Goal: Task Accomplishment & Management: Manage account settings

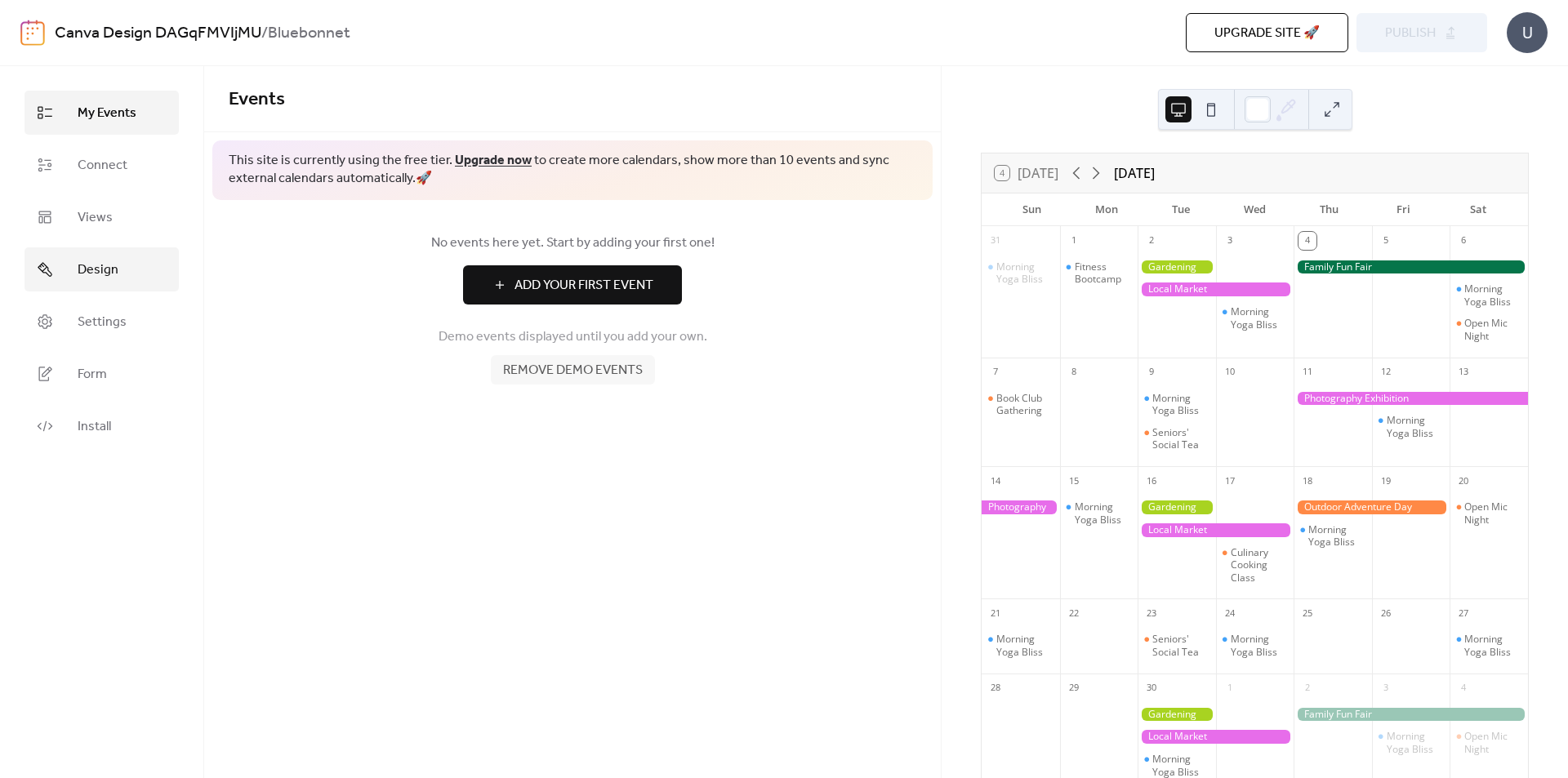
click at [101, 263] on span "Design" at bounding box center [98, 270] width 41 height 20
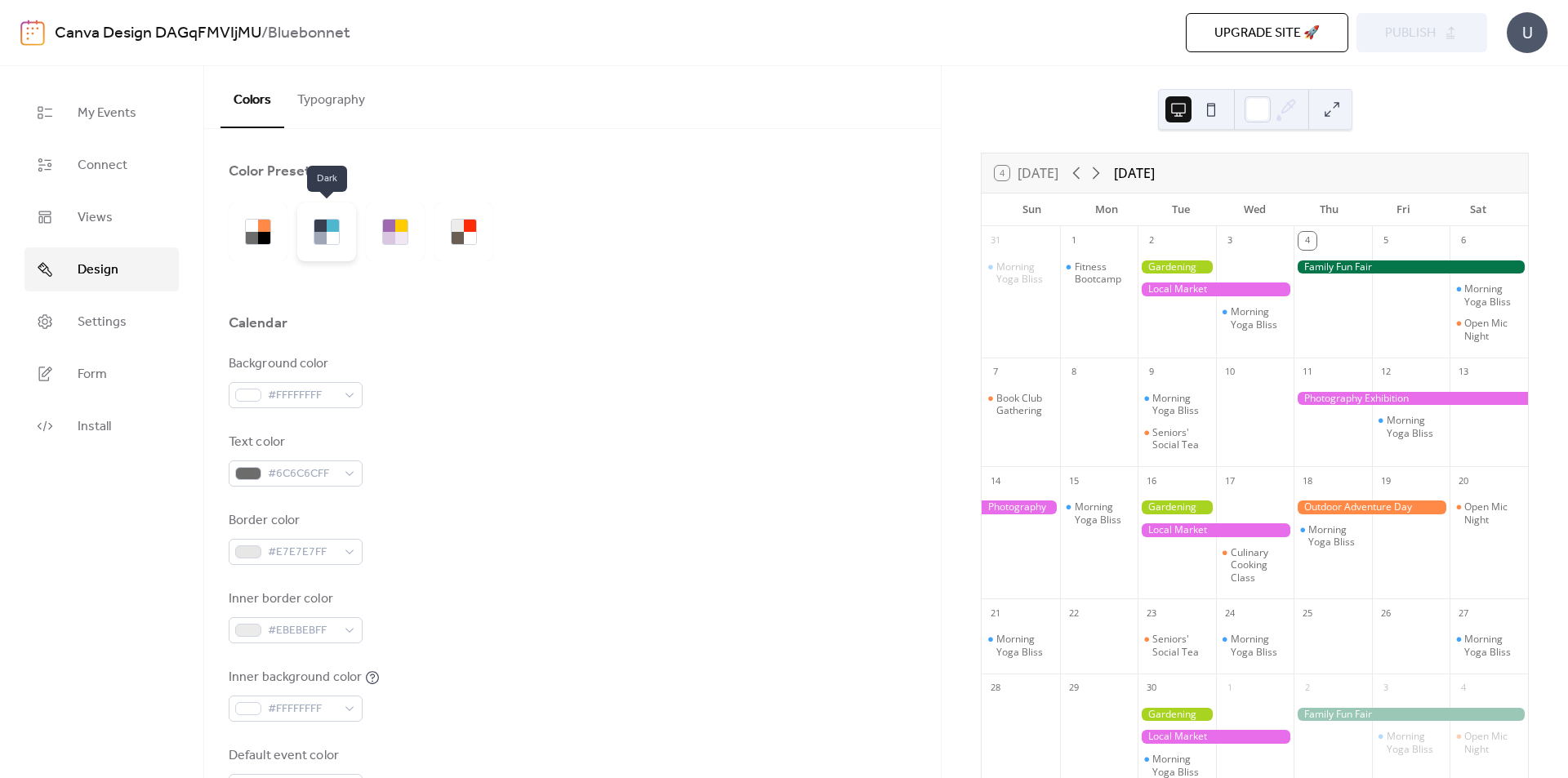
click at [336, 233] on div at bounding box center [332, 238] width 12 height 12
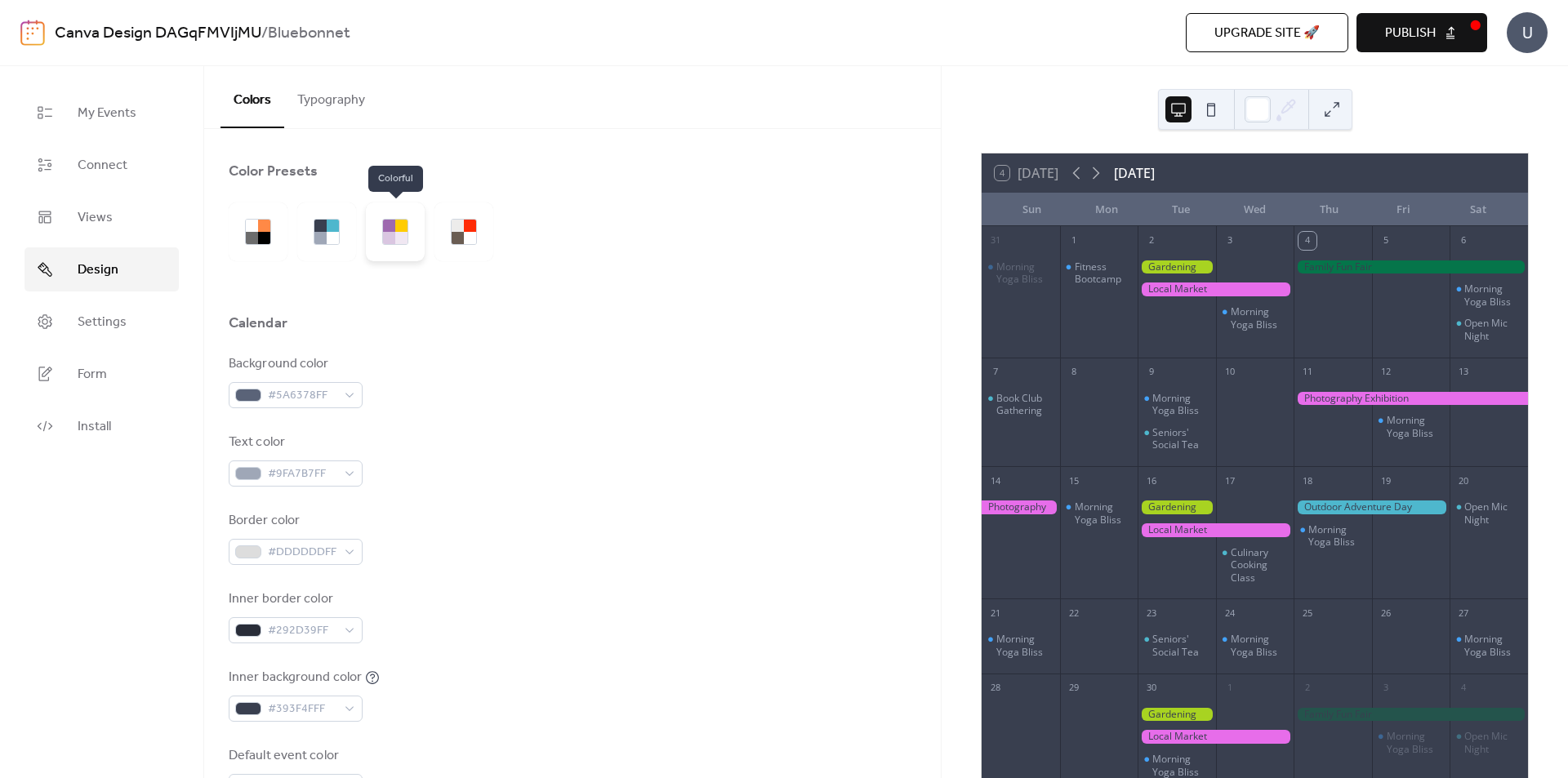
click at [394, 241] on div at bounding box center [390, 238] width 12 height 12
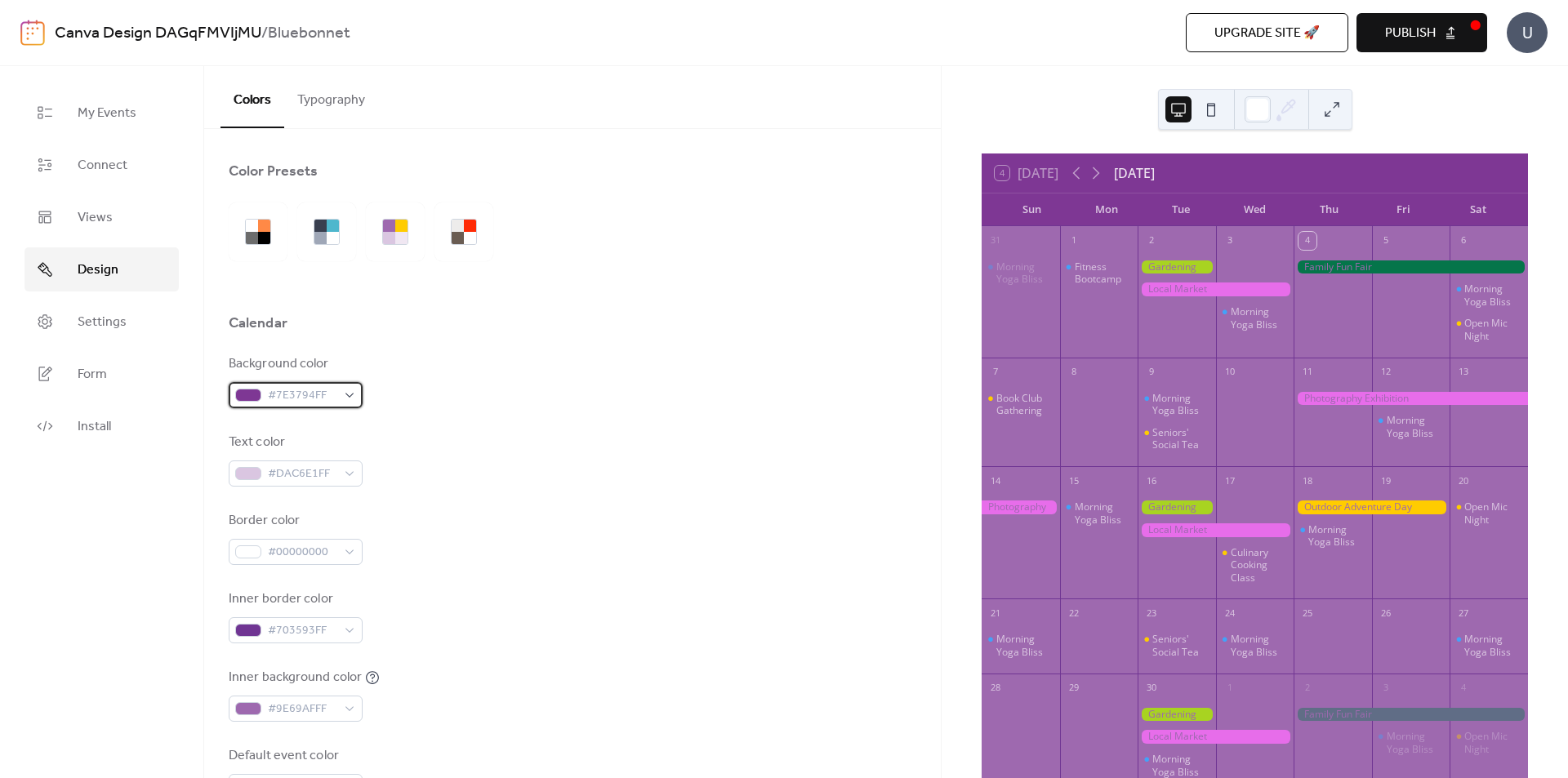
click at [293, 404] on span "#7E3794FF" at bounding box center [301, 396] width 69 height 20
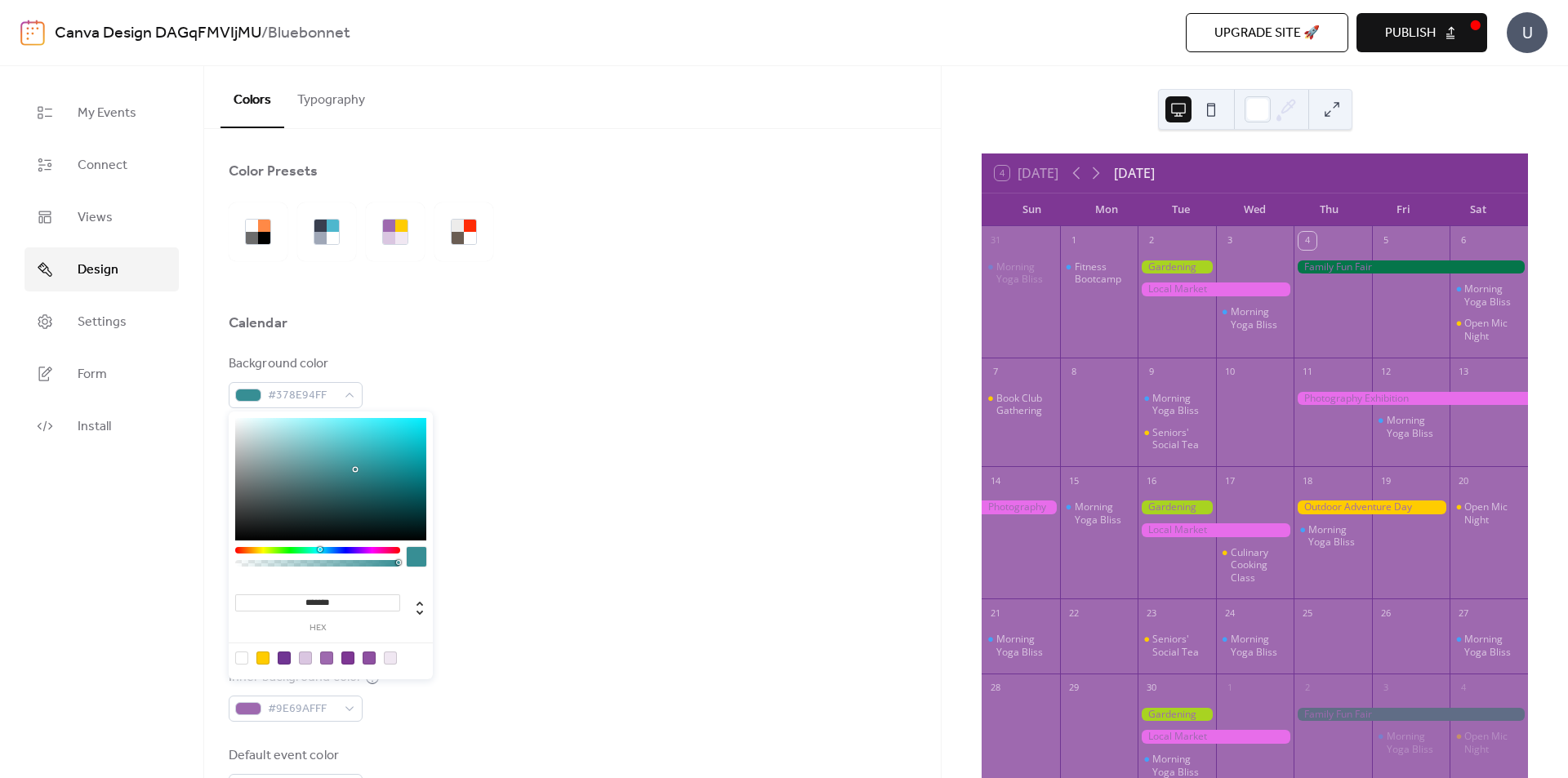
click at [319, 549] on div at bounding box center [317, 550] width 165 height 6
click at [338, 454] on div at bounding box center [331, 479] width 191 height 122
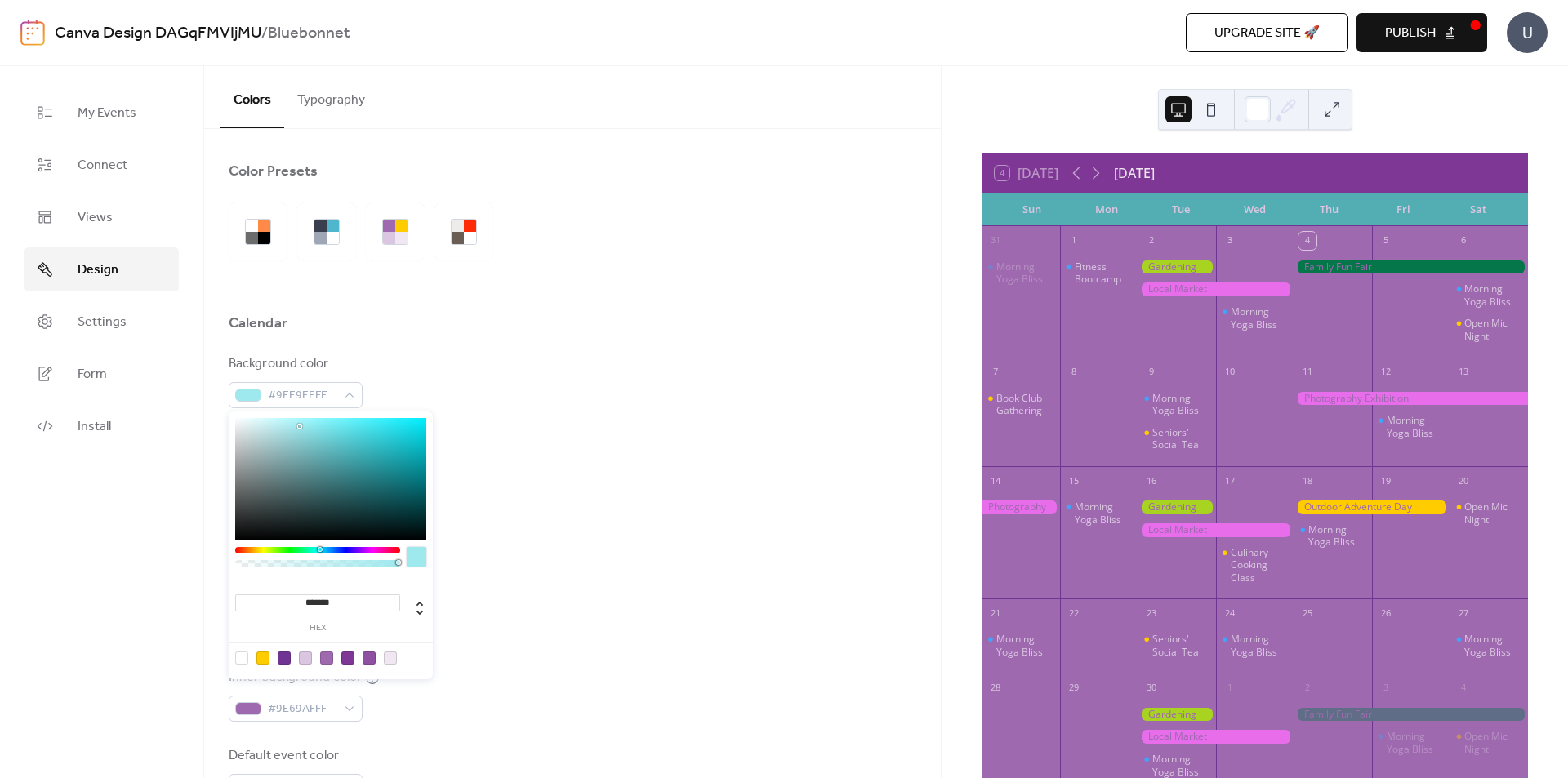
click at [300, 426] on div at bounding box center [331, 479] width 191 height 122
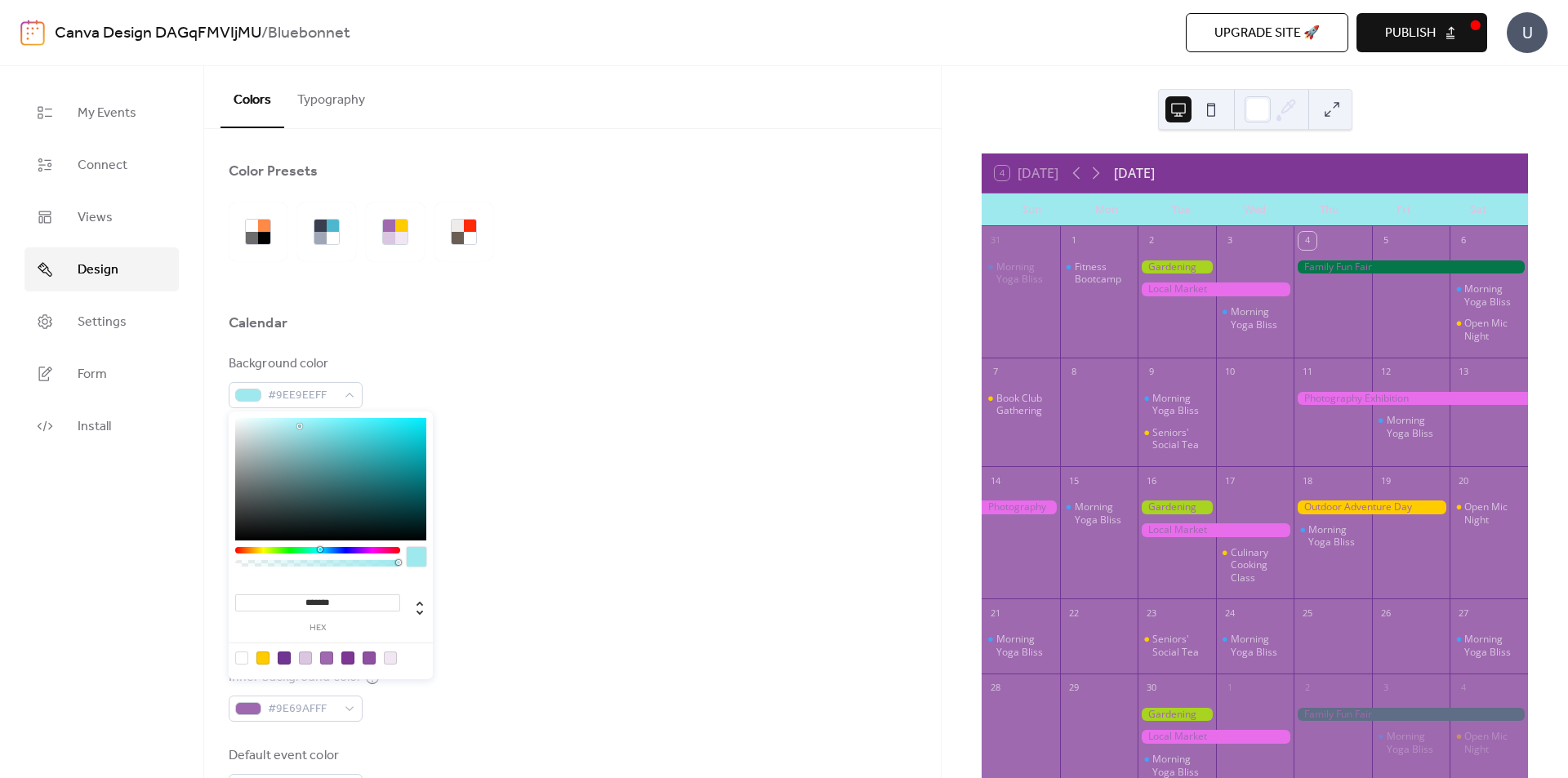
type input "*******"
click at [281, 419] on div at bounding box center [331, 479] width 191 height 122
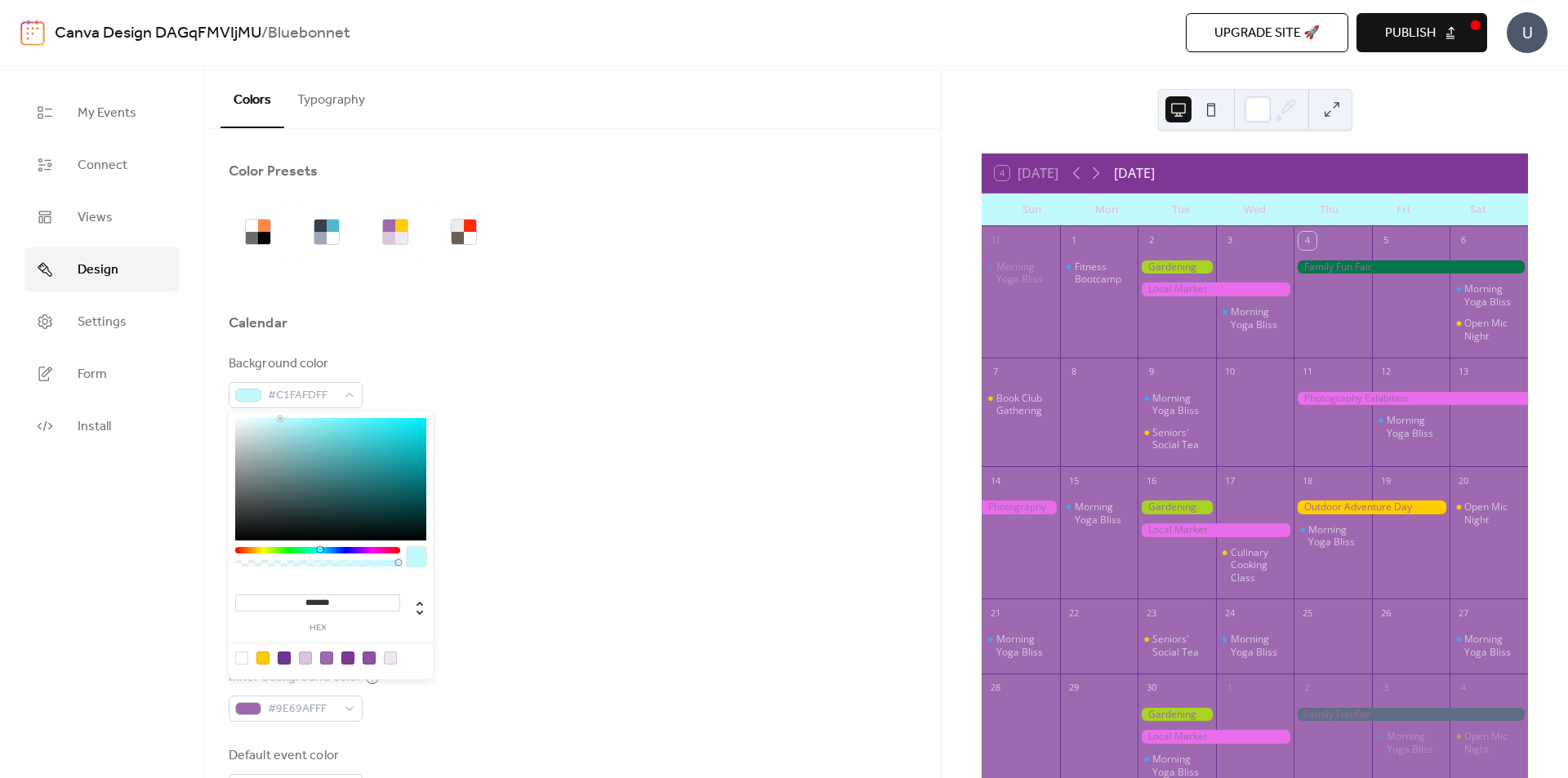
click at [450, 345] on div at bounding box center [571, 348] width 687 height 13
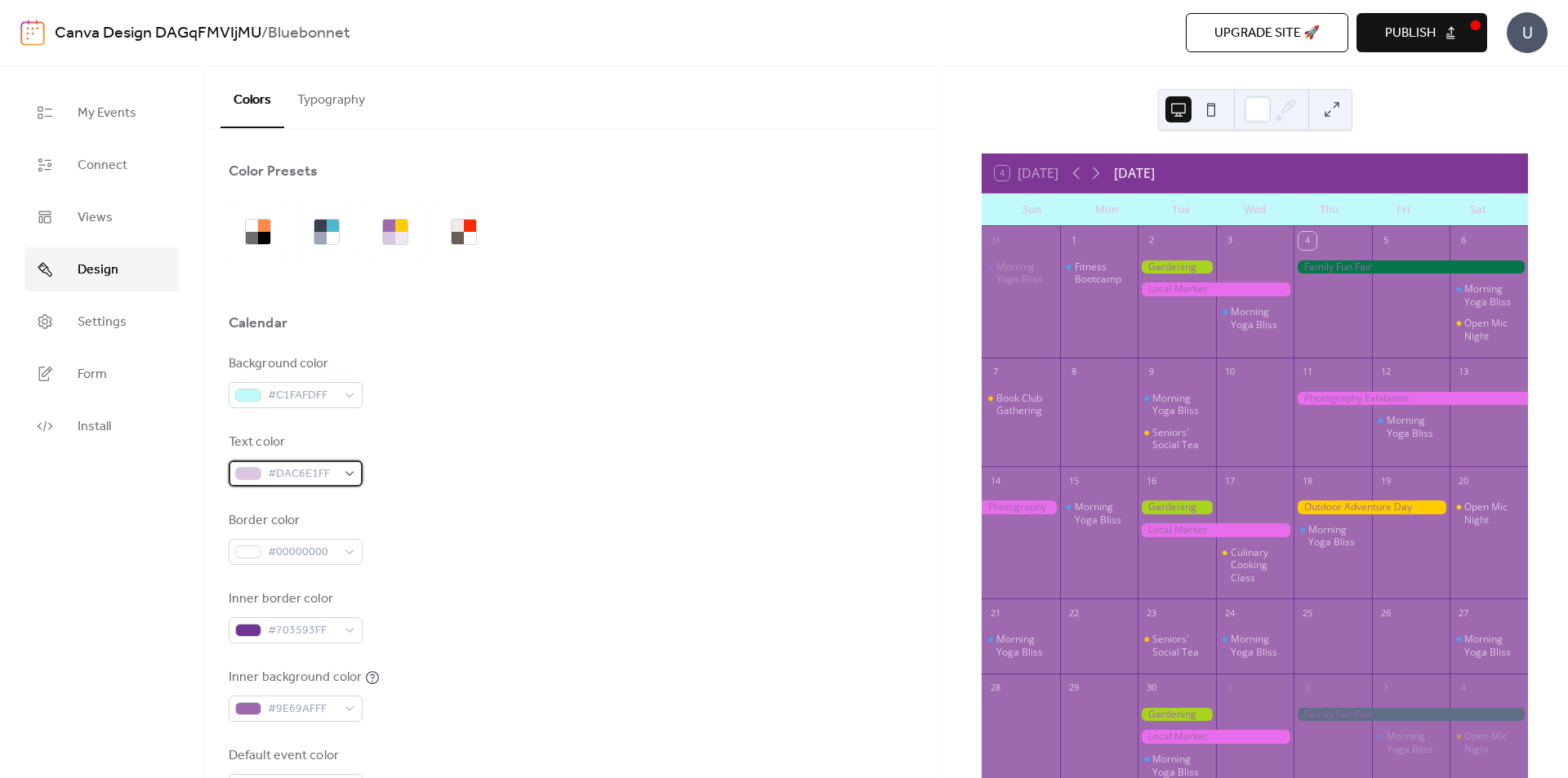
click at [261, 477] on div "#DAC6E1FF" at bounding box center [295, 473] width 134 height 26
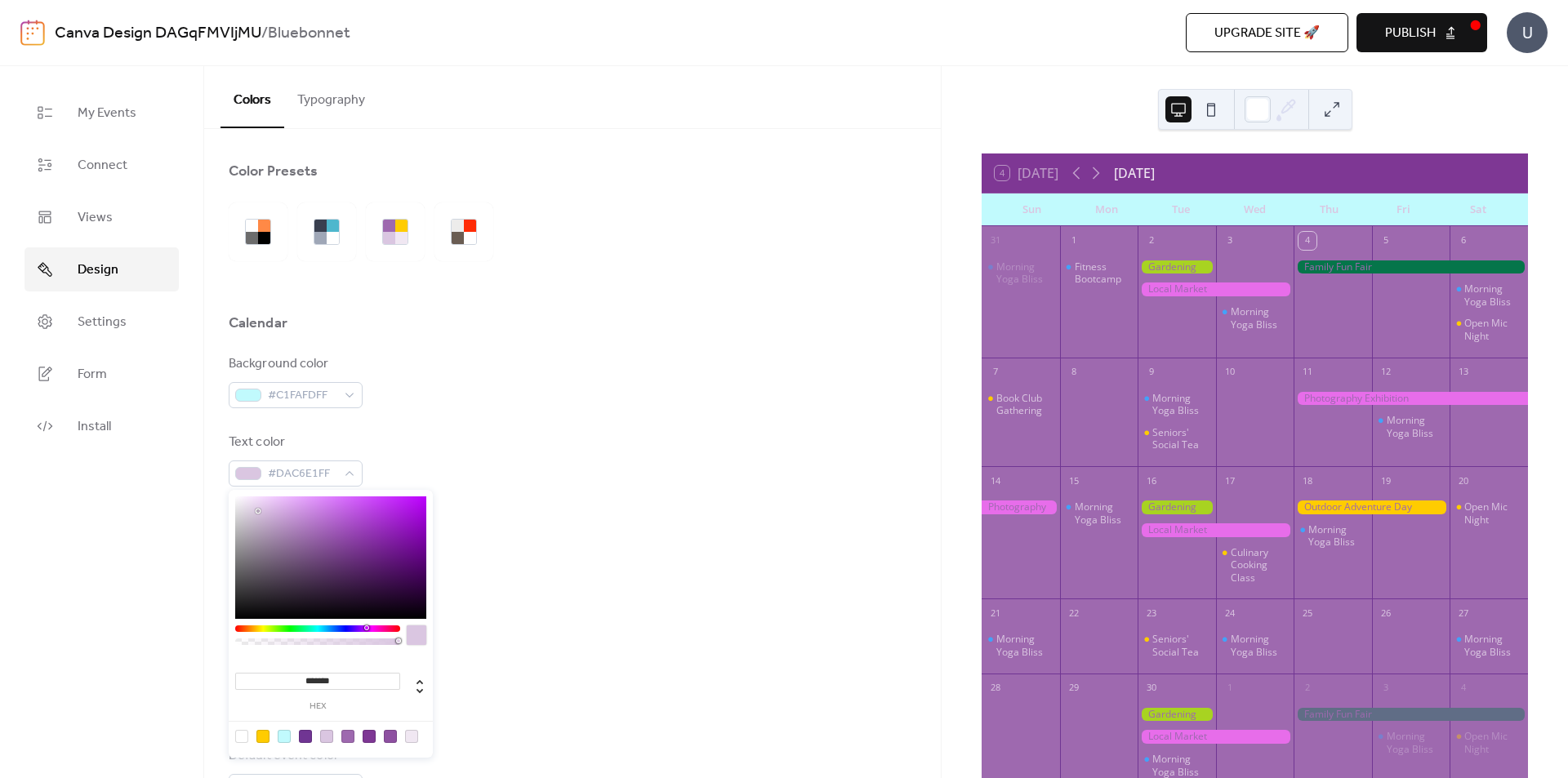
click at [349, 627] on div at bounding box center [317, 628] width 165 height 6
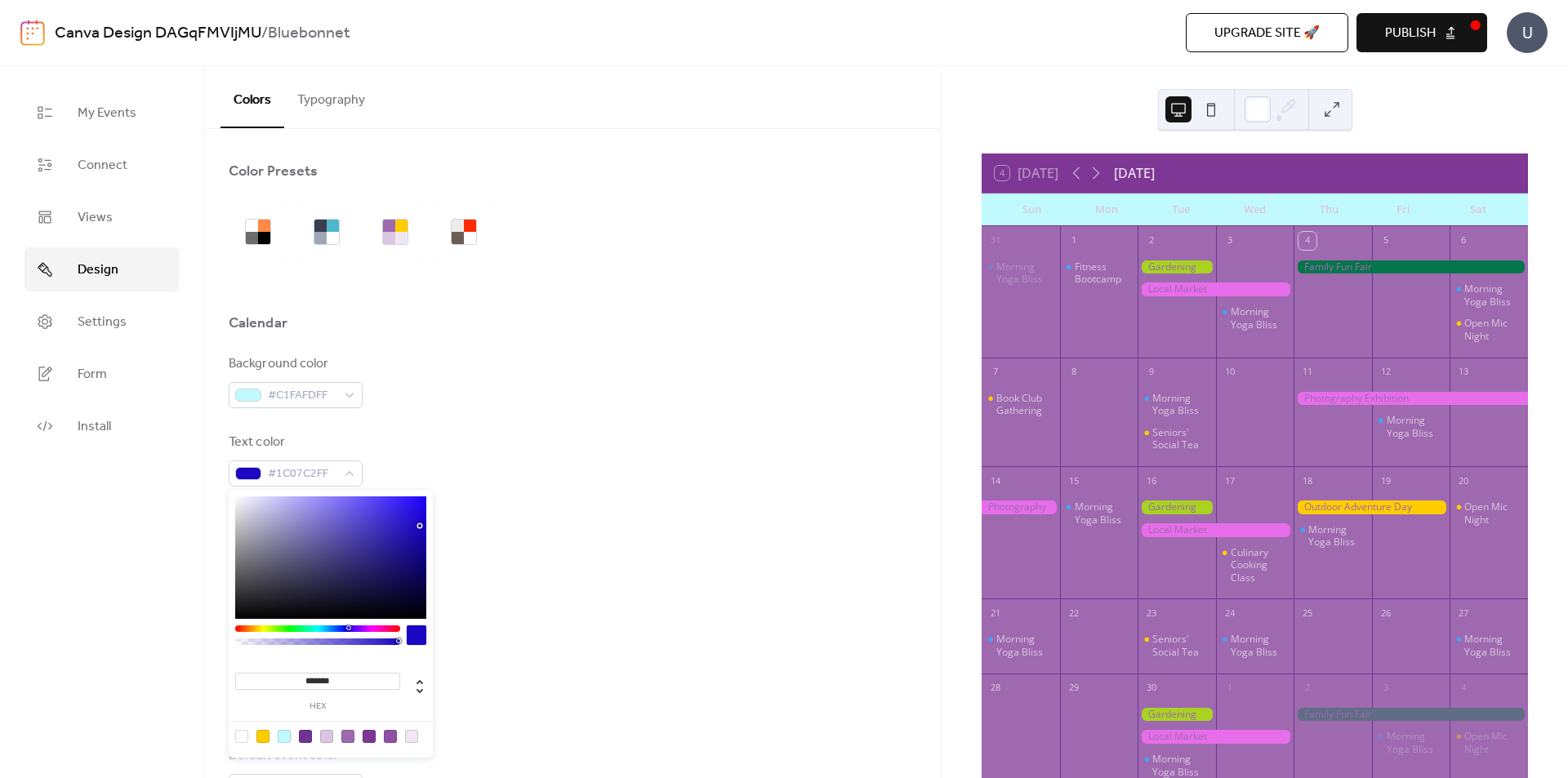
click at [419, 526] on div at bounding box center [331, 557] width 191 height 122
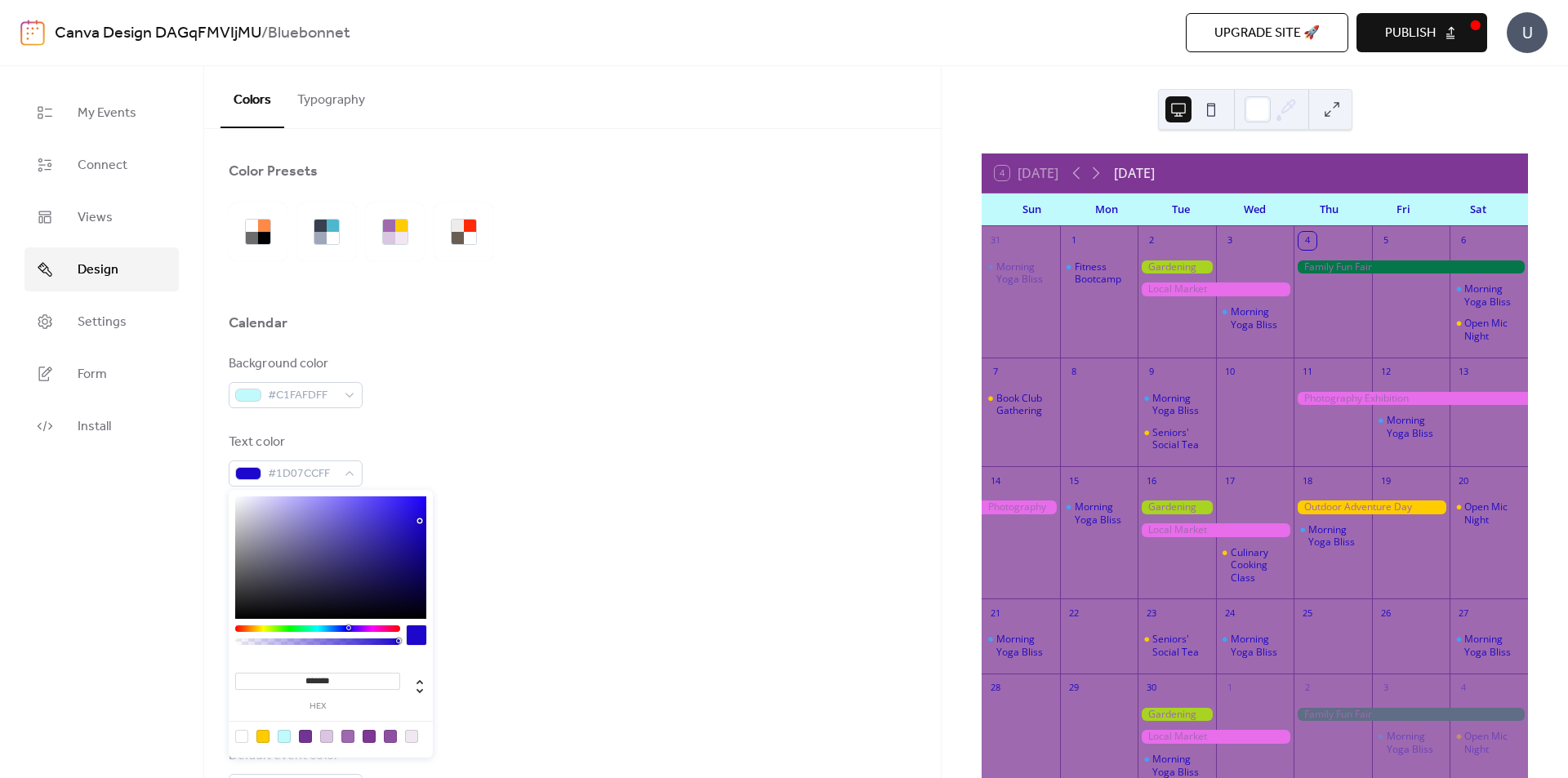
type input "*******"
click at [420, 520] on div at bounding box center [420, 521] width 4 height 4
drag, startPoint x: 602, startPoint y: 451, endPoint x: 597, endPoint y: 467, distance: 16.8
click at [602, 462] on div "Text color #1E07D4FF" at bounding box center [571, 459] width 687 height 53
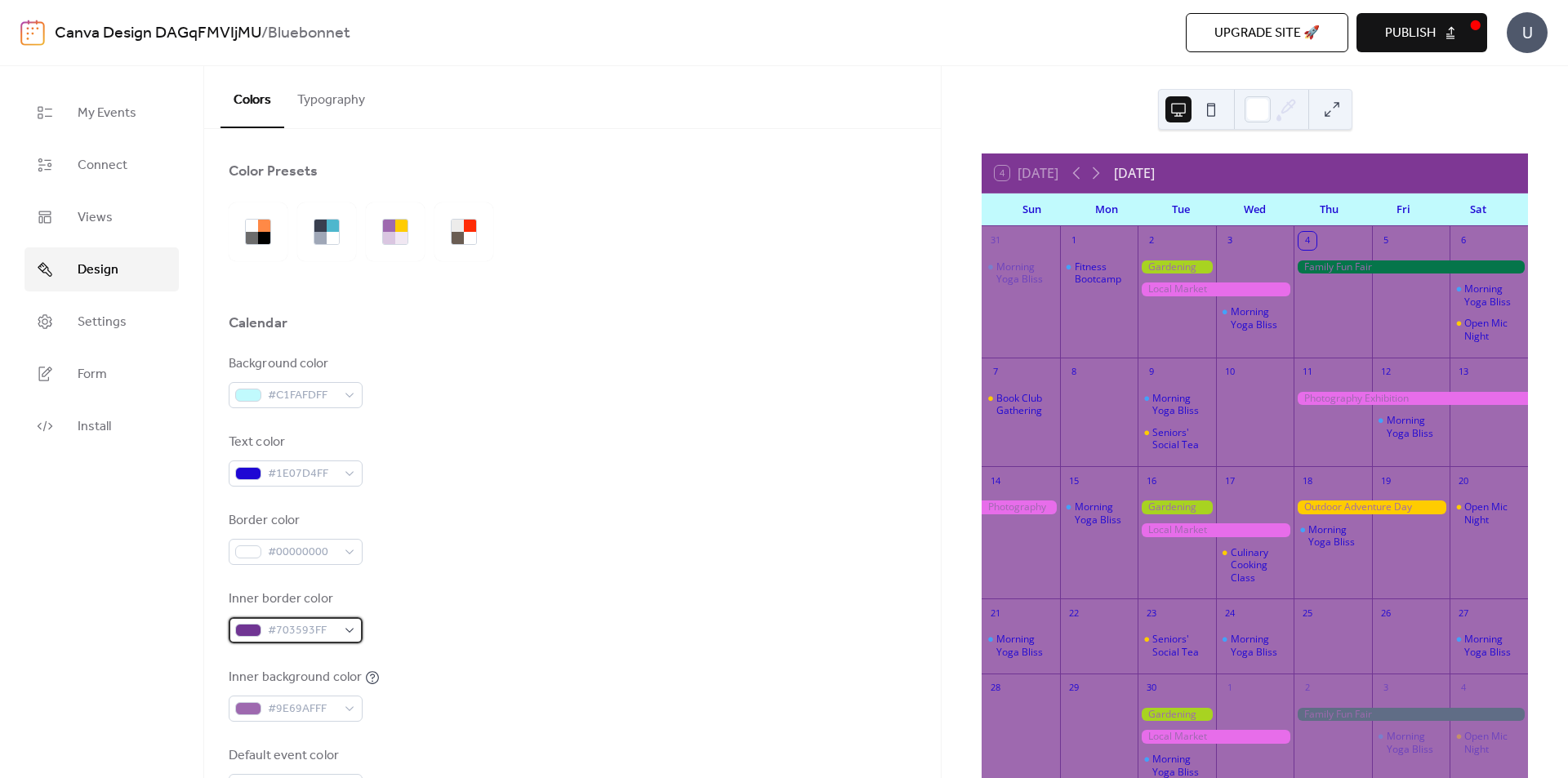
click at [256, 629] on div at bounding box center [248, 630] width 26 height 13
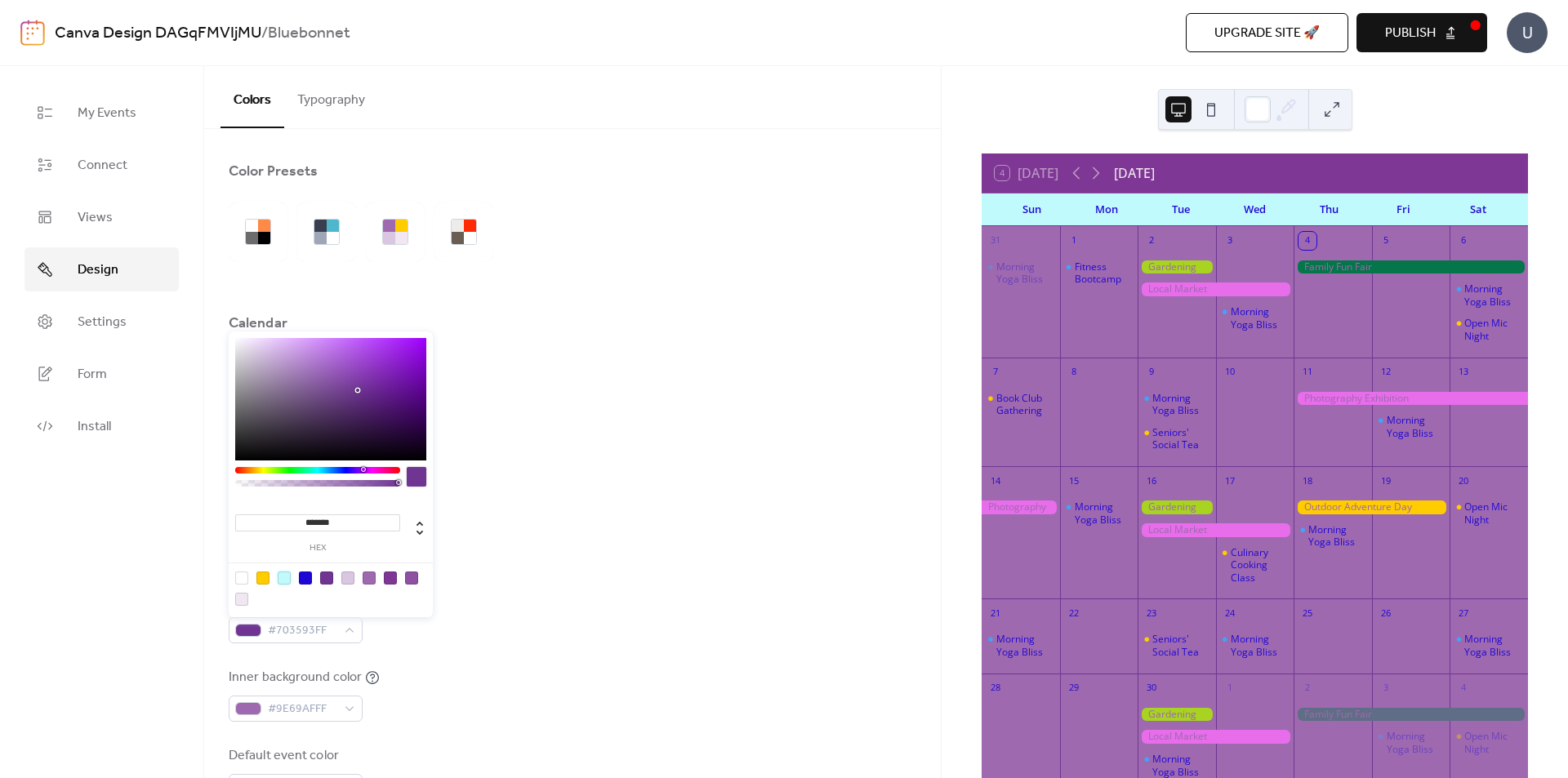
click at [283, 576] on div at bounding box center [283, 577] width 13 height 13
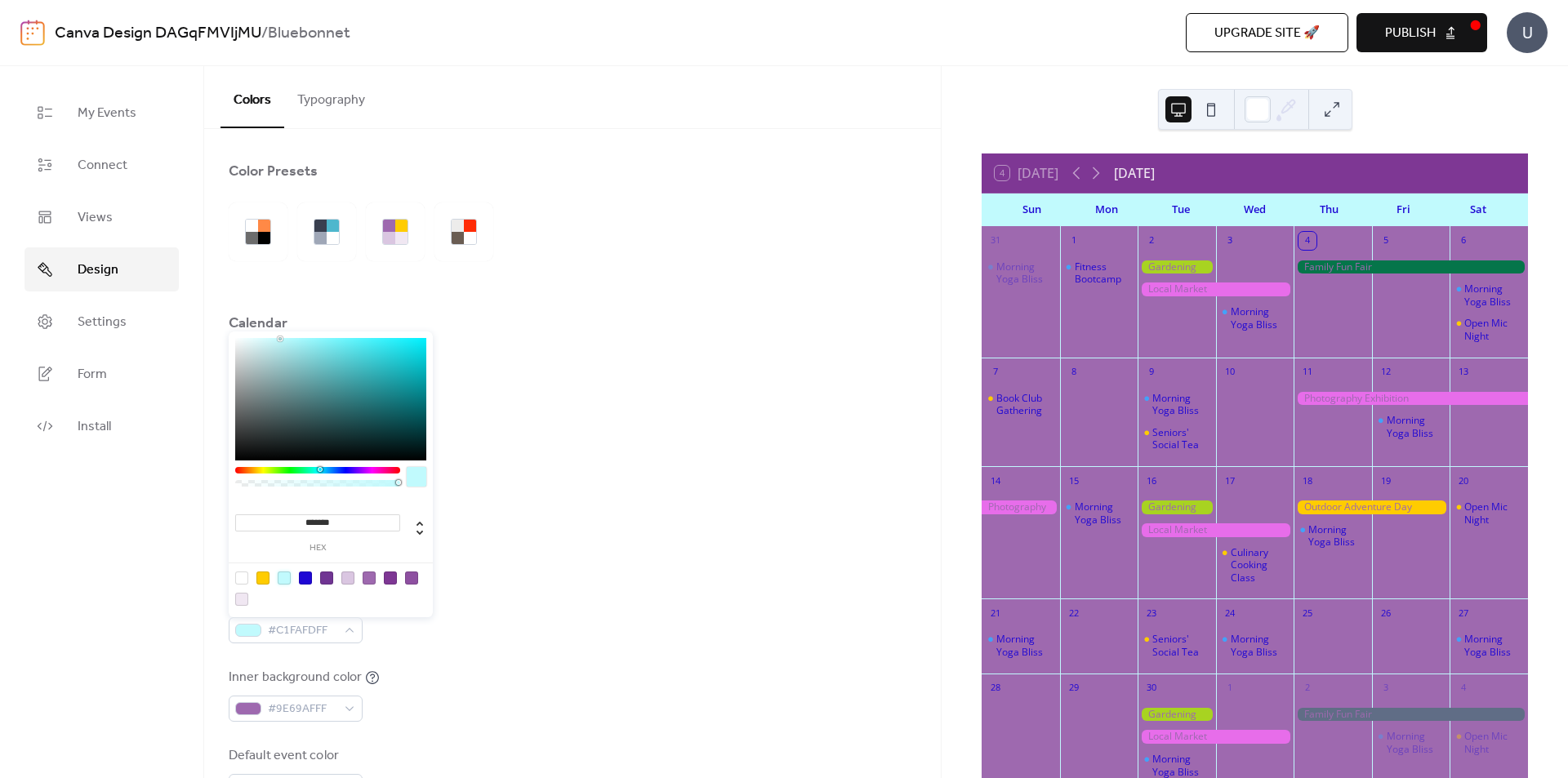
click at [300, 578] on div at bounding box center [305, 577] width 13 height 13
type input "*******"
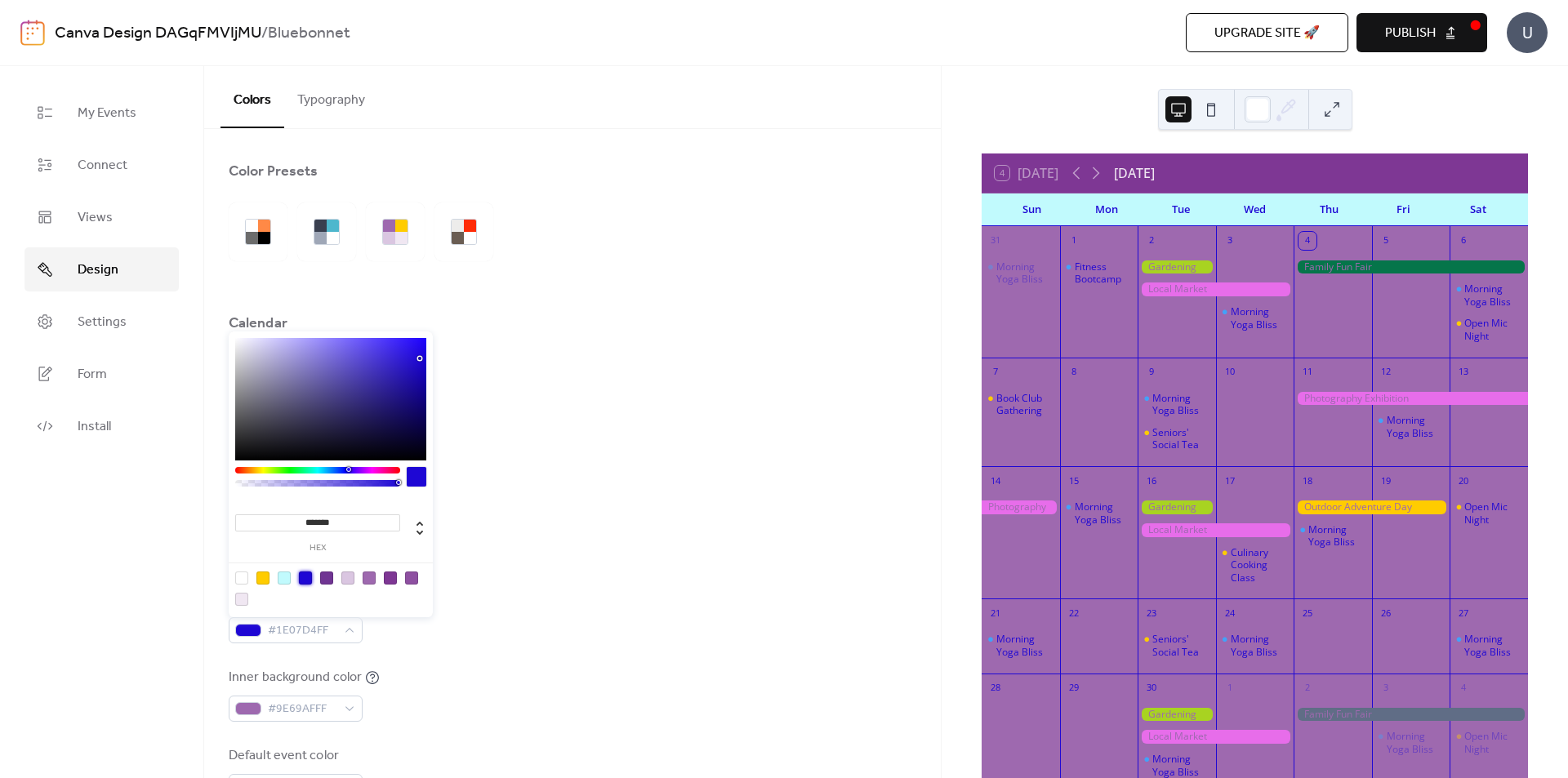
click at [560, 427] on div "Background color #C1FAFDFF Text color #1E07D4FF Border color #00000000 Inner bo…" at bounding box center [571, 577] width 687 height 446
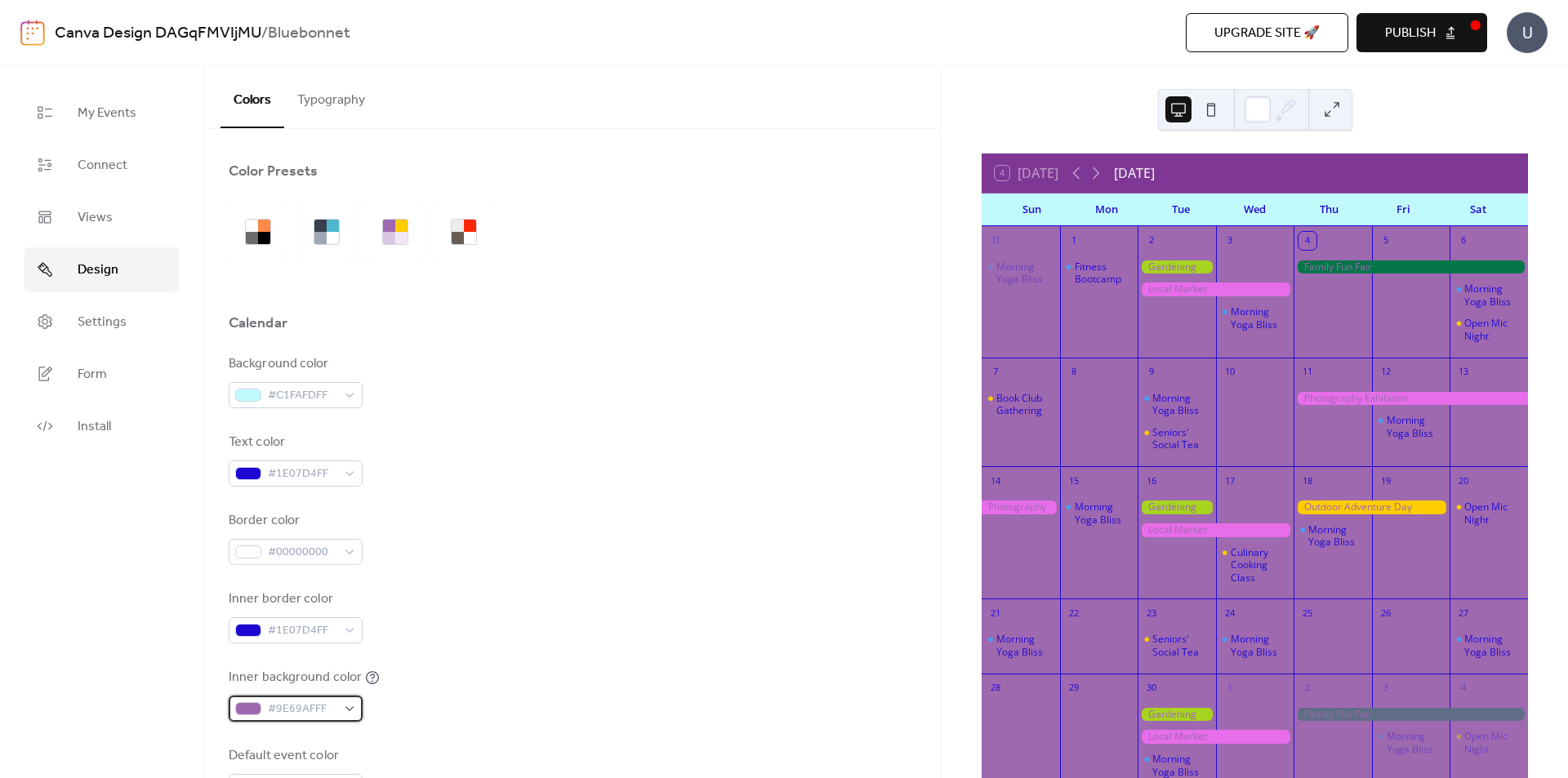
click at [251, 706] on div at bounding box center [248, 708] width 26 height 13
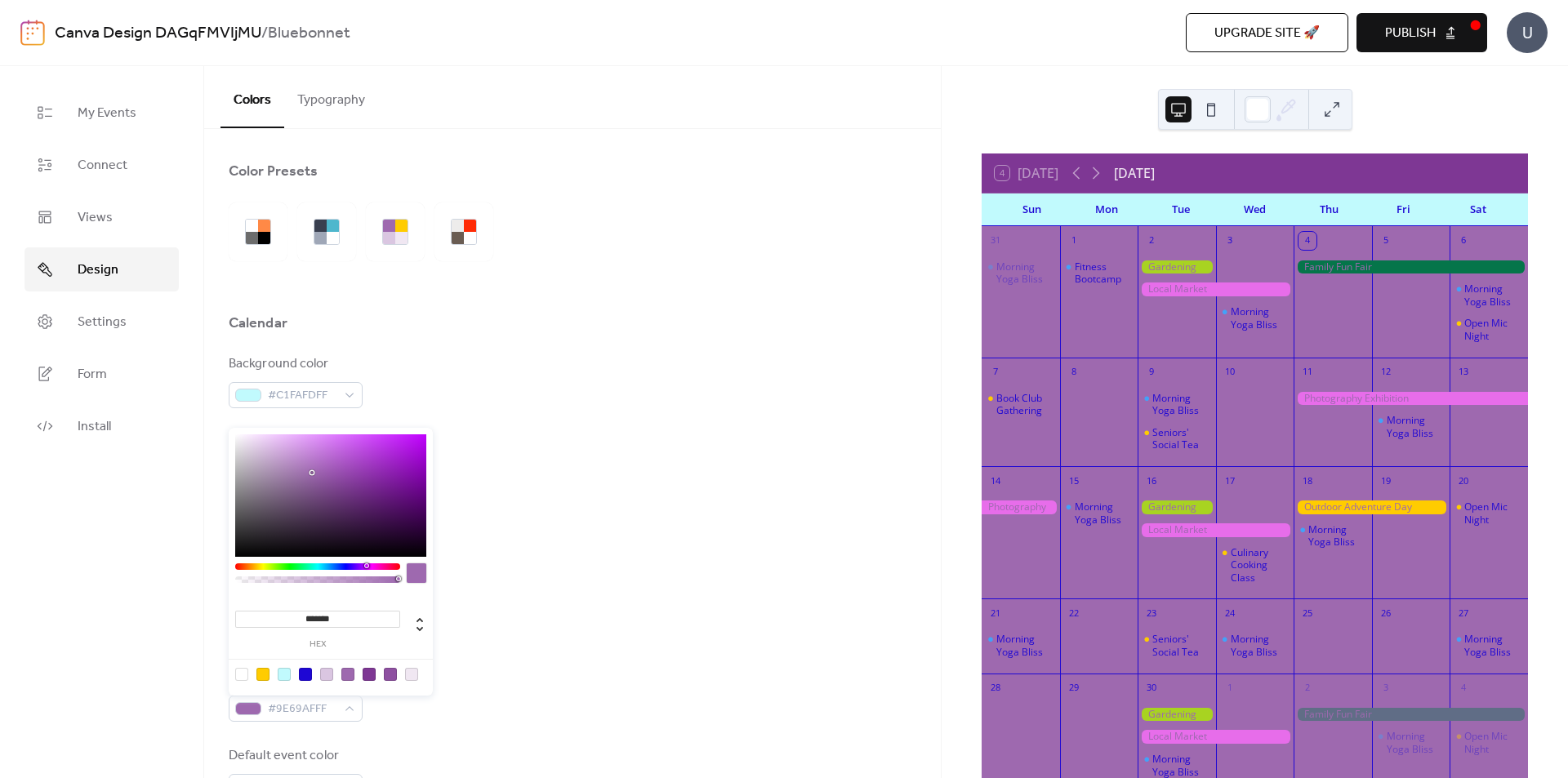
click at [289, 676] on div at bounding box center [283, 674] width 13 height 13
type input "*******"
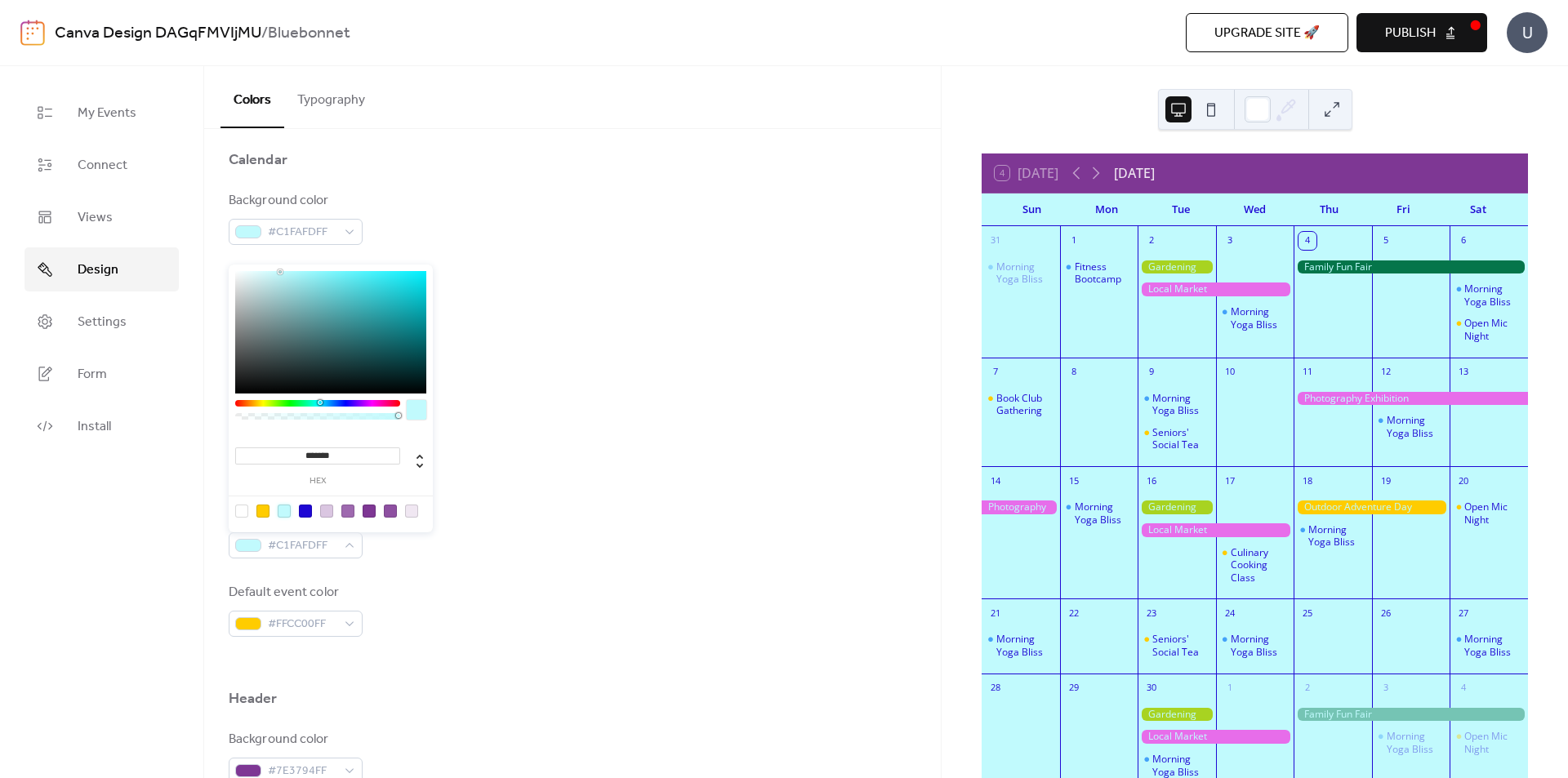
click at [554, 569] on div "Background color #C1FAFDFF Text color #1E07D4FF Border color #00000000 Inner bo…" at bounding box center [571, 414] width 687 height 446
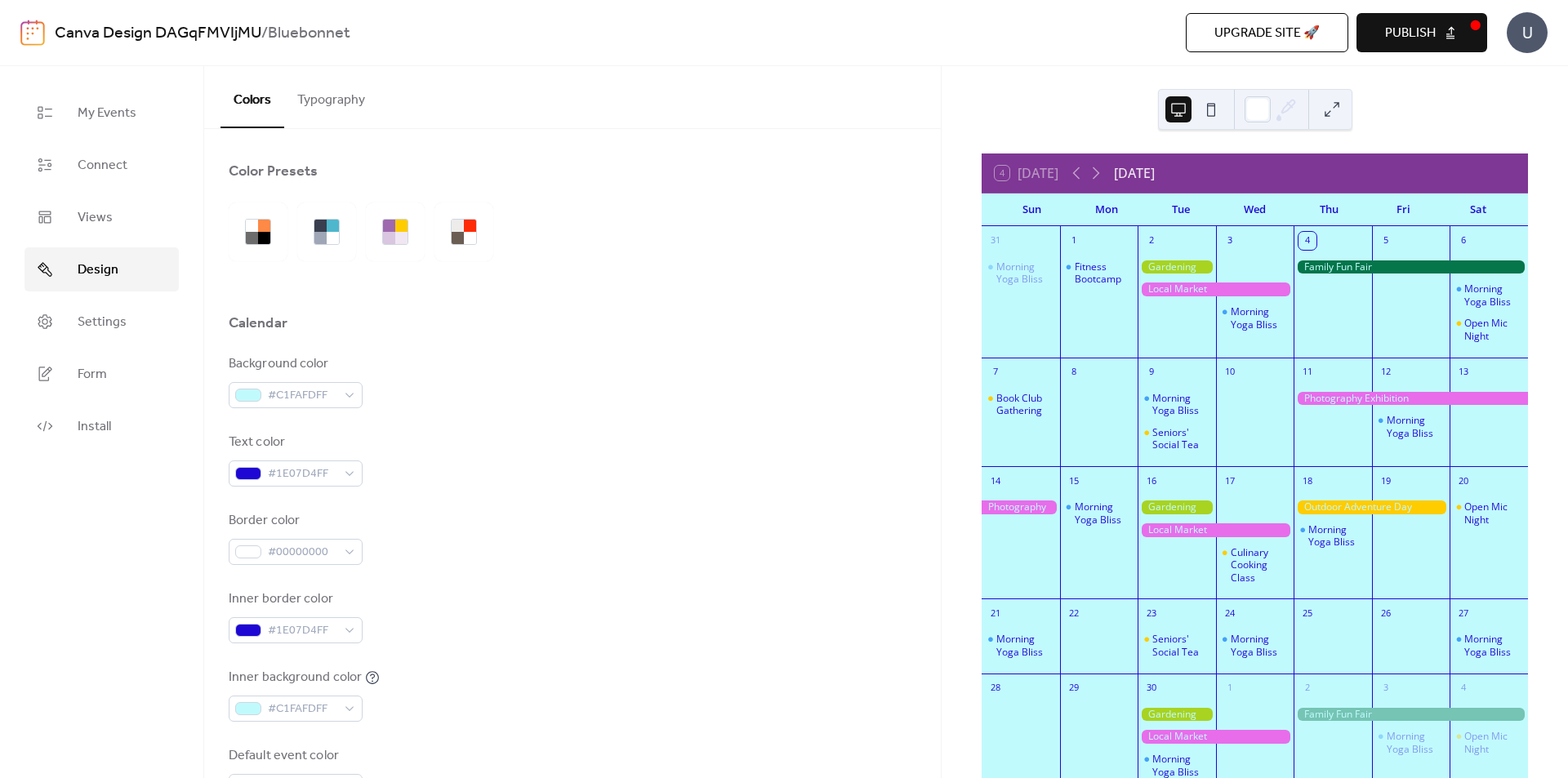
click at [335, 103] on button "Typography" at bounding box center [331, 96] width 94 height 61
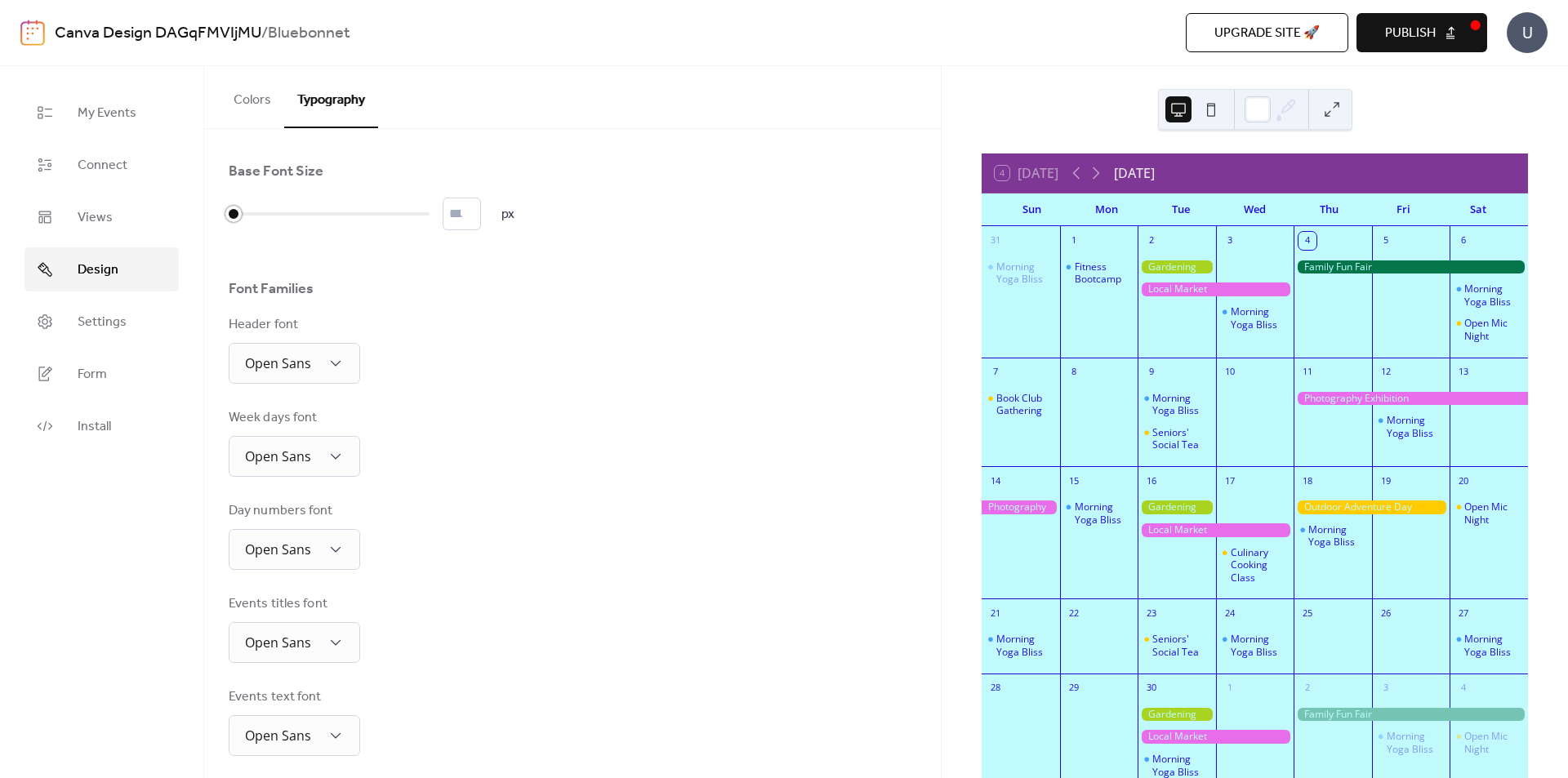
drag, startPoint x: 234, startPoint y: 217, endPoint x: 250, endPoint y: 217, distance: 16.0
click at [242, 217] on div at bounding box center [234, 214] width 16 height 16
drag, startPoint x: 275, startPoint y: 219, endPoint x: 297, endPoint y: 224, distance: 22.6
click at [297, 224] on div at bounding box center [328, 213] width 201 height 26
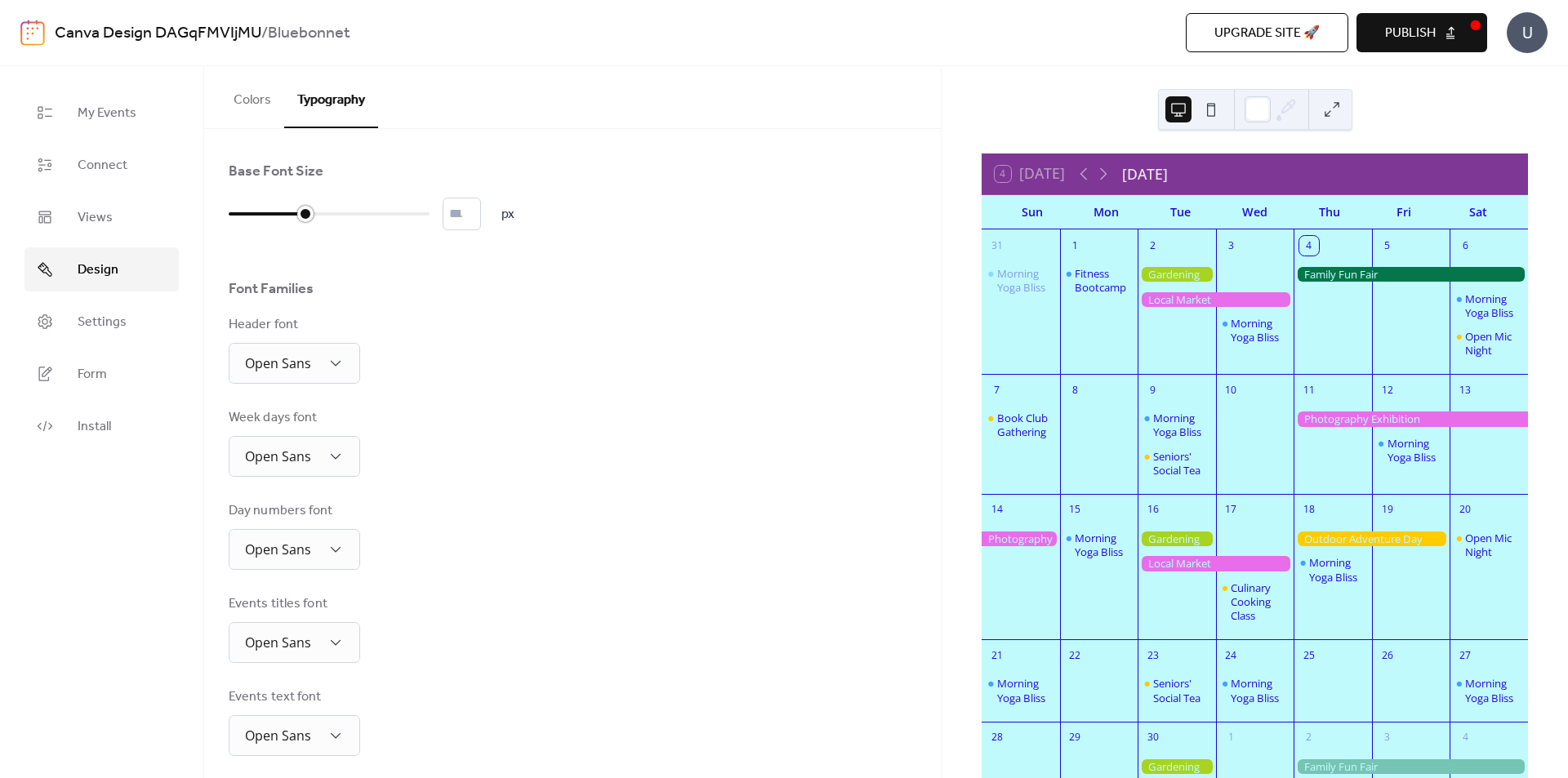
type input "**"
drag, startPoint x: 297, startPoint y: 224, endPoint x: 275, endPoint y: 223, distance: 22.0
click at [275, 223] on div at bounding box center [255, 213] width 53 height 26
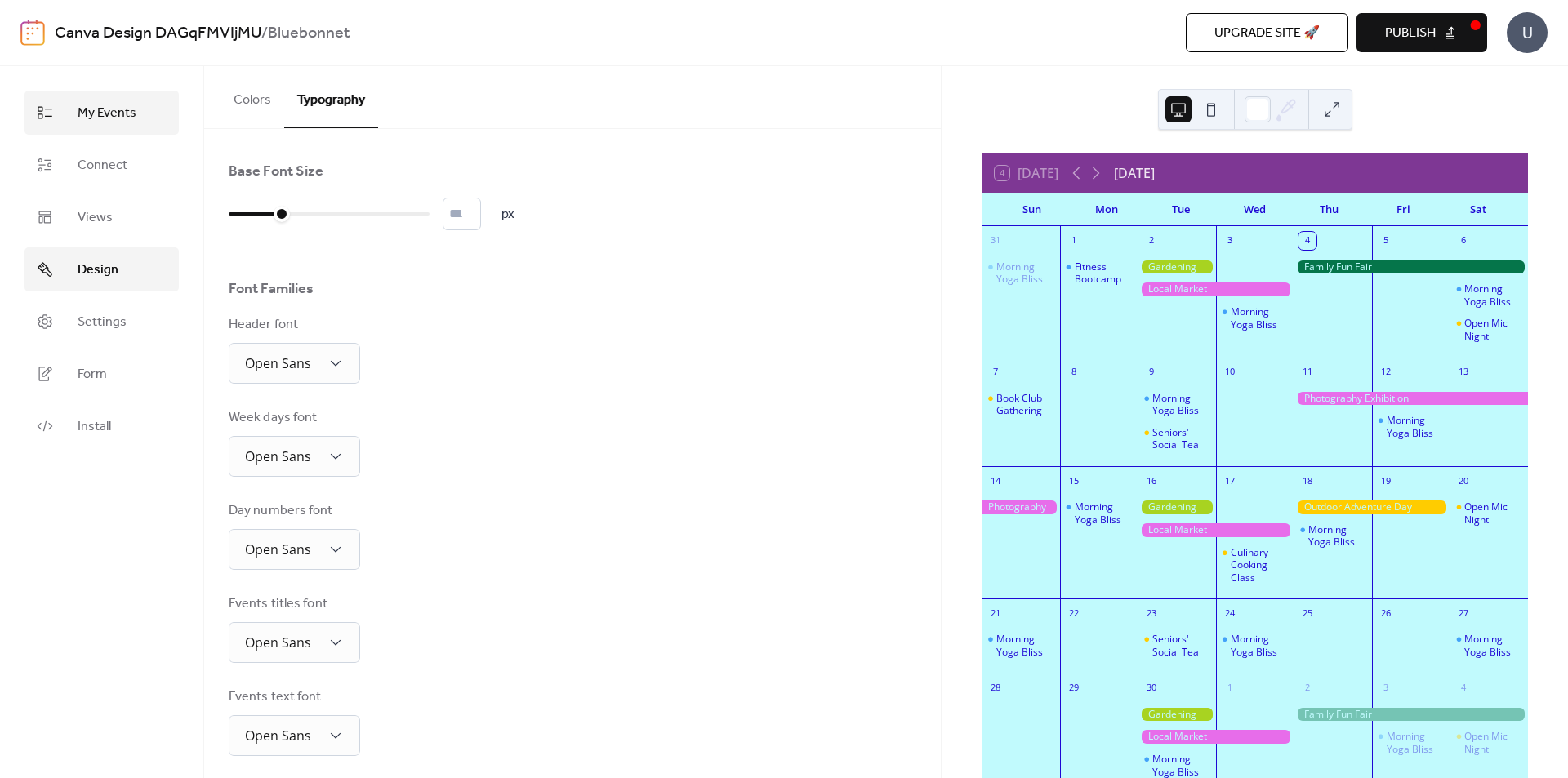
click at [110, 103] on span "My Events" at bounding box center [107, 113] width 59 height 20
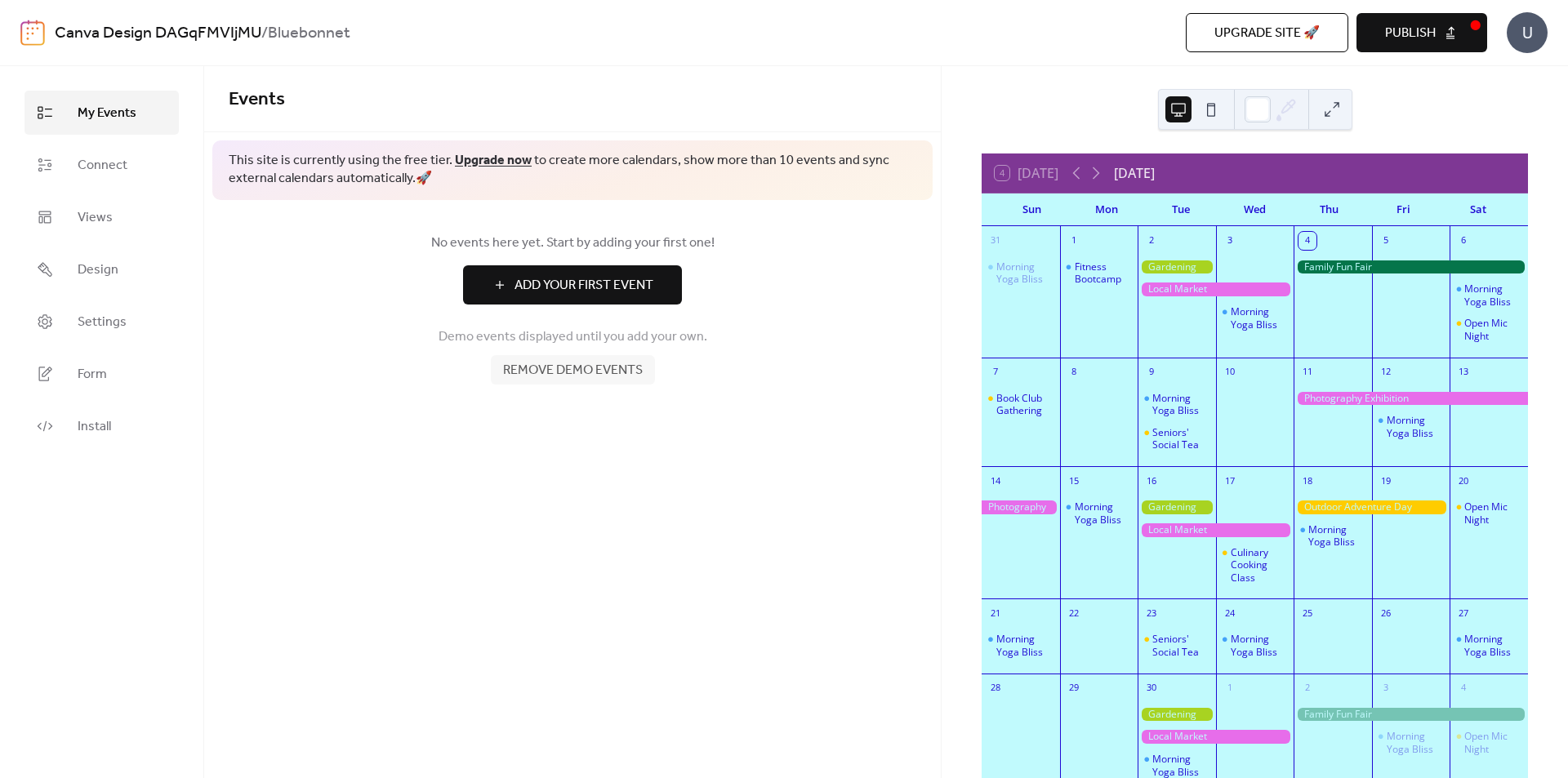
click at [542, 289] on span "Add Your First Event" at bounding box center [584, 286] width 139 height 20
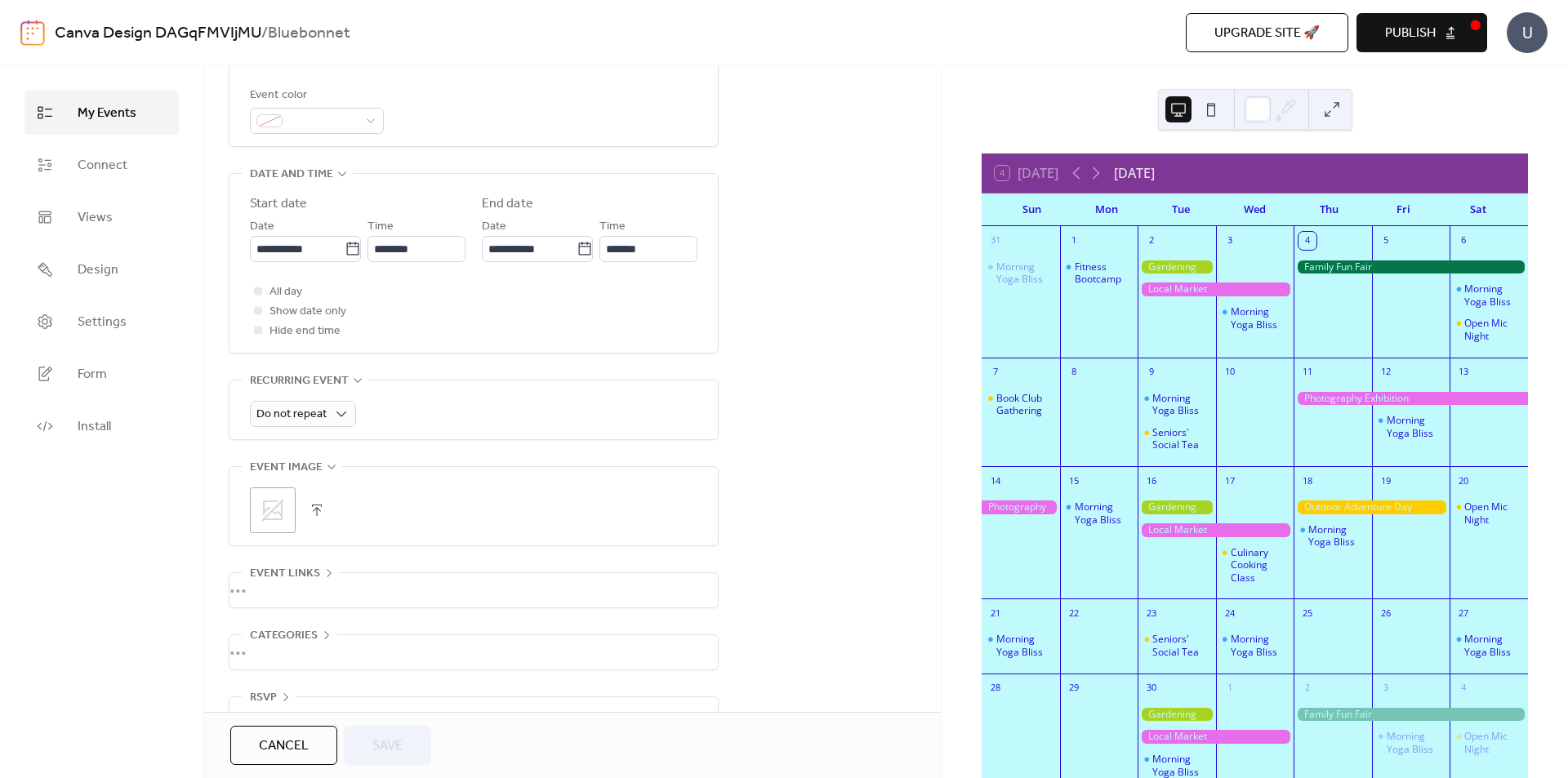
scroll to position [501, 0]
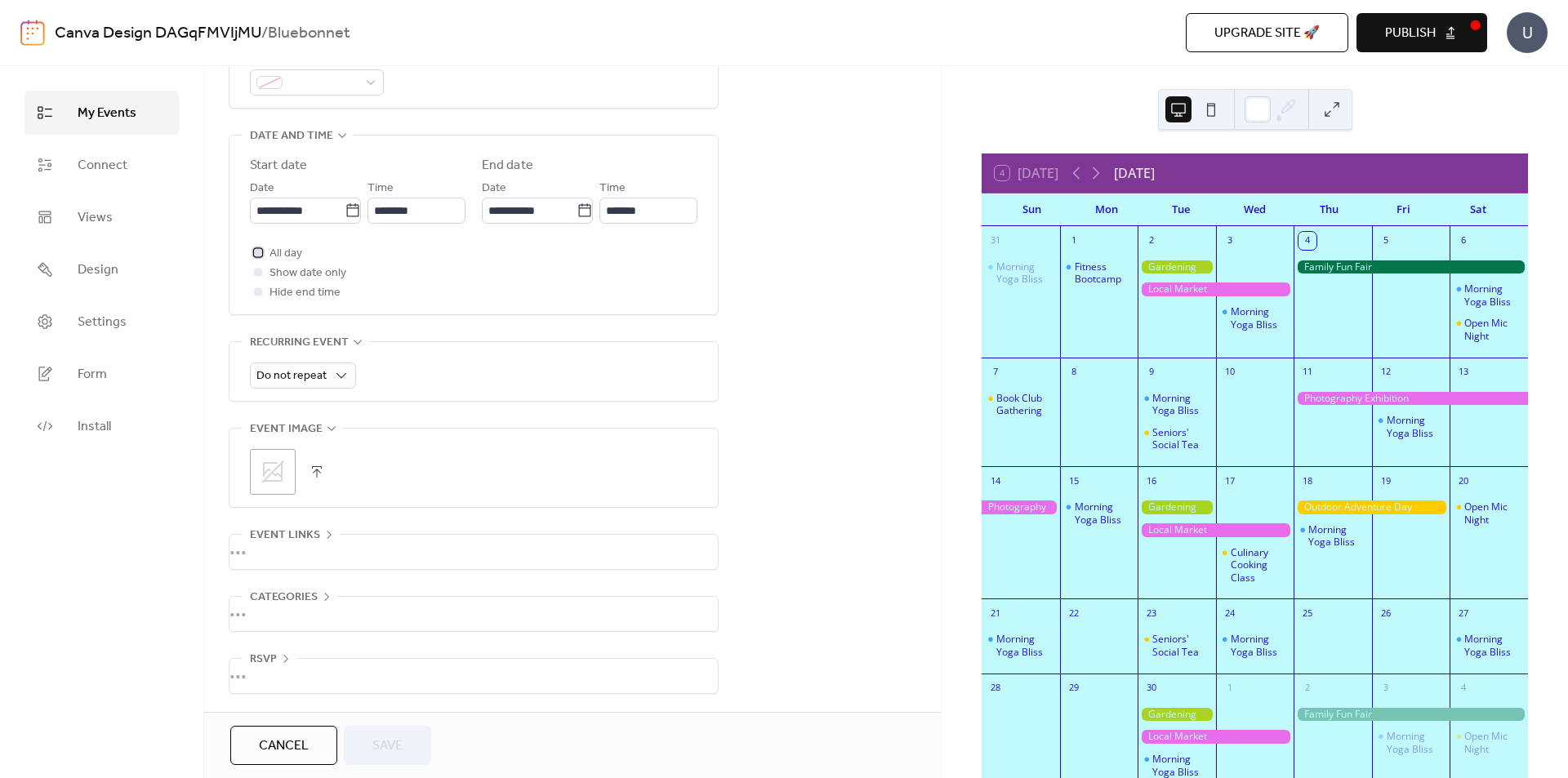
click at [273, 248] on span "All day" at bounding box center [285, 254] width 33 height 20
click at [547, 278] on div "All day Show date only Hide end time" at bounding box center [473, 273] width 447 height 59
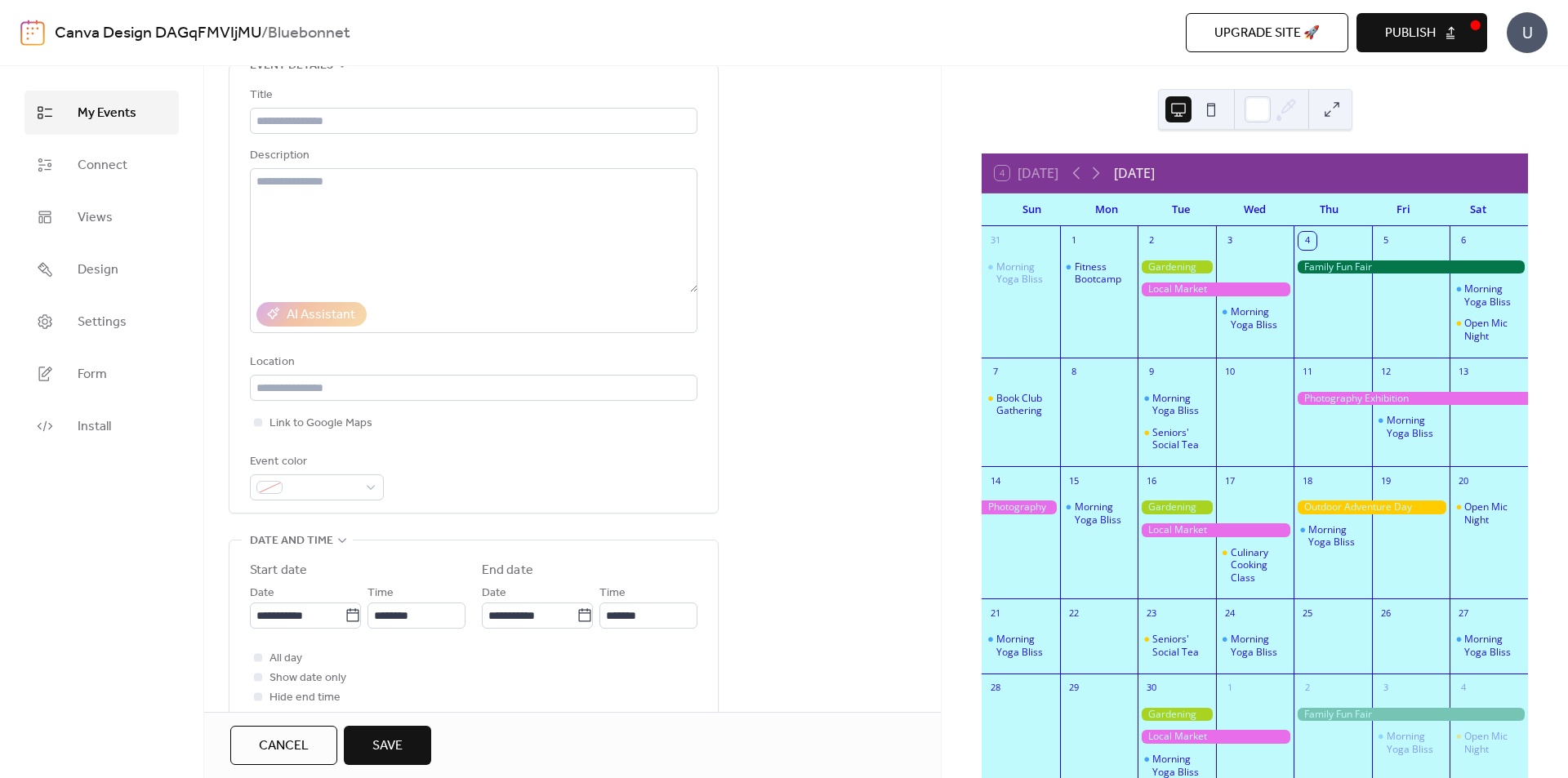
scroll to position [0, 0]
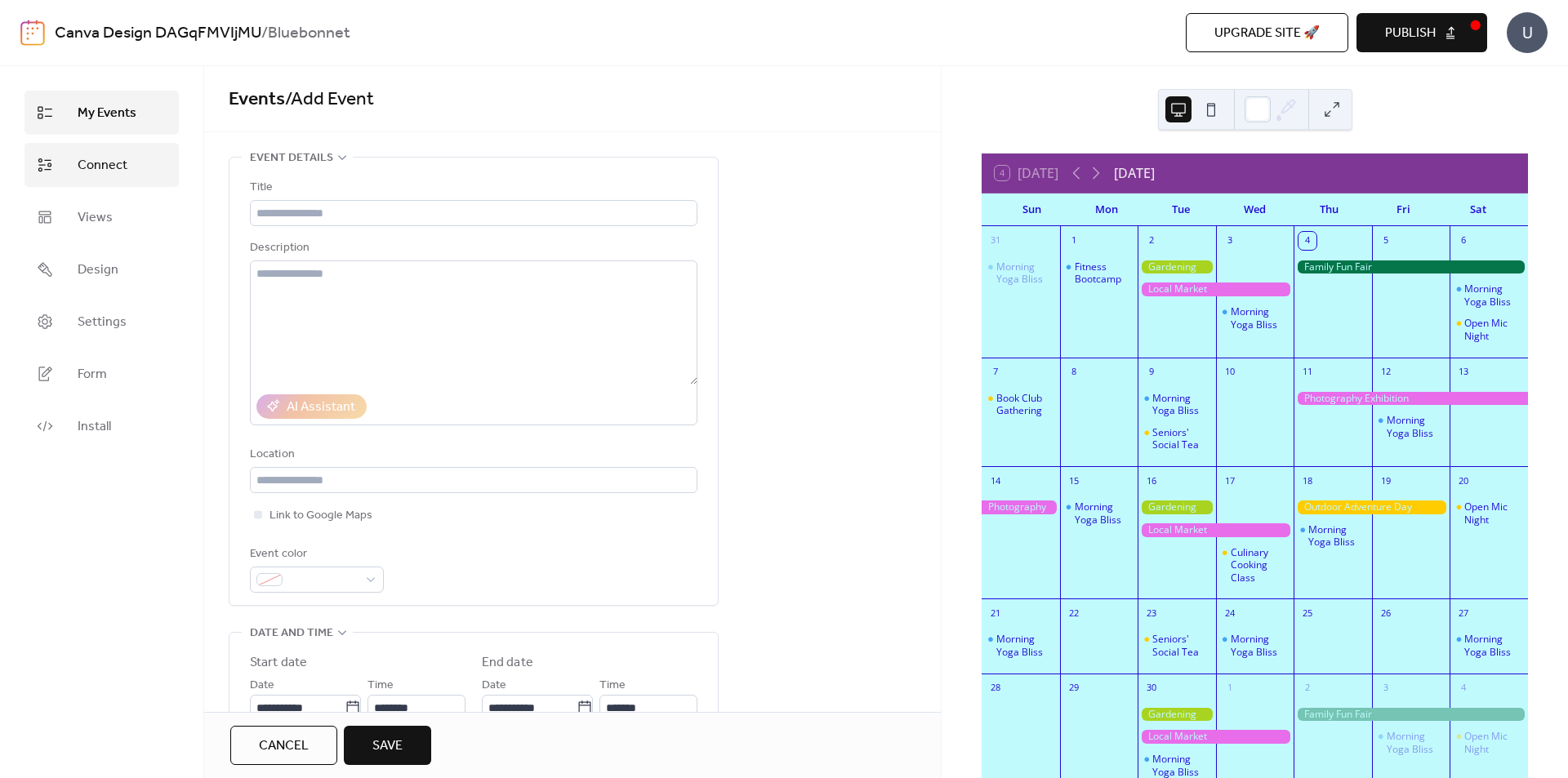
click at [103, 175] on span "Connect" at bounding box center [103, 166] width 50 height 20
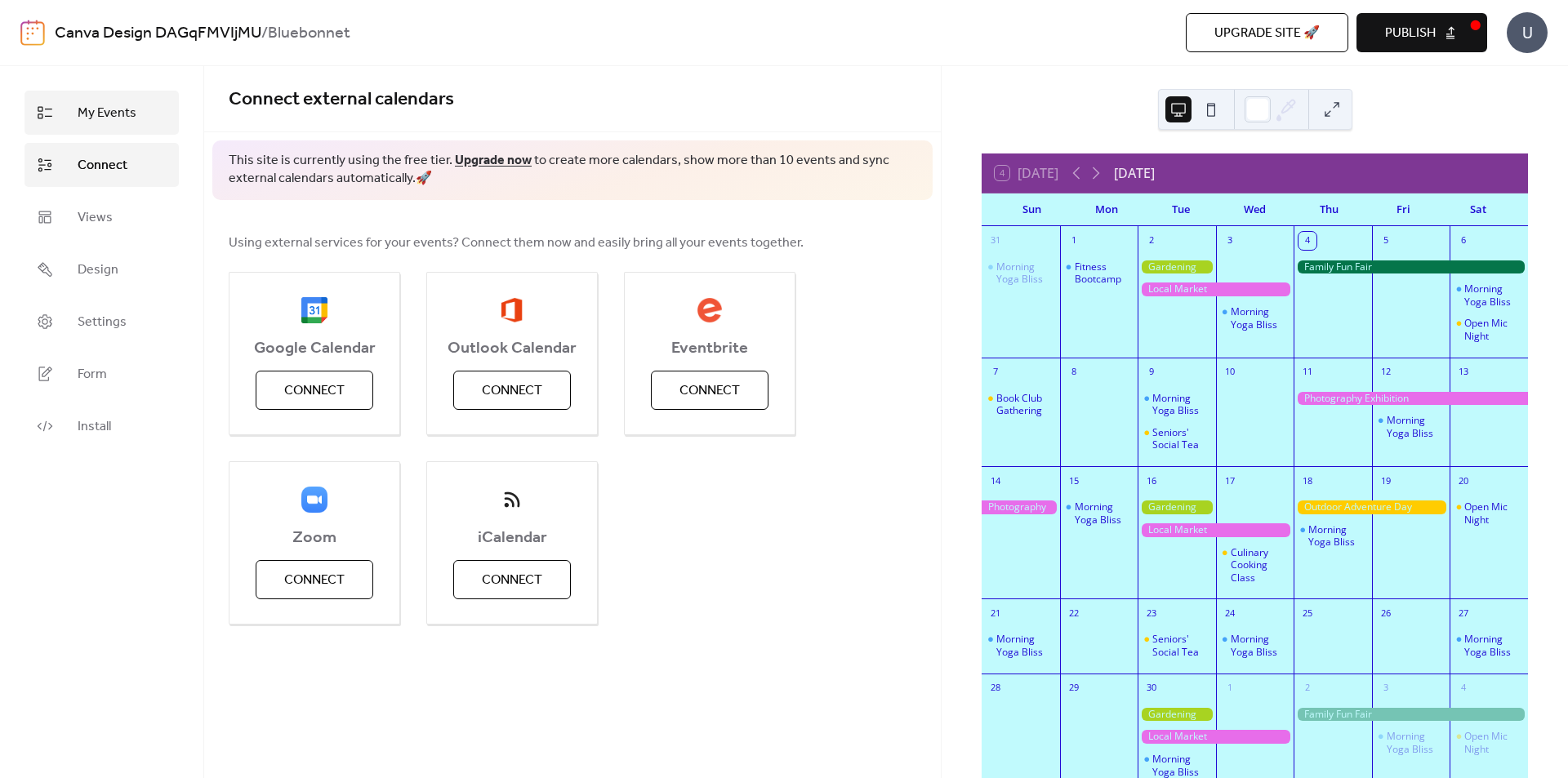
click at [130, 123] on span "My Events" at bounding box center [107, 113] width 59 height 20
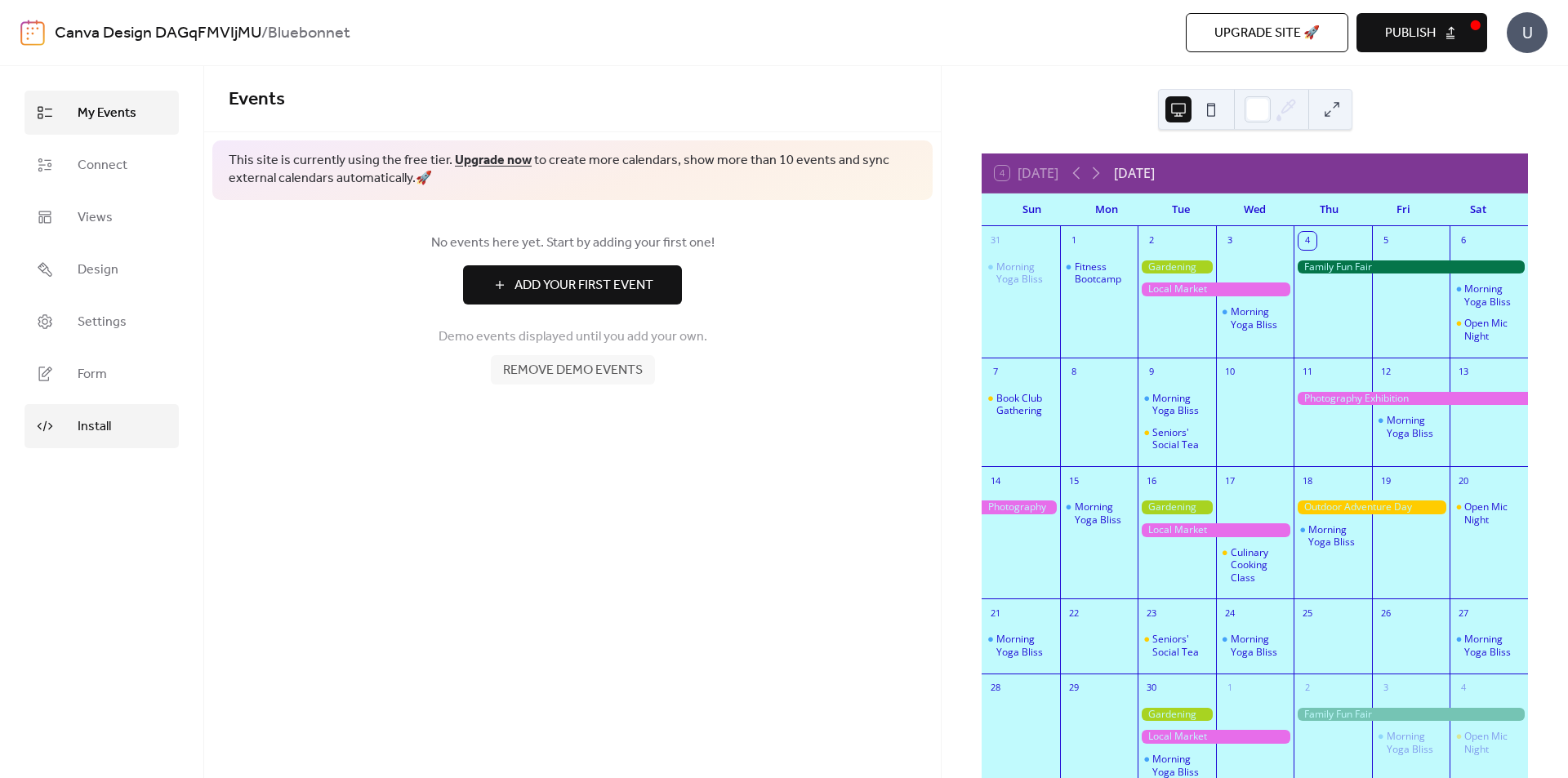
click at [105, 417] on span "Install" at bounding box center [94, 427] width 34 height 20
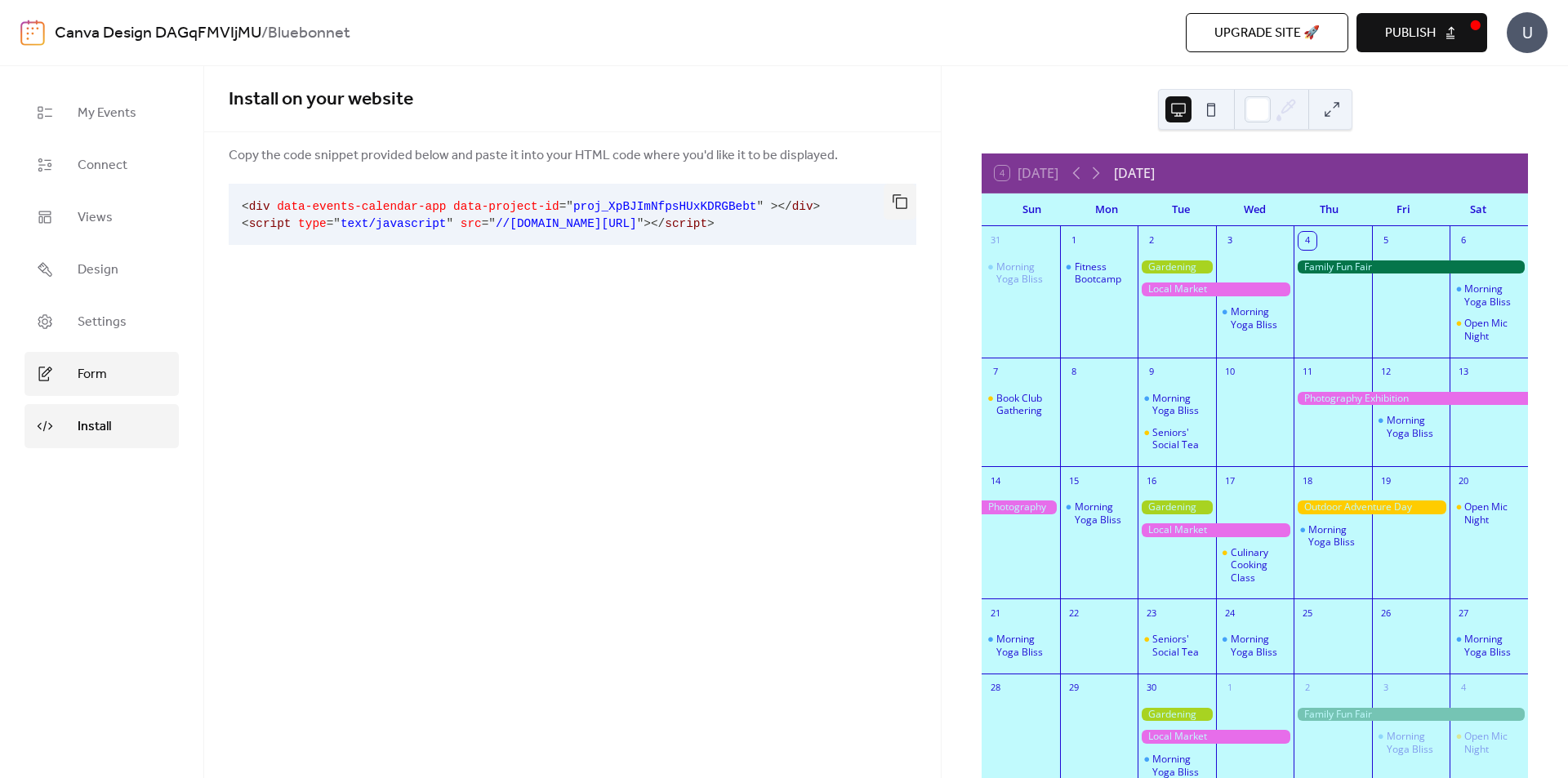
click at [105, 381] on span "Form" at bounding box center [92, 374] width 29 height 20
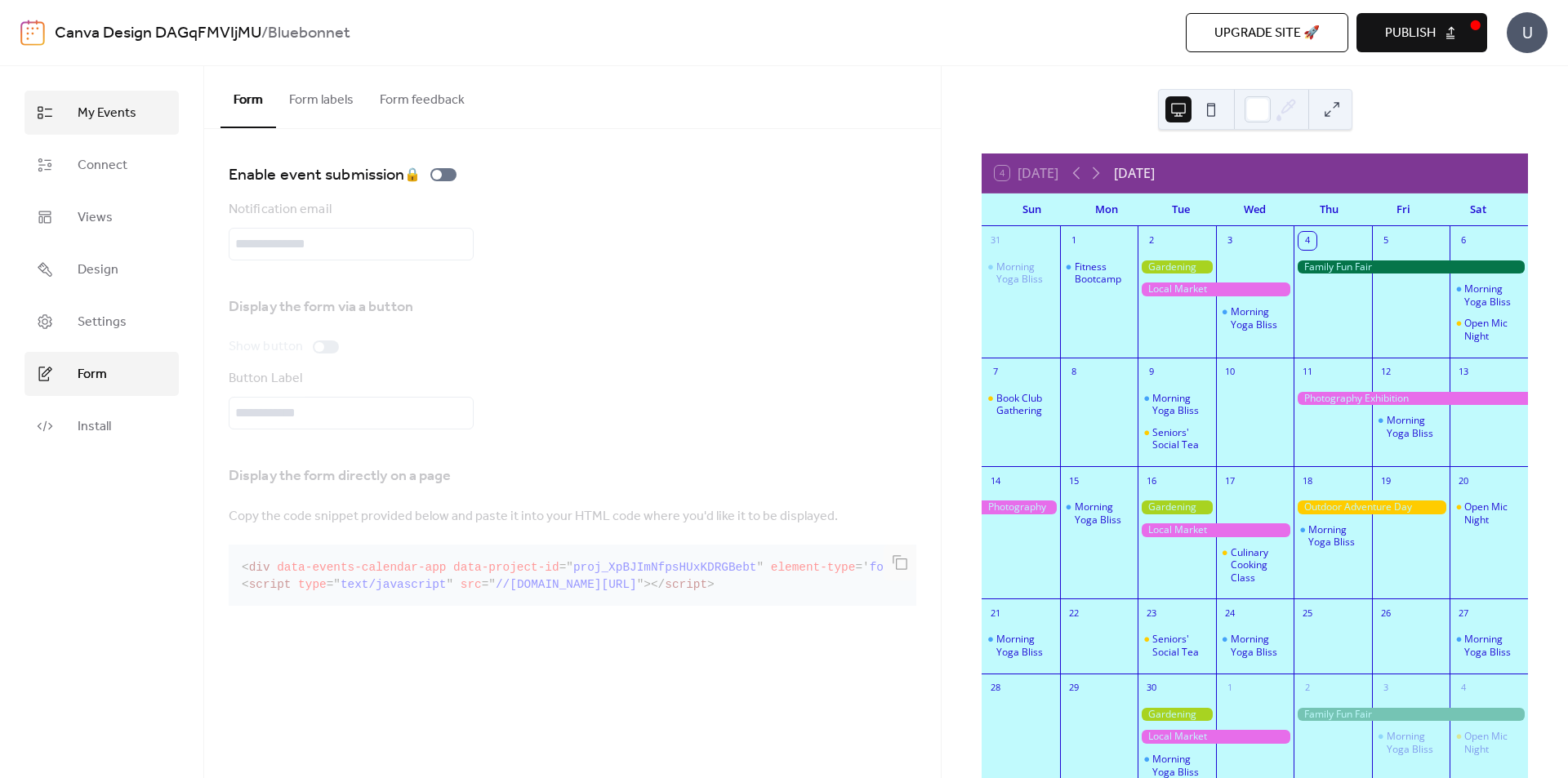
click at [111, 106] on span "My Events" at bounding box center [107, 113] width 59 height 20
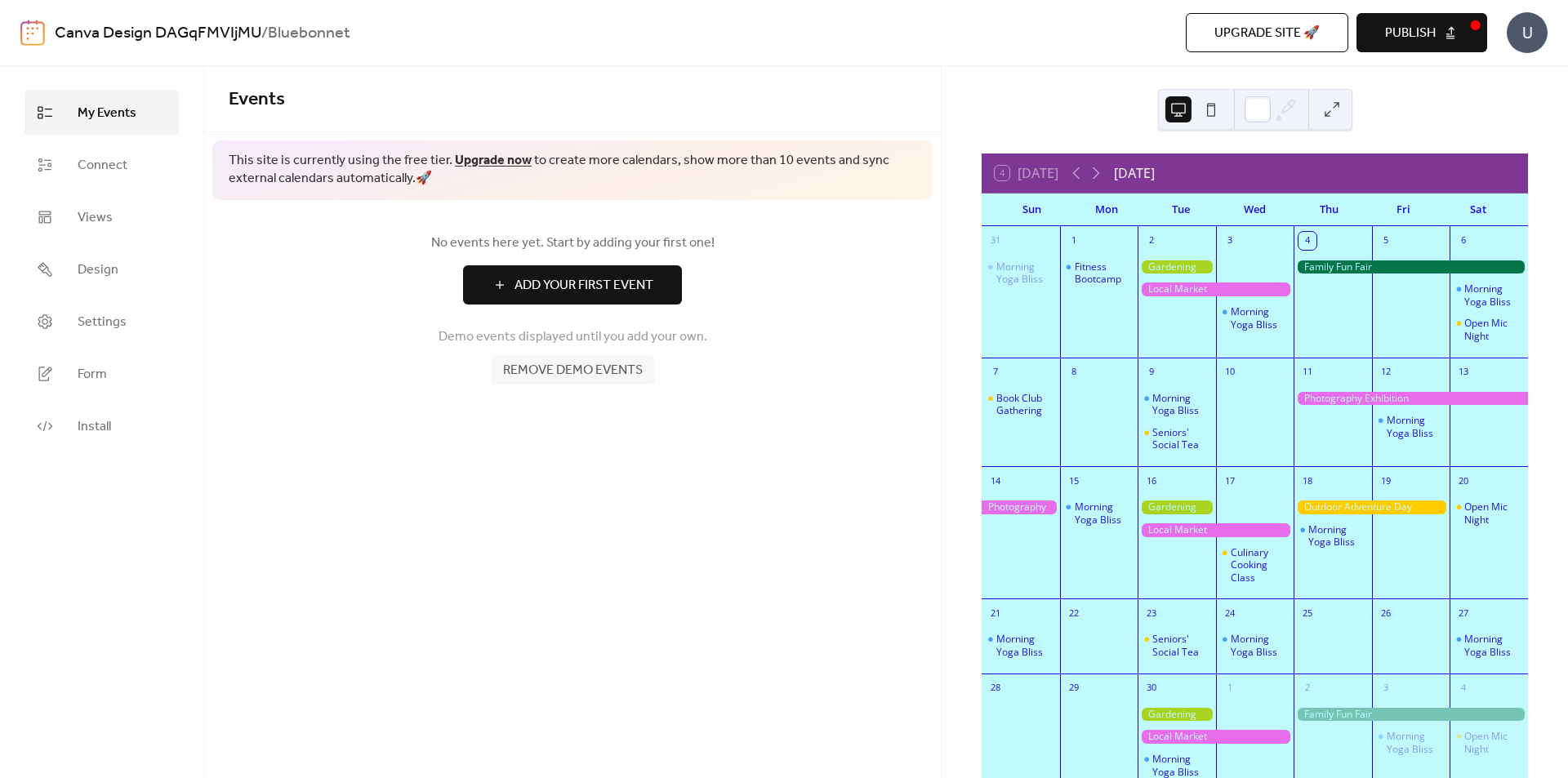
click at [568, 280] on span "Add Your First Event" at bounding box center [584, 286] width 139 height 20
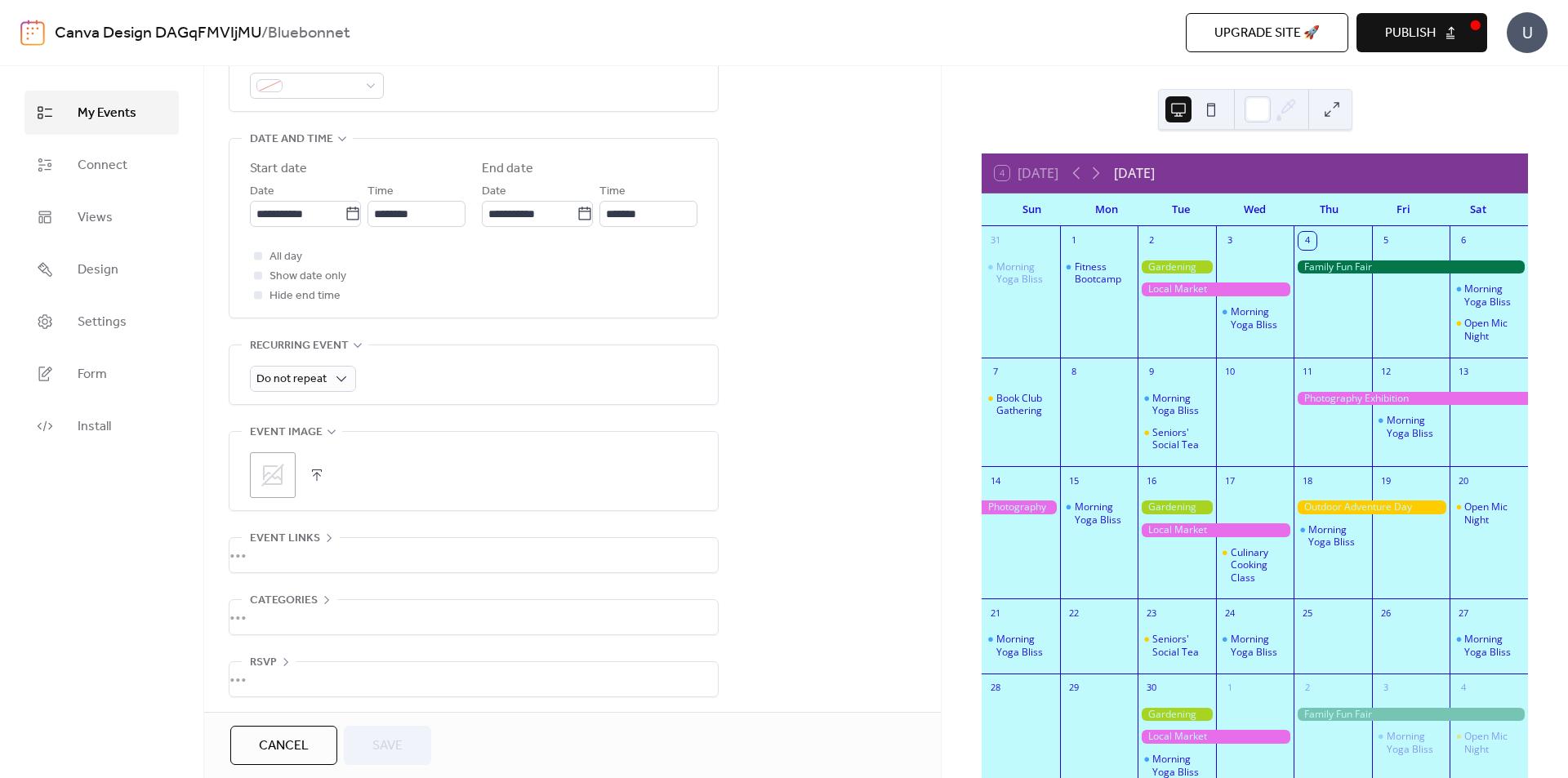
scroll to position [501, 0]
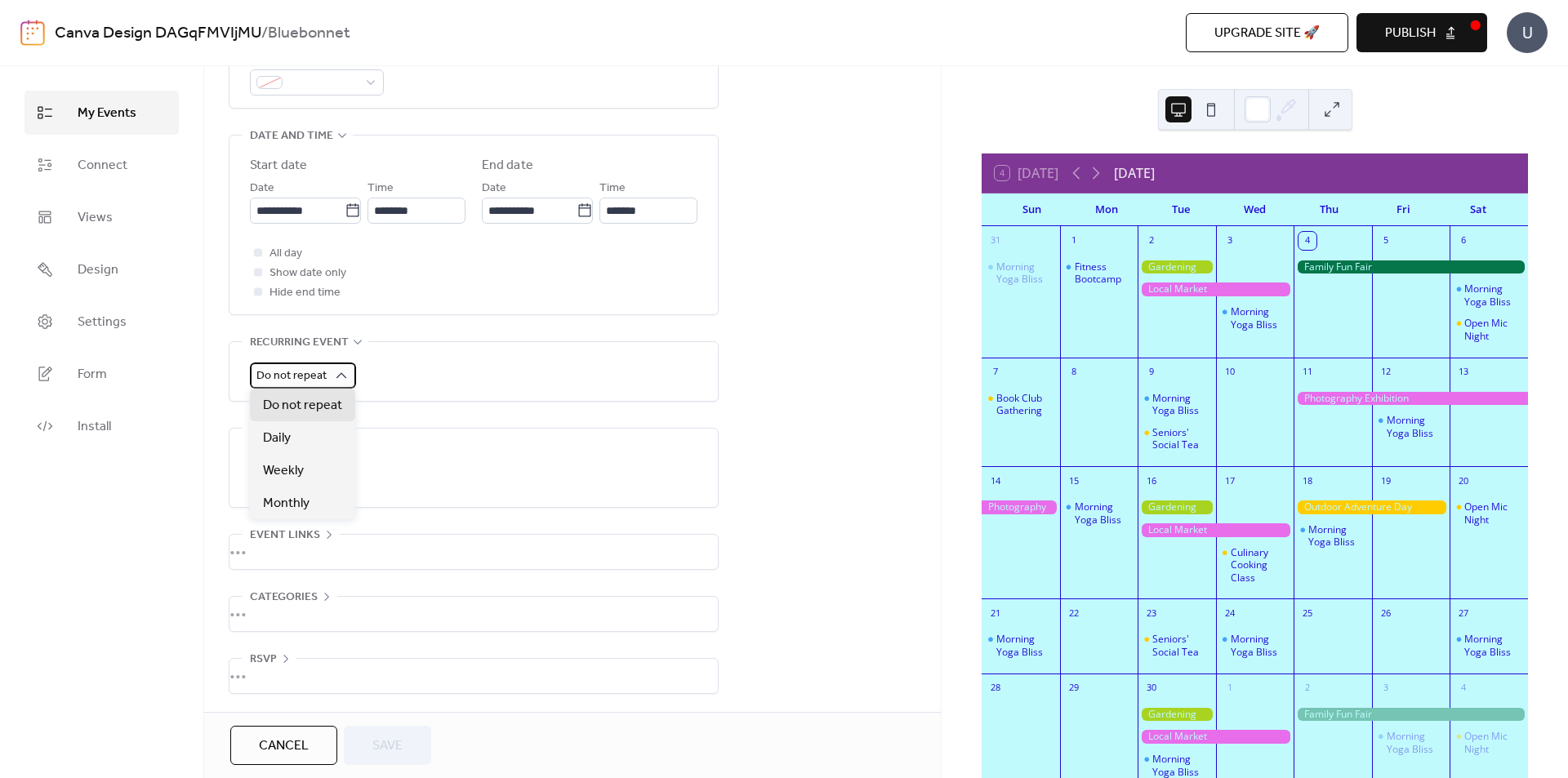
click at [333, 379] on icon at bounding box center [341, 375] width 16 height 16
click at [307, 471] on div "Weekly" at bounding box center [302, 470] width 105 height 33
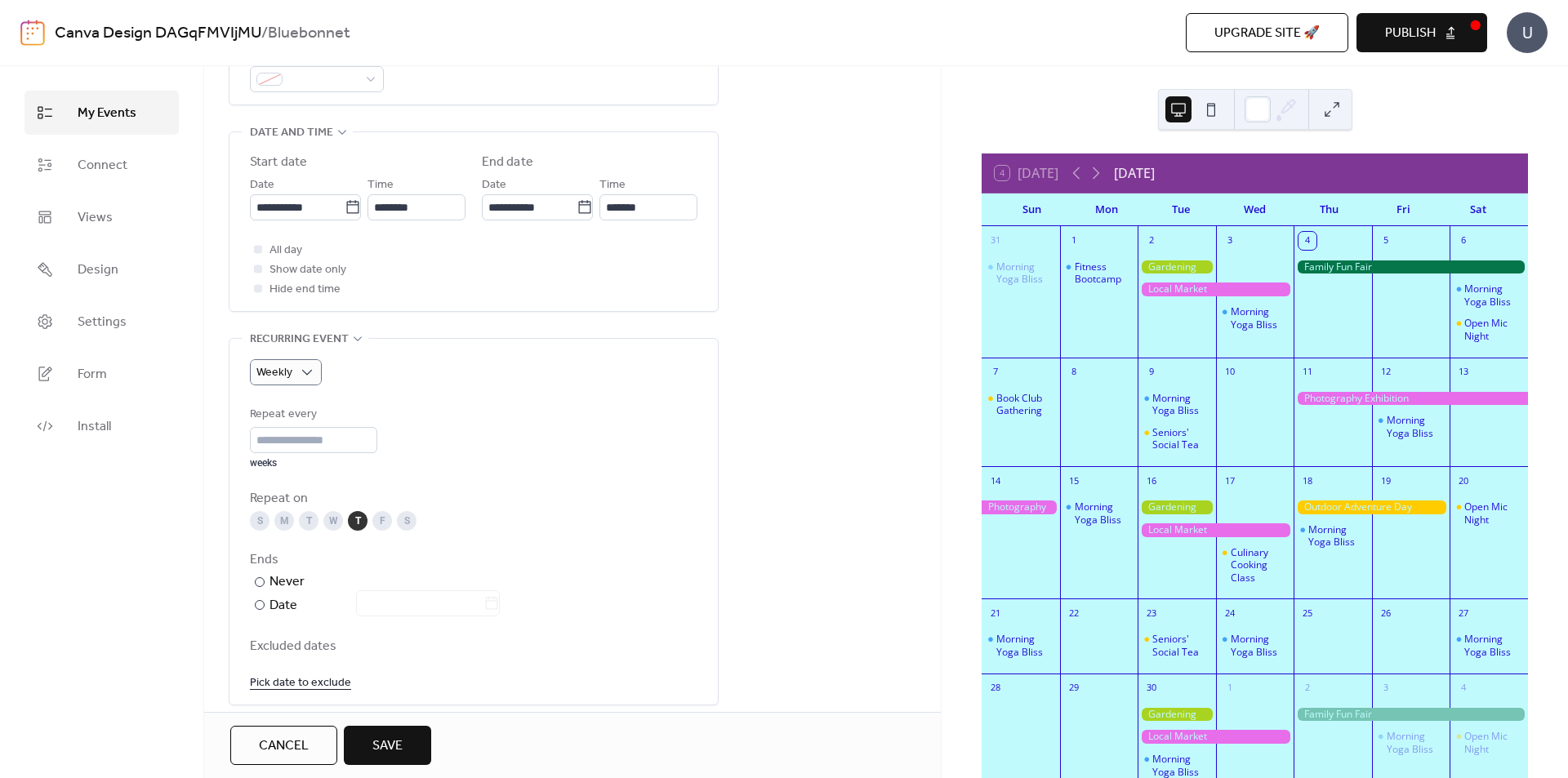
click at [307, 512] on div "T" at bounding box center [308, 520] width 20 height 20
click at [362, 516] on div "T" at bounding box center [357, 520] width 20 height 20
click at [374, 433] on input "*" at bounding box center [313, 439] width 127 height 26
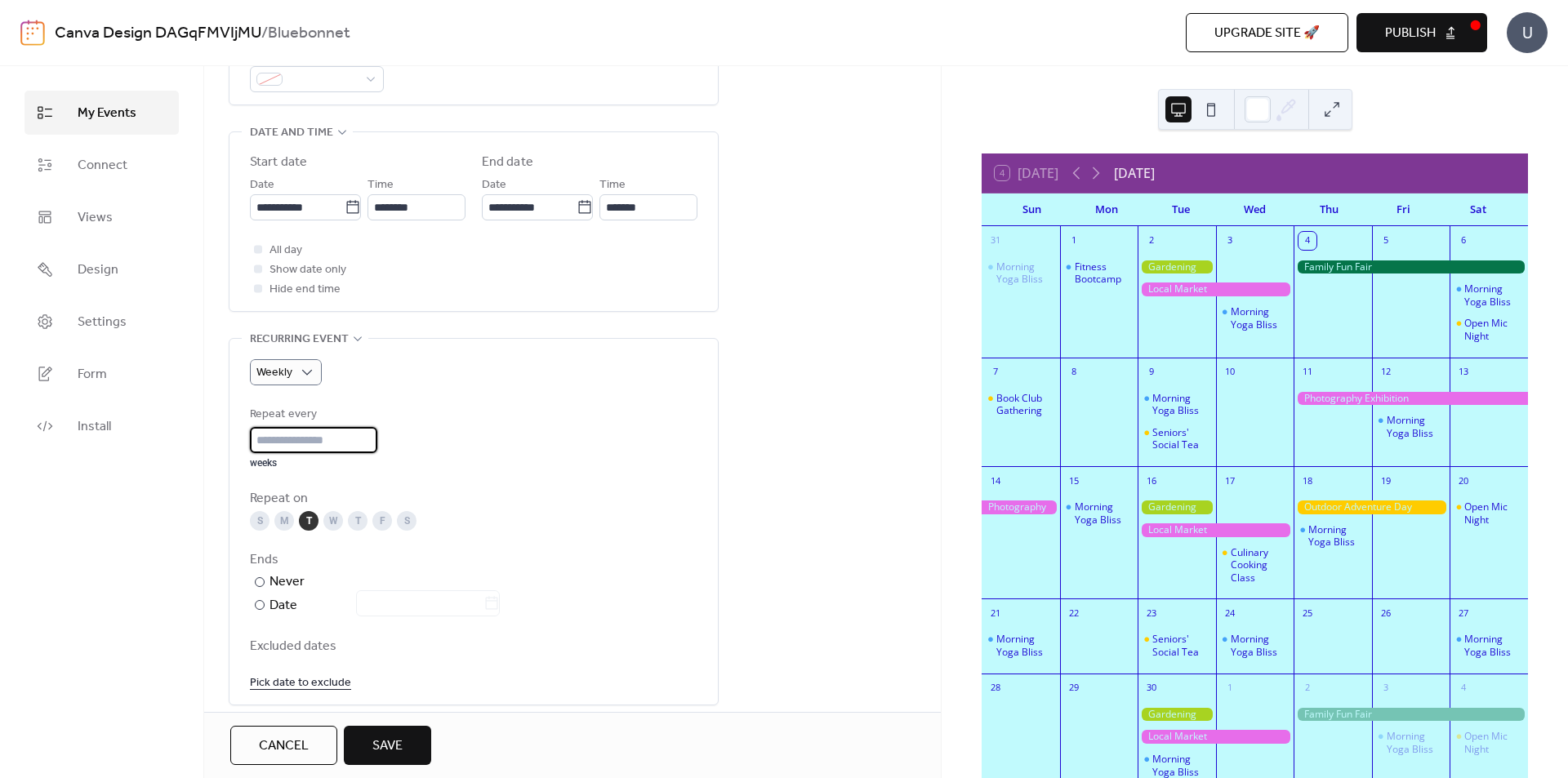
click at [374, 433] on input "*" at bounding box center [313, 439] width 127 height 26
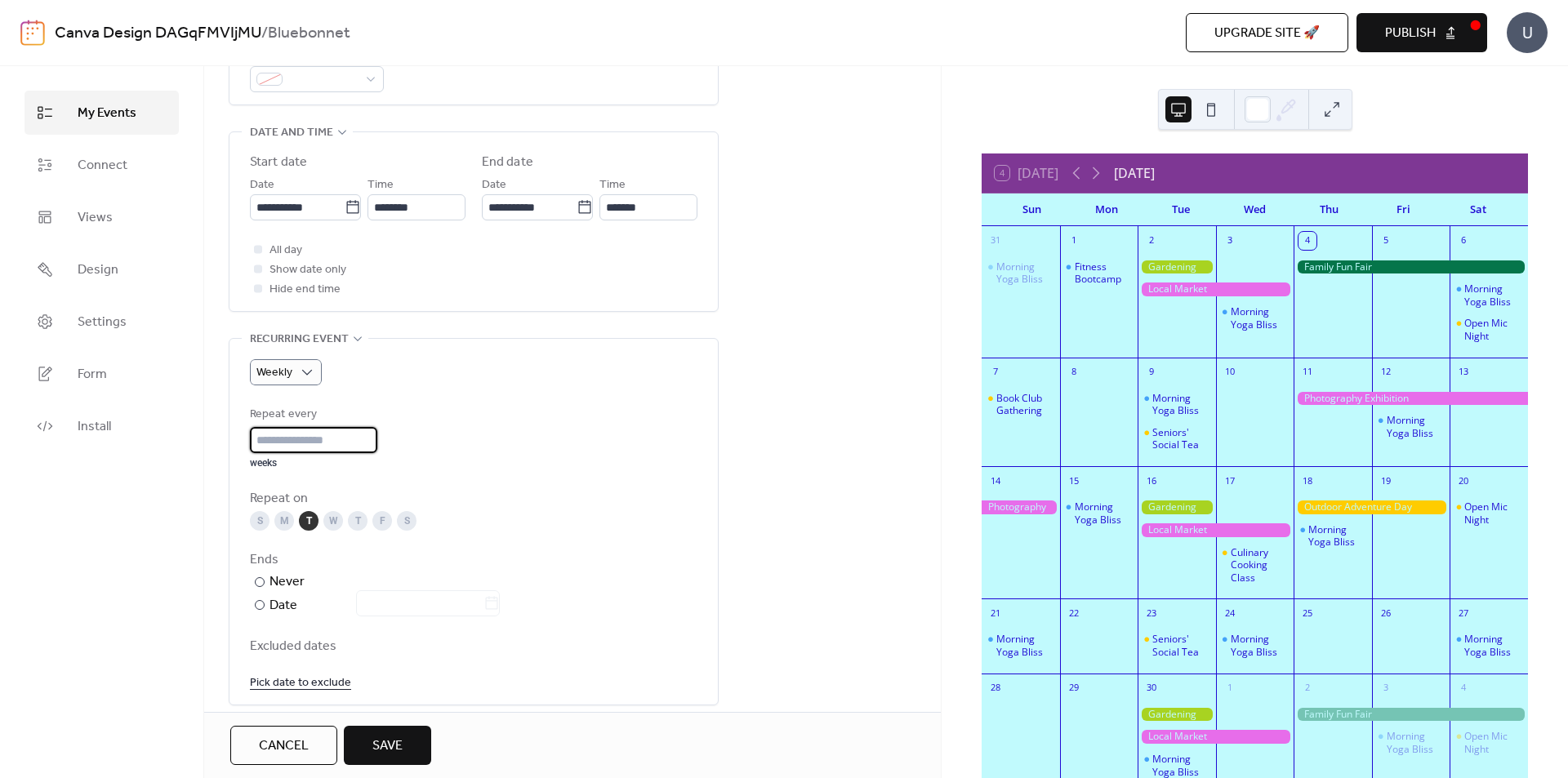
click at [374, 433] on input "**" at bounding box center [313, 439] width 127 height 26
type input "**"
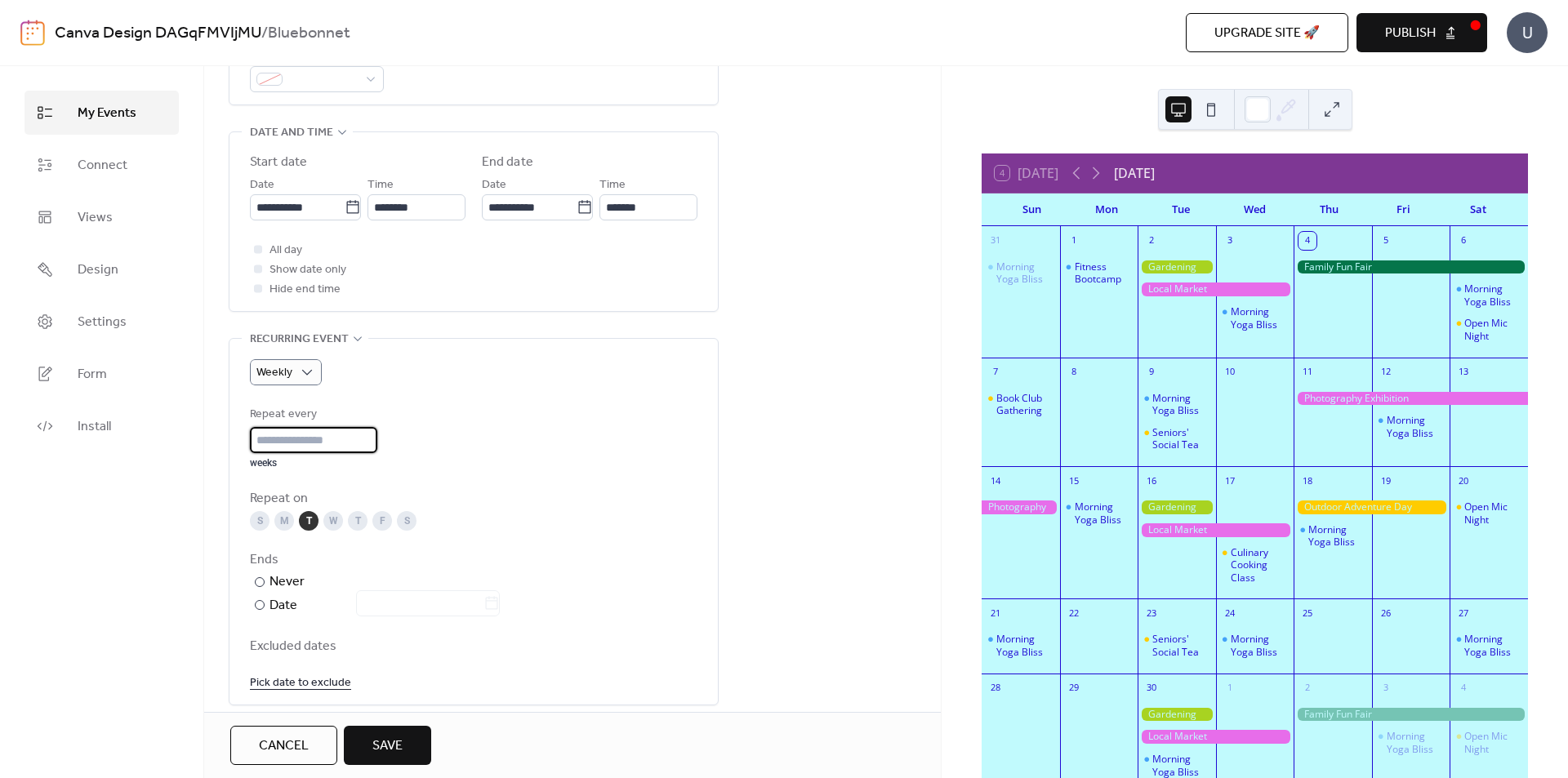
click at [374, 433] on input "**" at bounding box center [313, 439] width 127 height 26
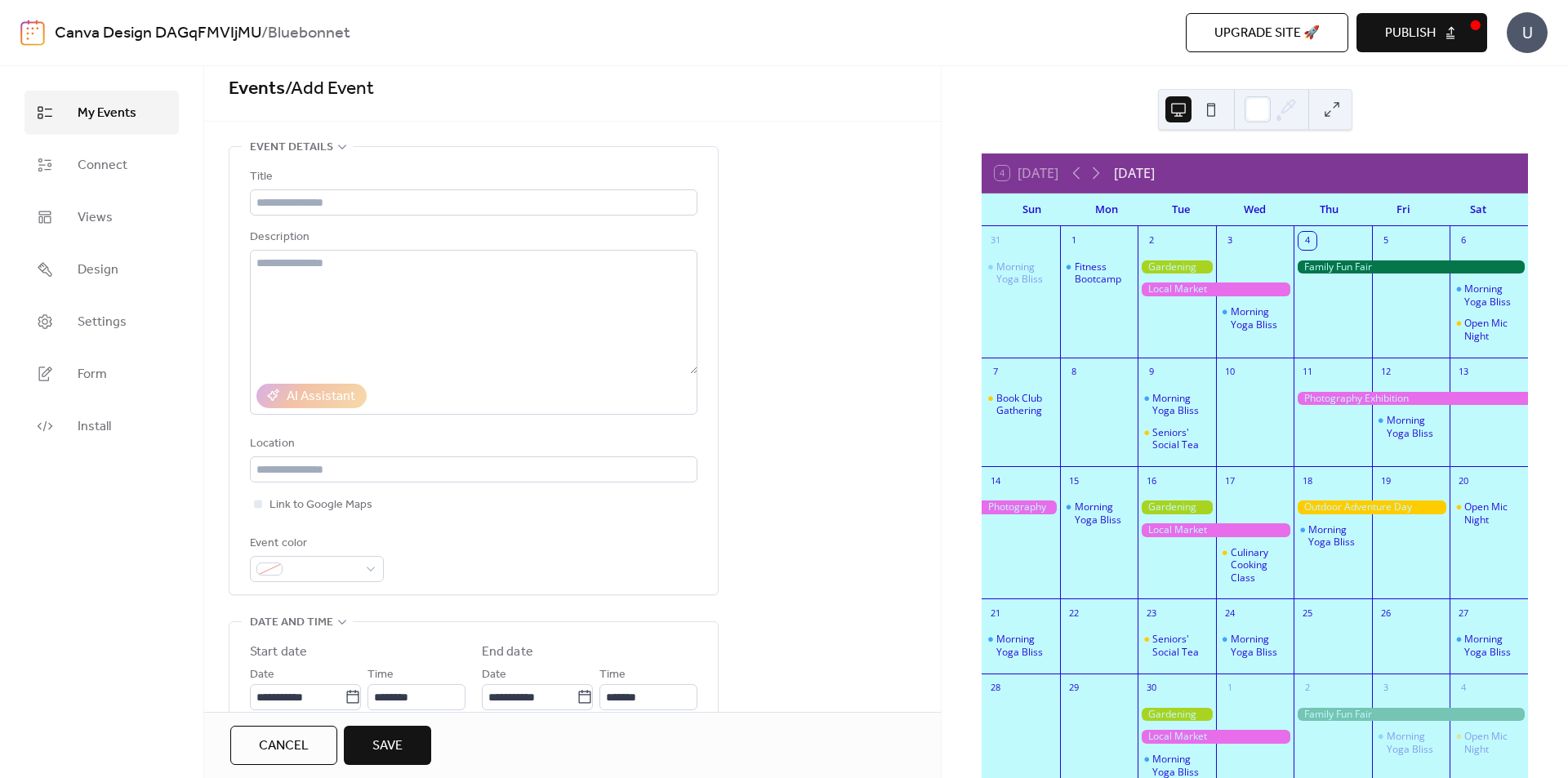
scroll to position [0, 0]
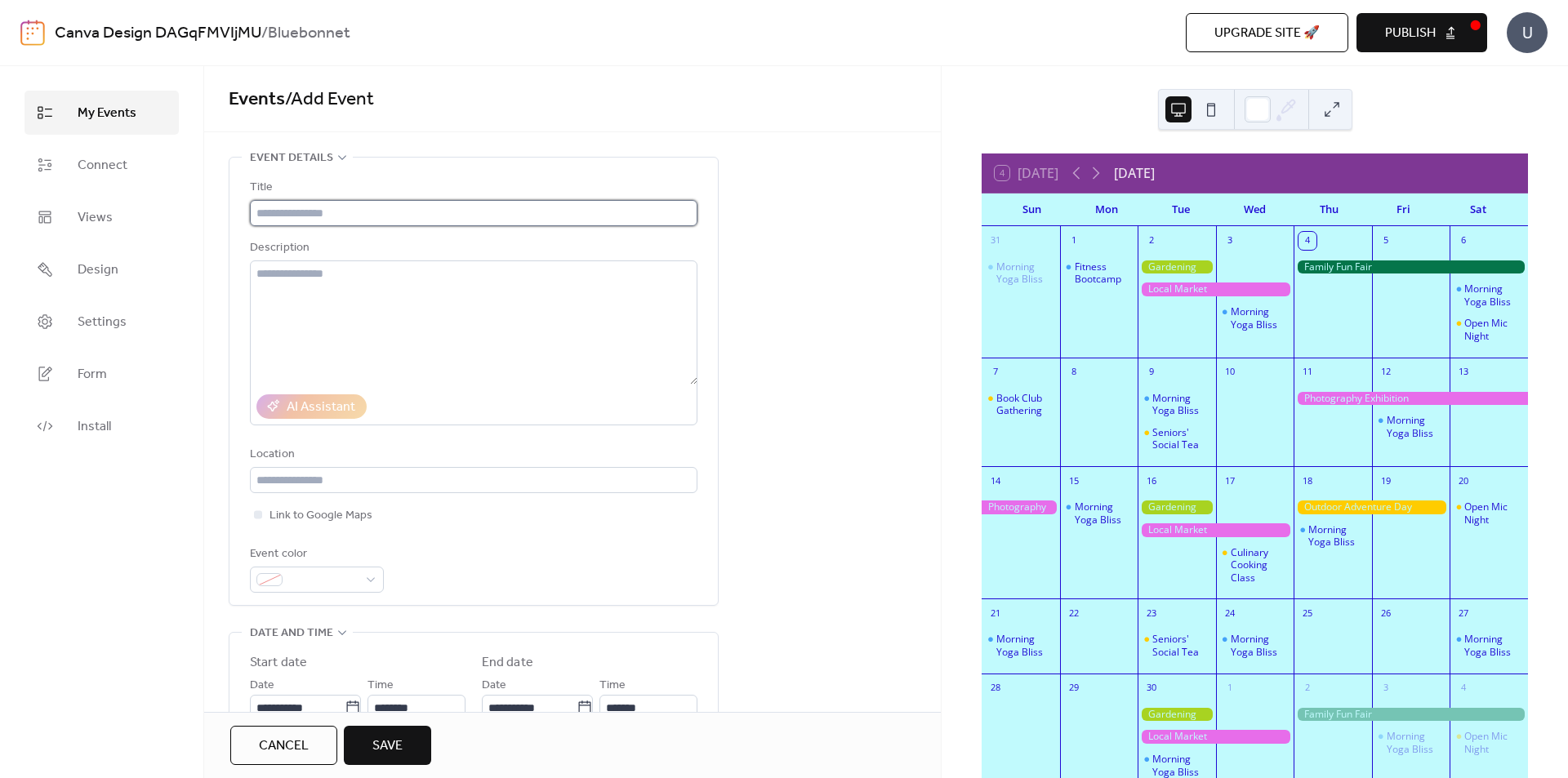
click at [319, 222] on input "text" at bounding box center [473, 212] width 447 height 26
type input "*******"
click at [308, 291] on textarea at bounding box center [473, 322] width 447 height 124
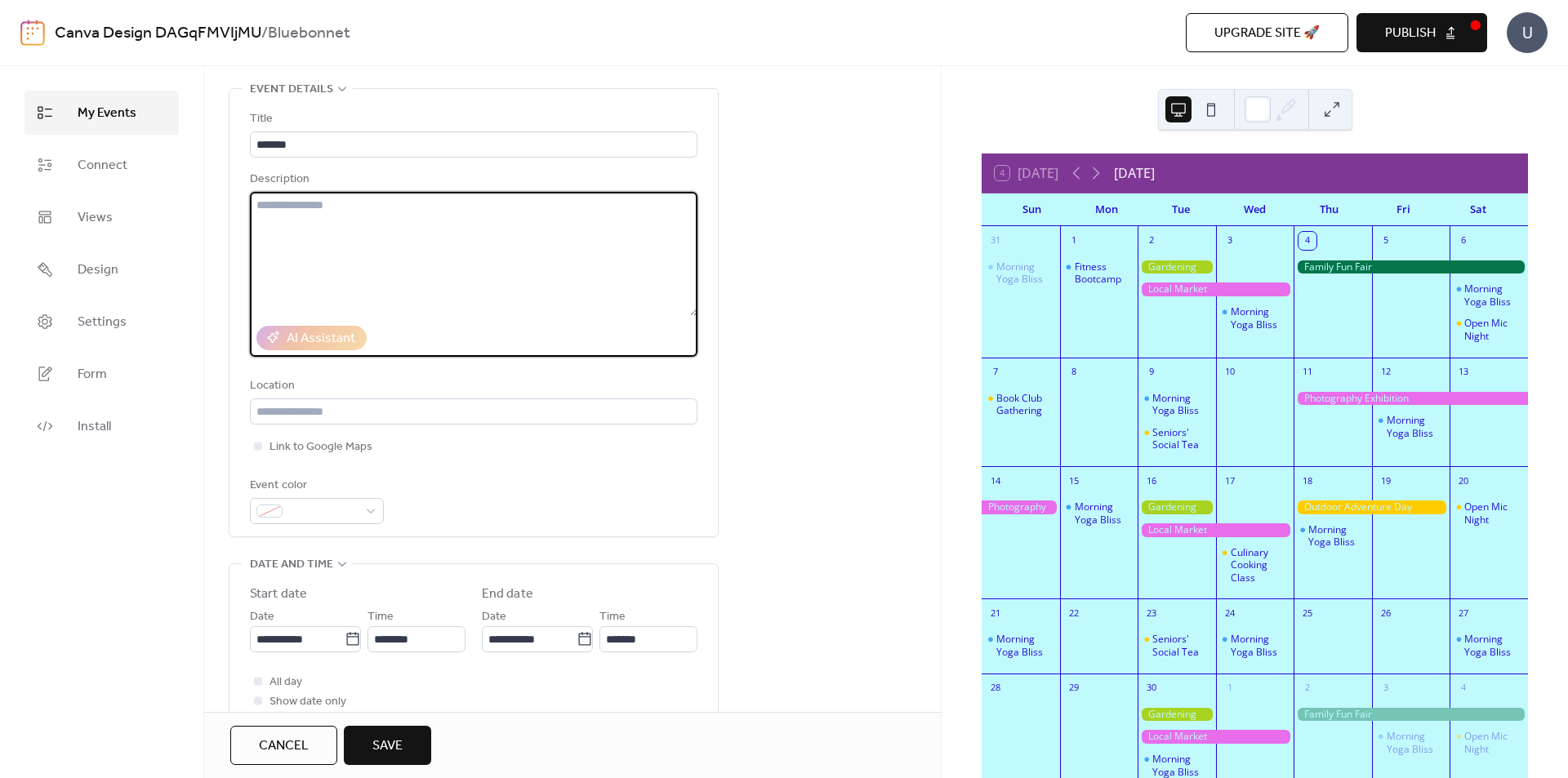
scroll to position [163, 0]
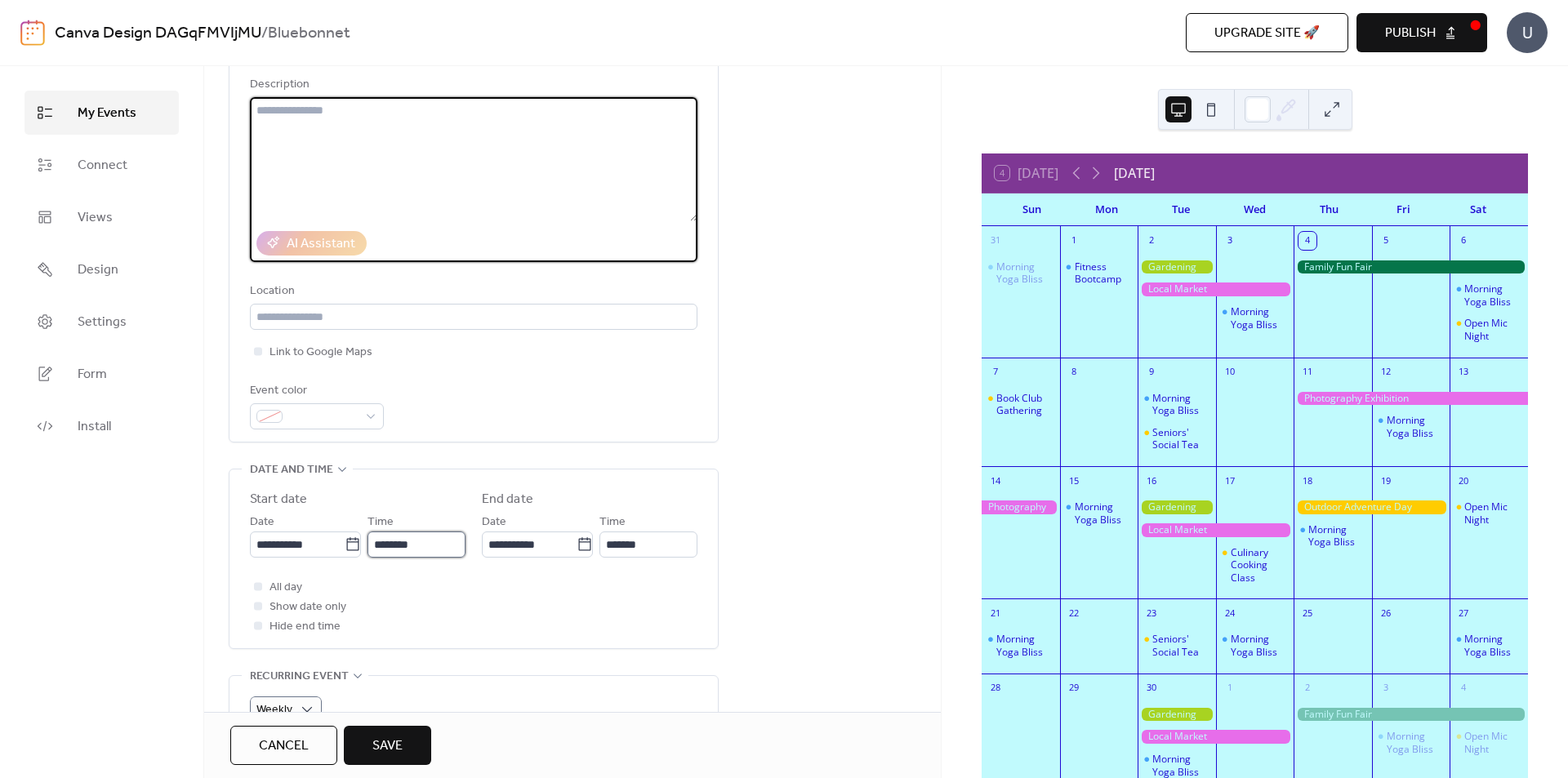
click at [390, 537] on input "********" at bounding box center [416, 544] width 98 height 26
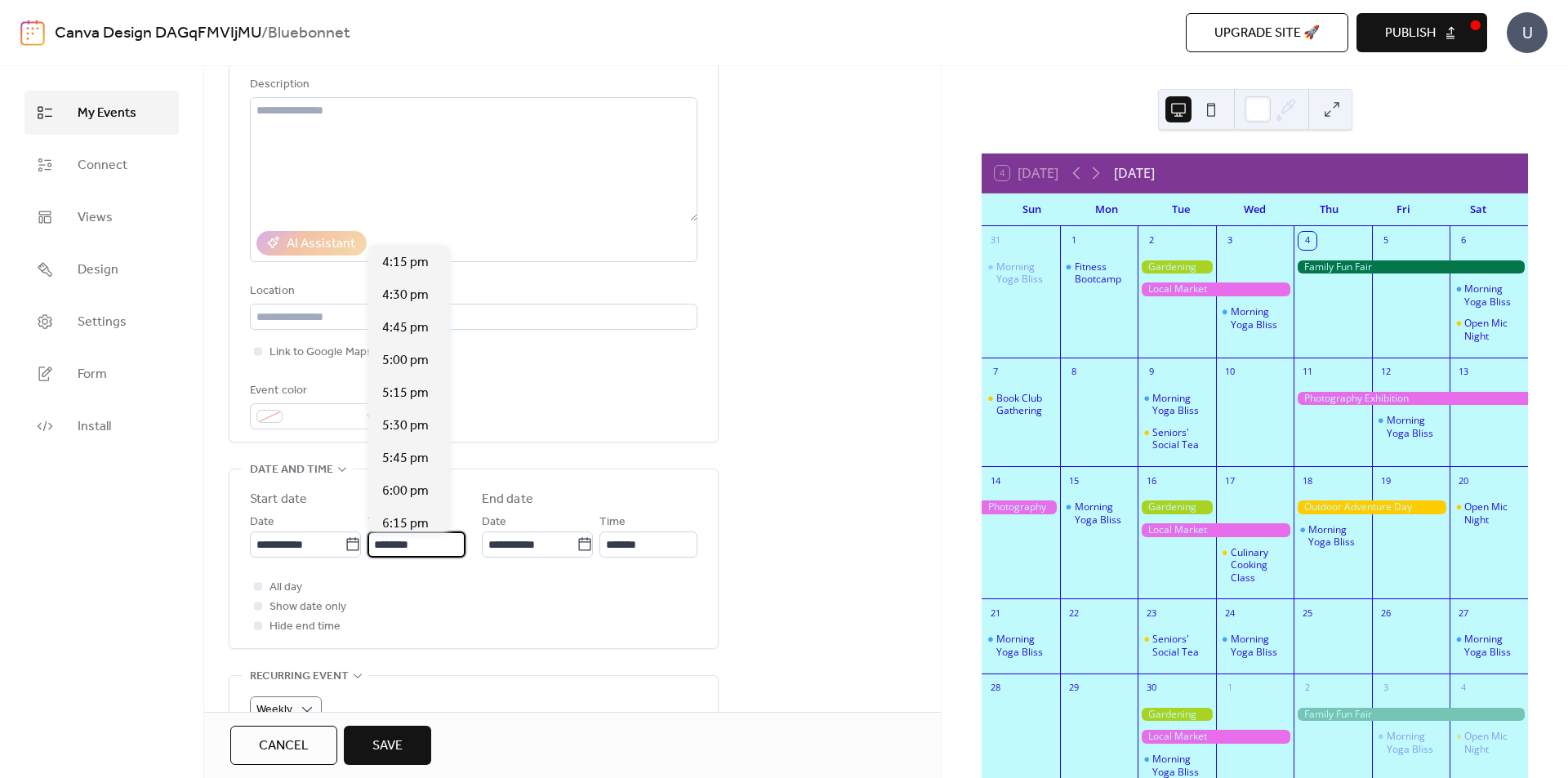
scroll to position [2139, 0]
click at [399, 470] on span "6:00 pm" at bounding box center [406, 475] width 46 height 20
type input "*******"
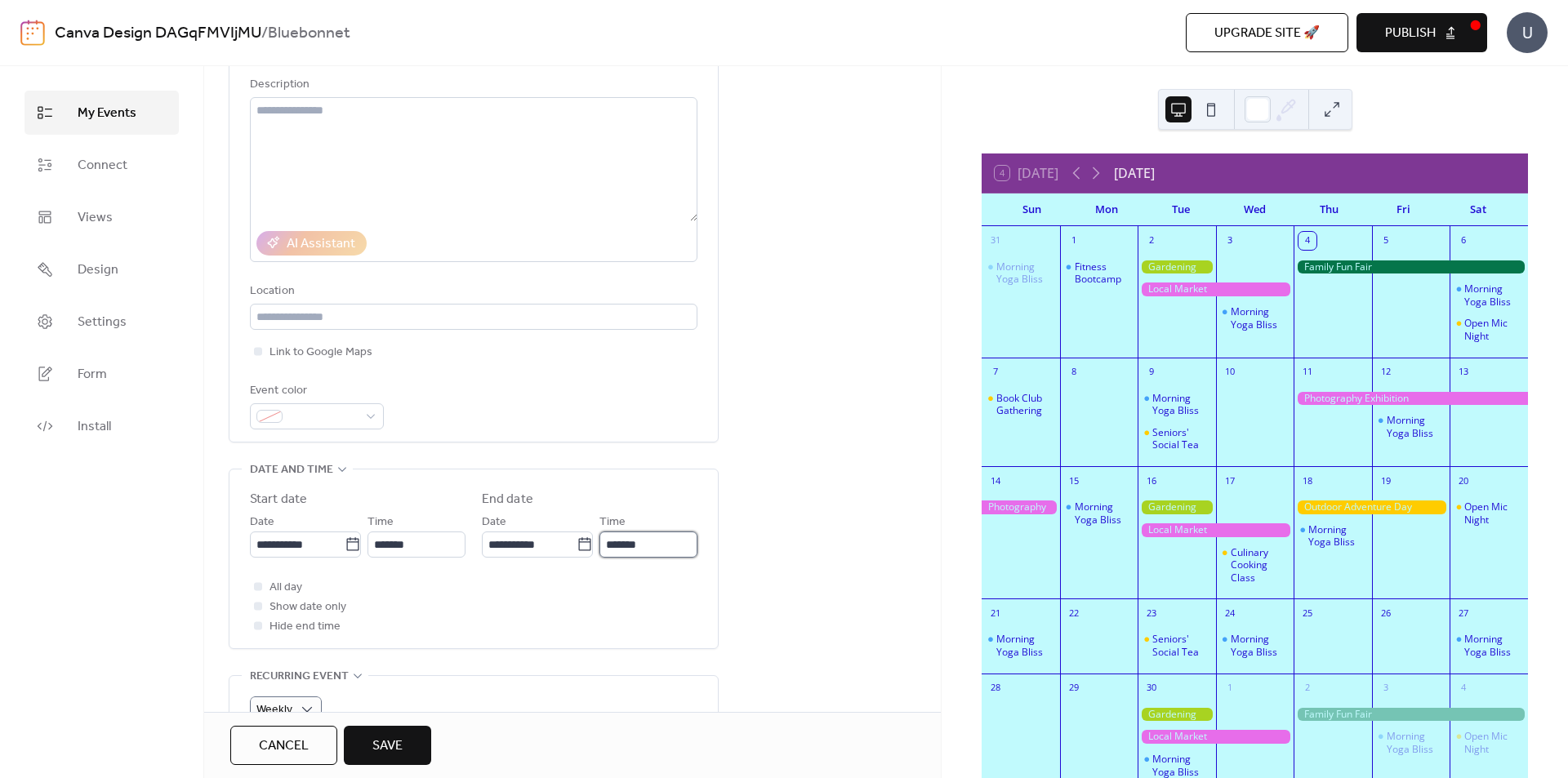
click at [625, 535] on input "*******" at bounding box center [648, 544] width 98 height 26
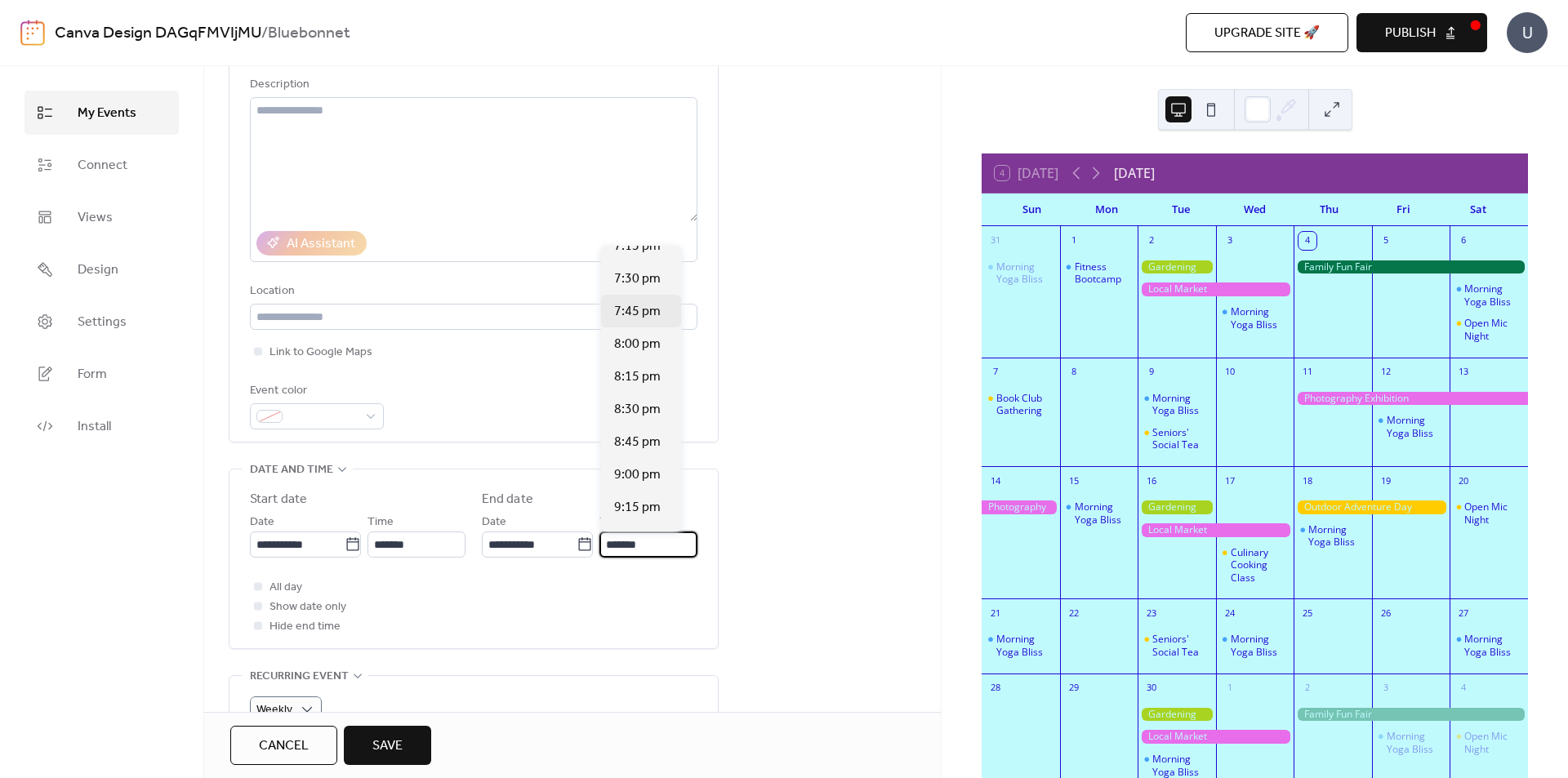
scroll to position [163, 0]
click at [637, 449] on span "9:00 pm" at bounding box center [637, 459] width 46 height 20
type input "*******"
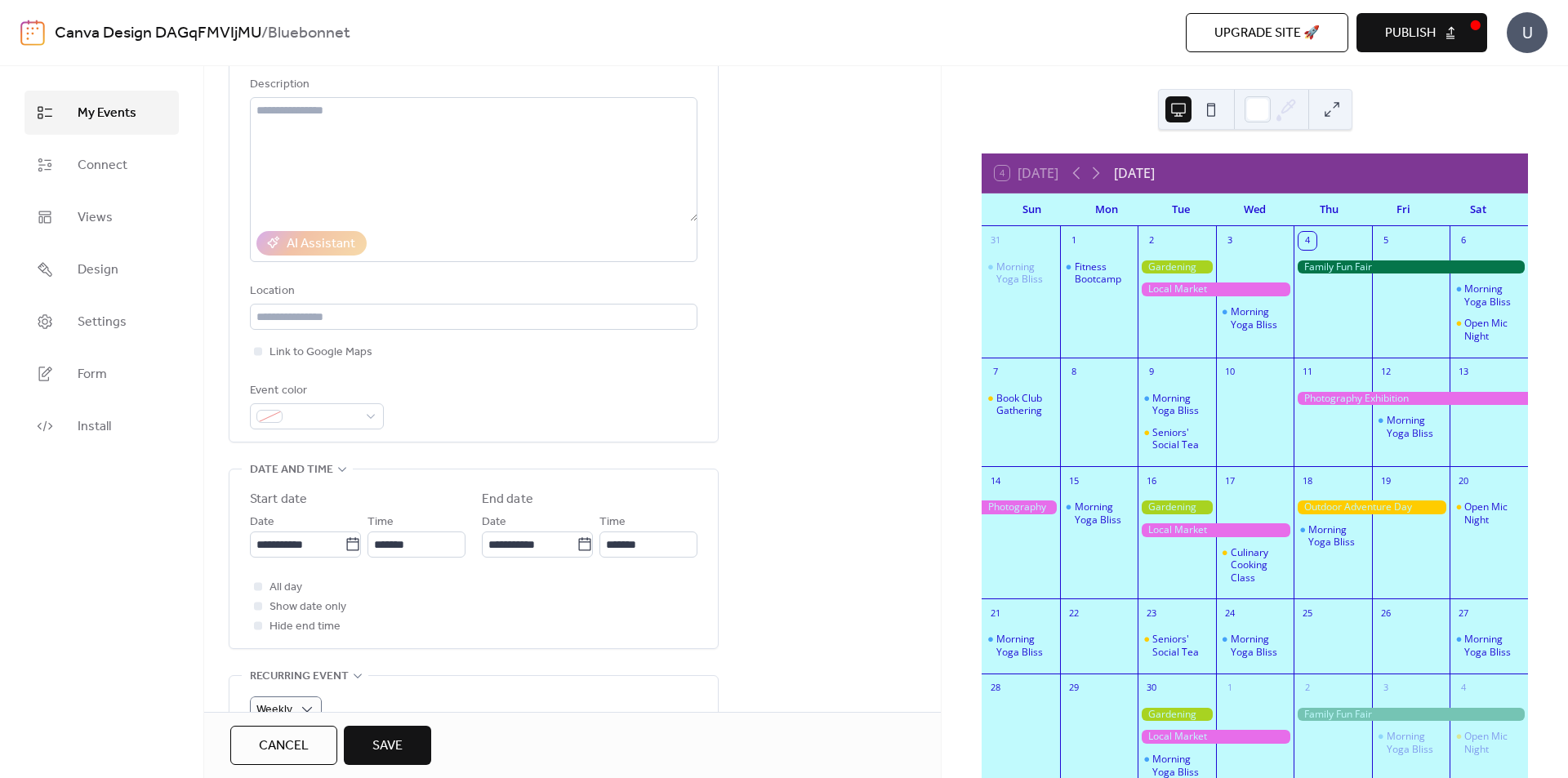
click at [677, 626] on div "All day Show date only Hide end time" at bounding box center [473, 607] width 447 height 59
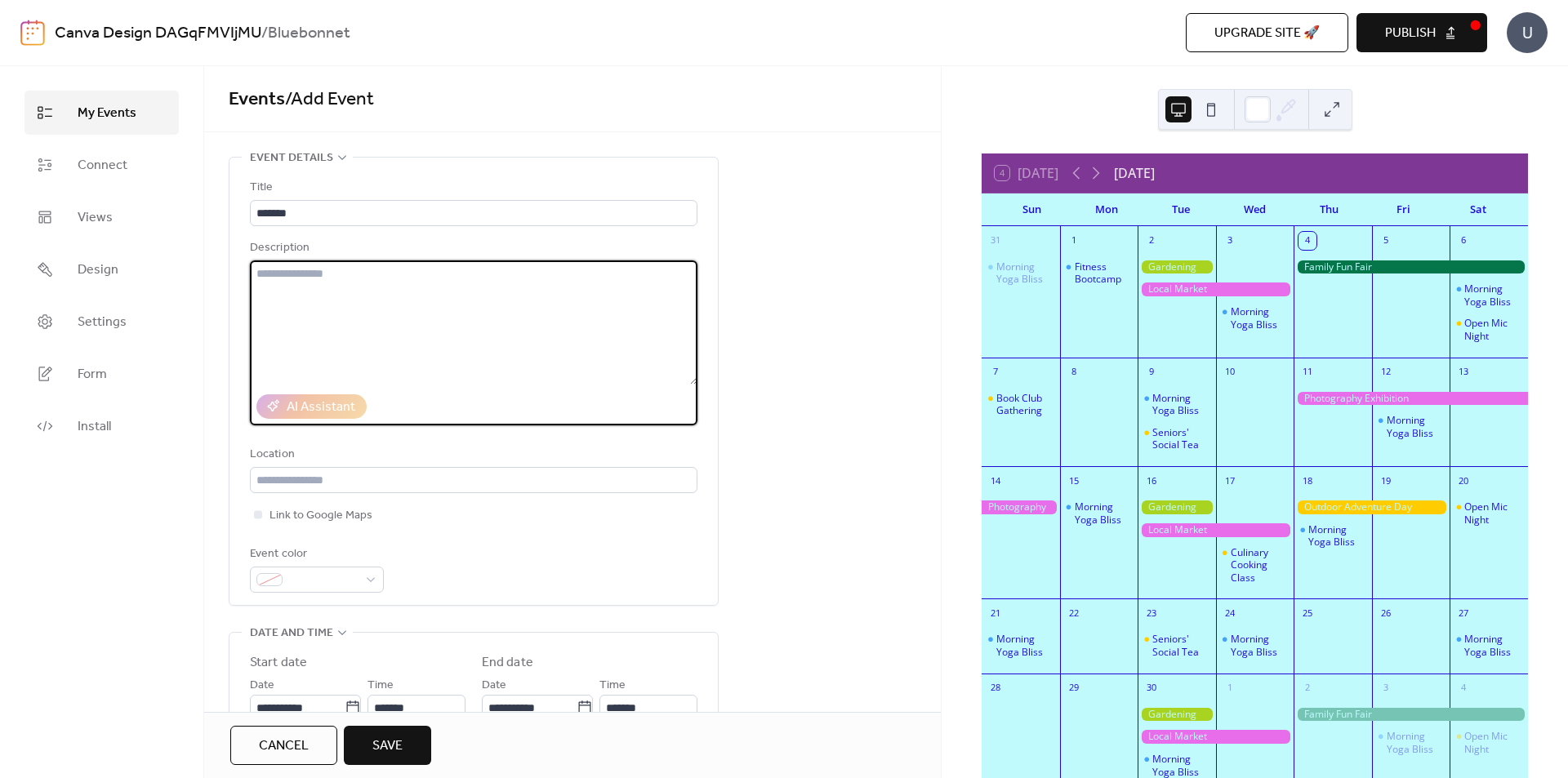
click at [307, 264] on textarea at bounding box center [473, 322] width 447 height 124
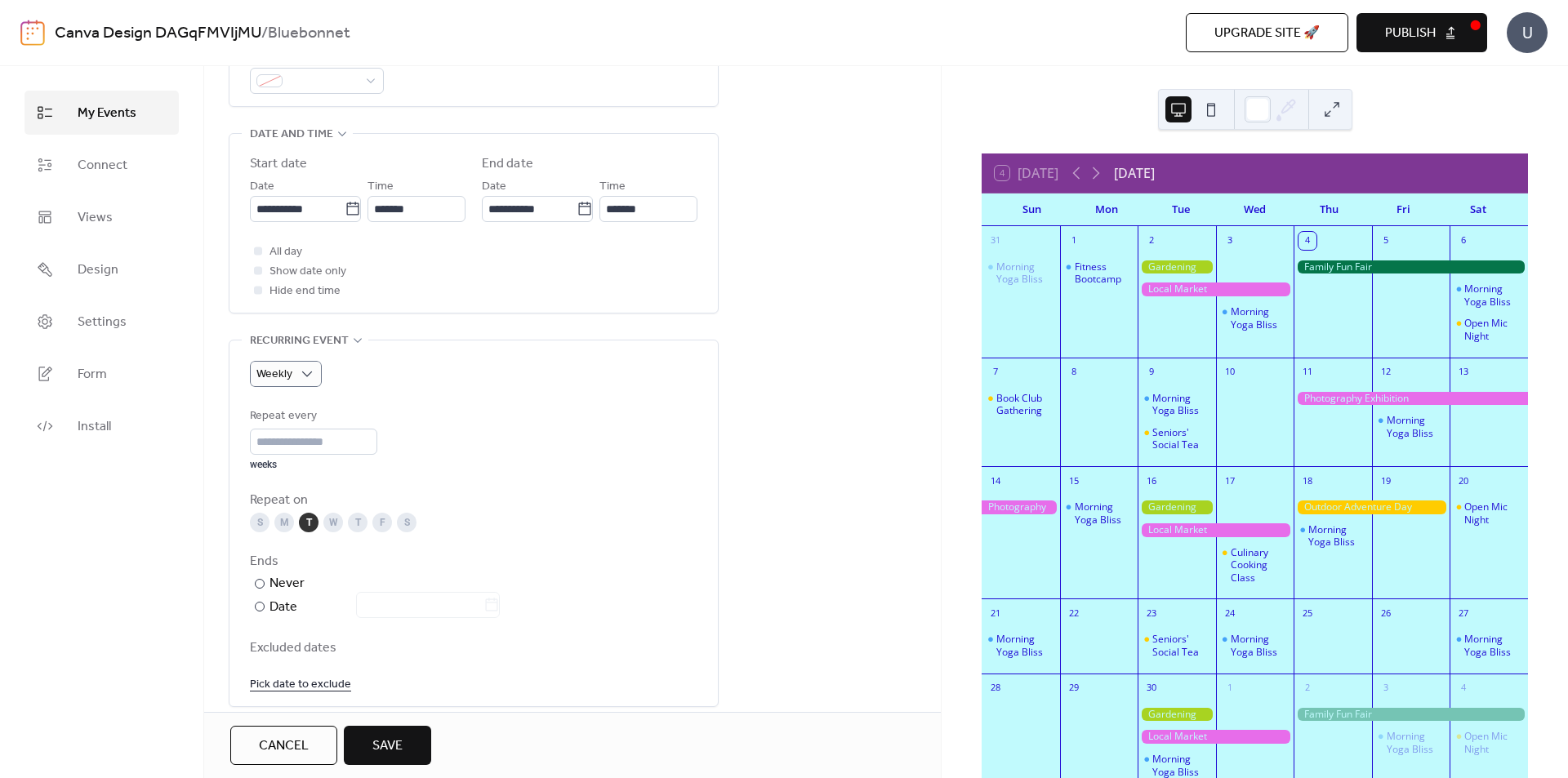
scroll to position [807, 0]
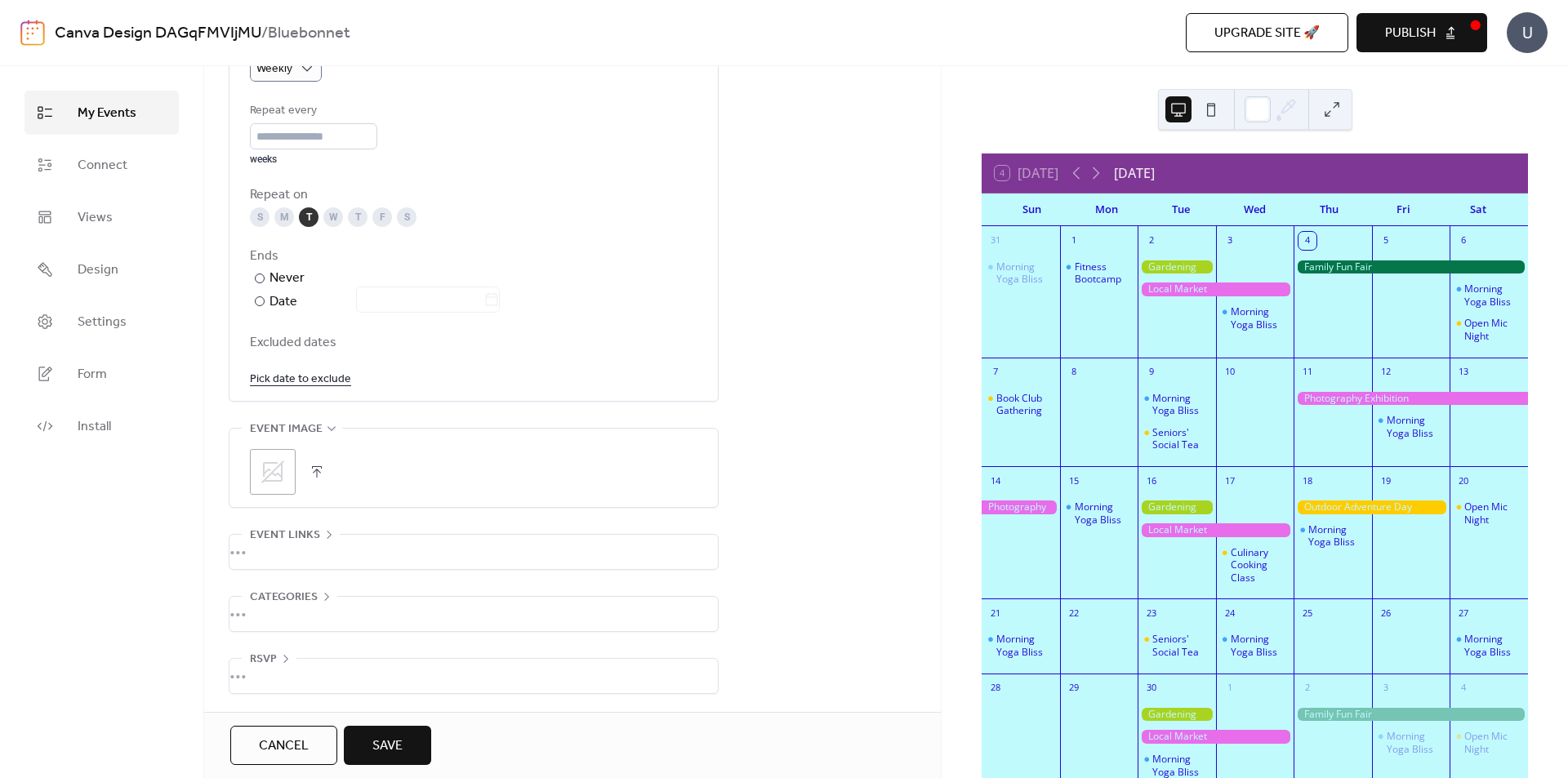
click at [316, 609] on div "•••" at bounding box center [473, 614] width 488 height 34
click at [316, 589] on span "Categories" at bounding box center [283, 594] width 68 height 20
click at [319, 543] on div "•••" at bounding box center [473, 552] width 488 height 34
click at [300, 529] on span "Event links" at bounding box center [284, 532] width 70 height 20
click at [316, 665] on div "•••" at bounding box center [473, 676] width 488 height 34
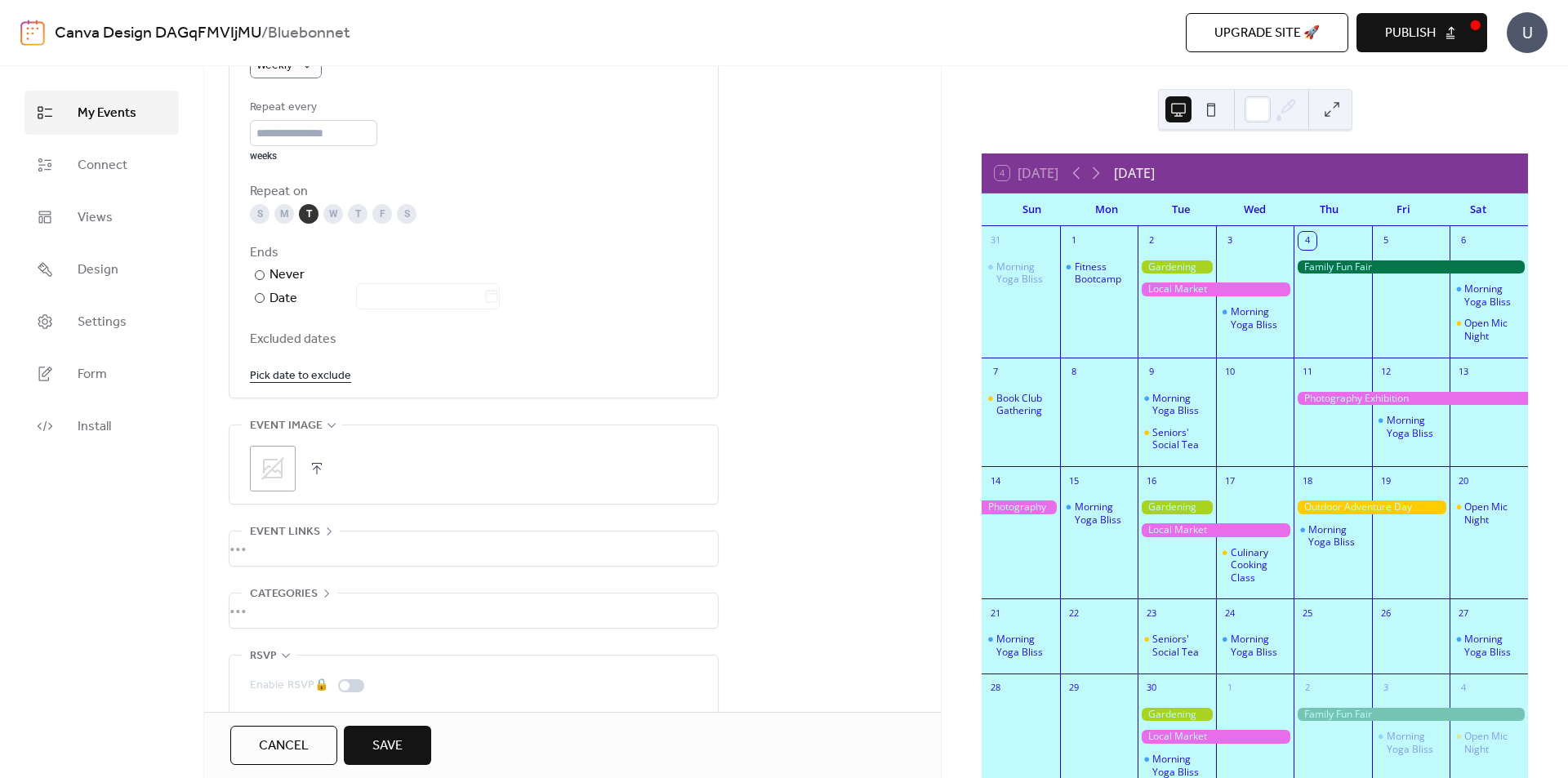
scroll to position [864, 0]
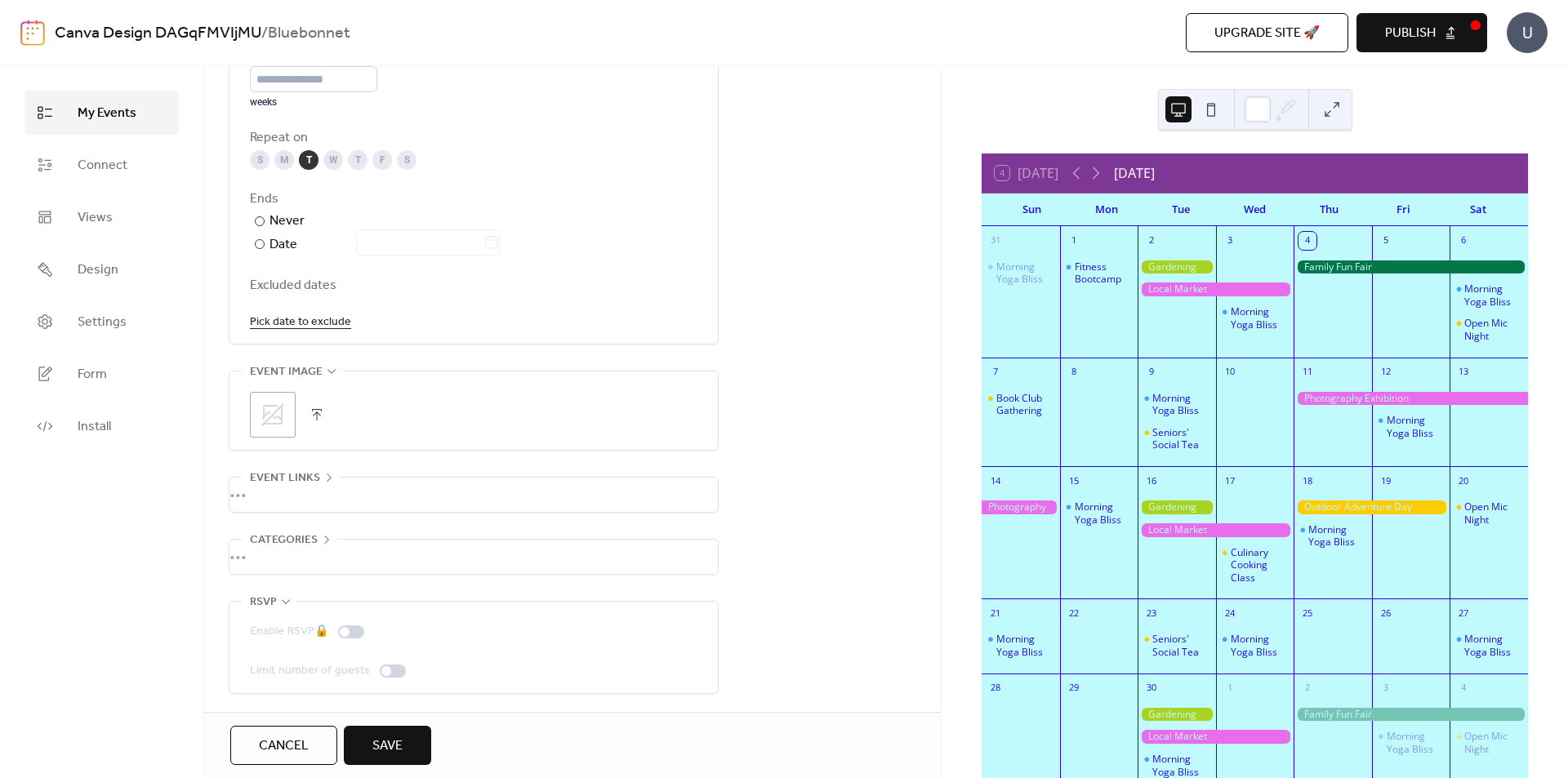
click at [767, 582] on div "**********" at bounding box center [572, 3] width 736 height 1416
click at [286, 595] on icon at bounding box center [285, 602] width 13 height 13
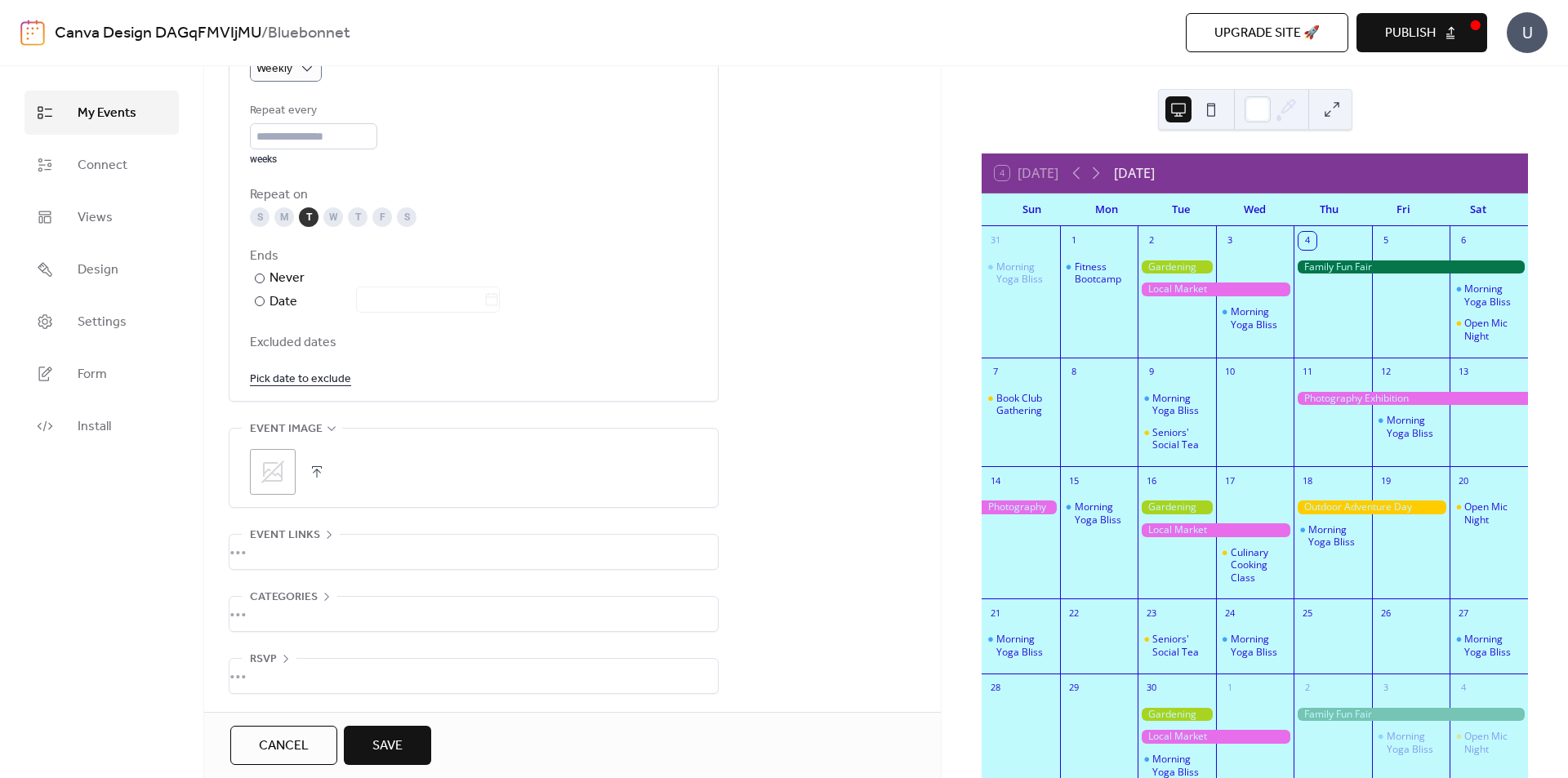
scroll to position [807, 0]
click at [397, 754] on span "Save" at bounding box center [388, 746] width 30 height 20
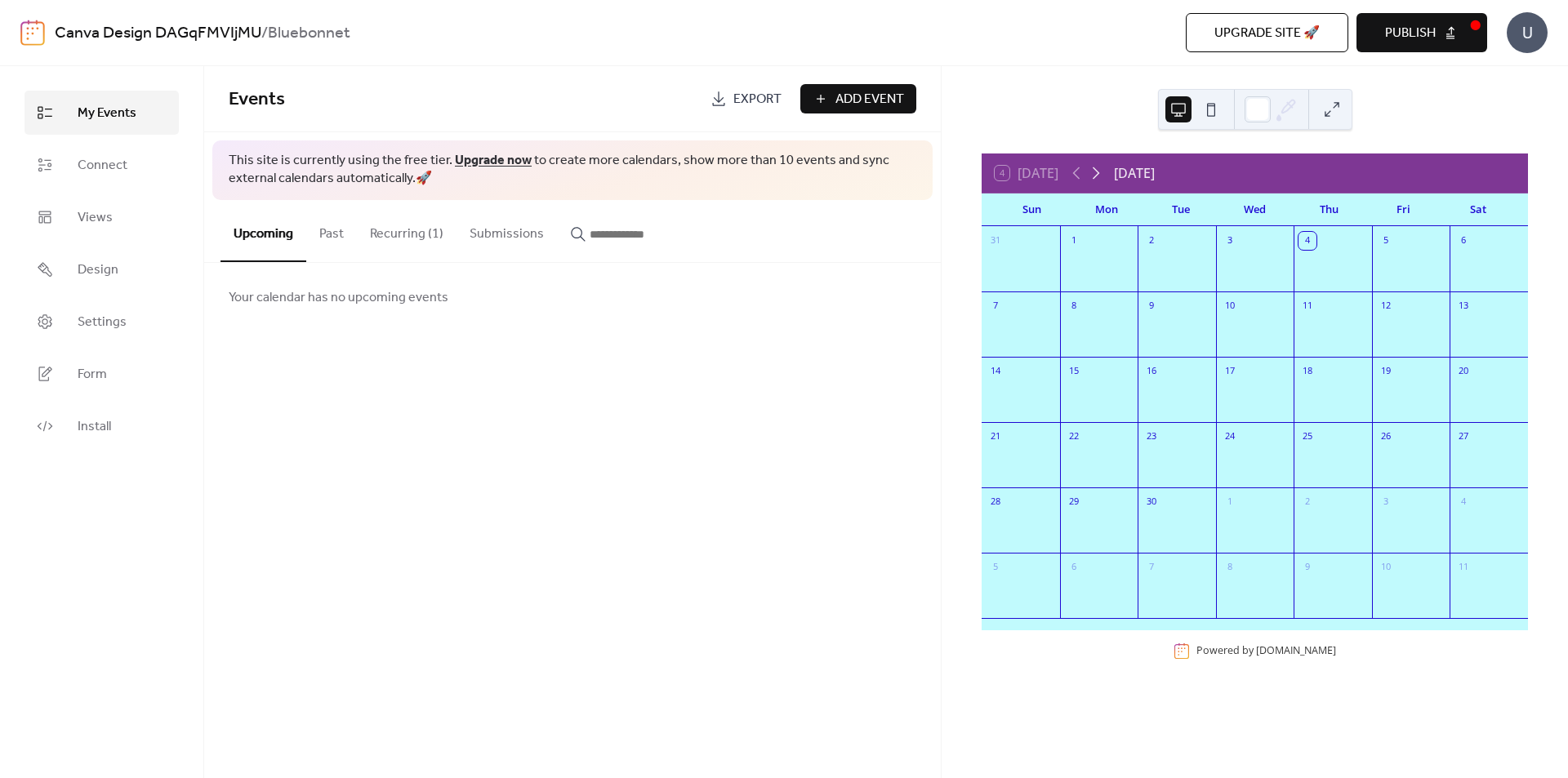
click at [1098, 170] on icon at bounding box center [1096, 174] width 7 height 12
click at [1072, 174] on icon at bounding box center [1076, 173] width 20 height 20
click at [398, 228] on button "Recurring (1)" at bounding box center [406, 230] width 100 height 61
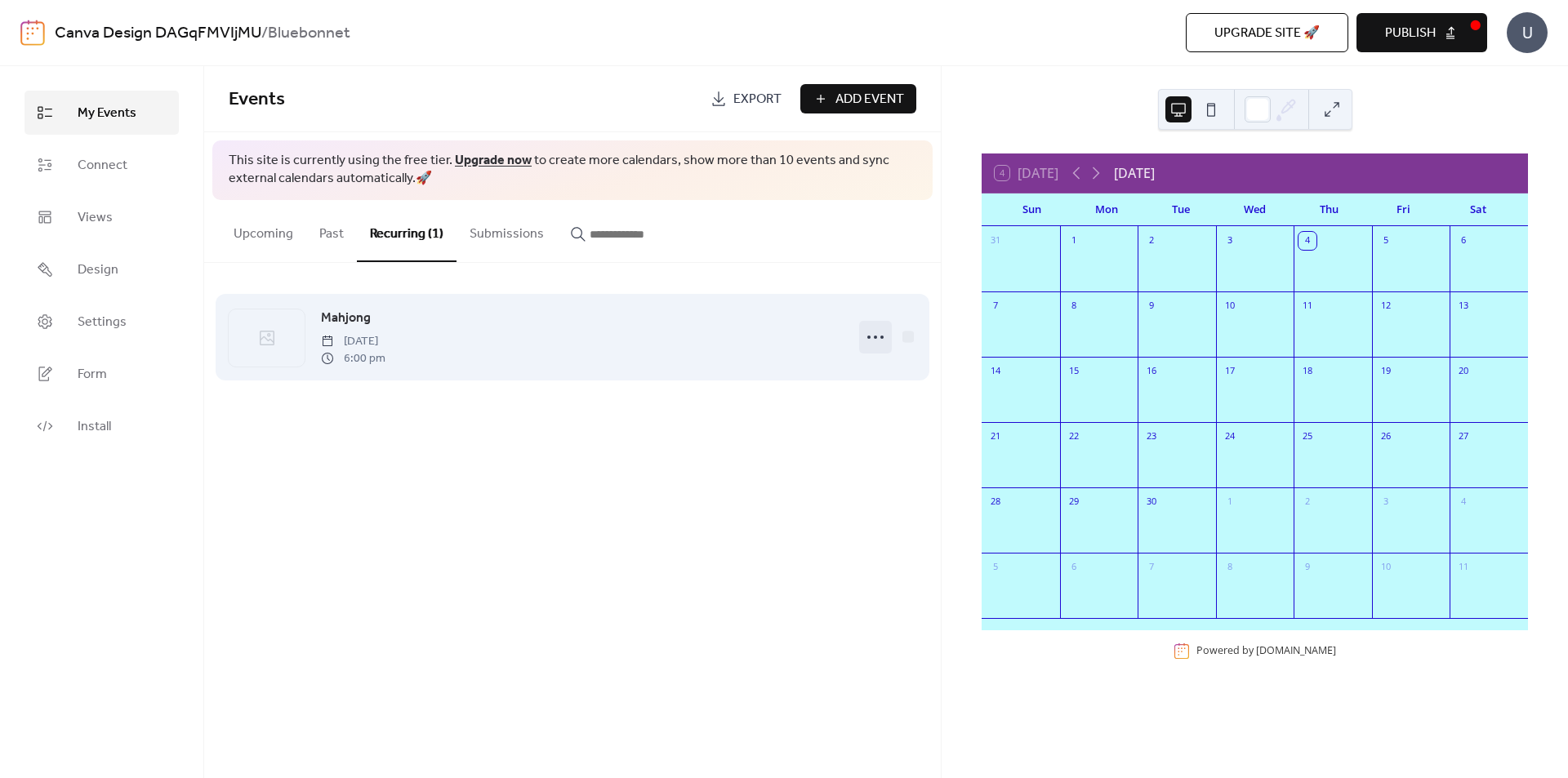
click at [872, 326] on icon at bounding box center [874, 337] width 26 height 26
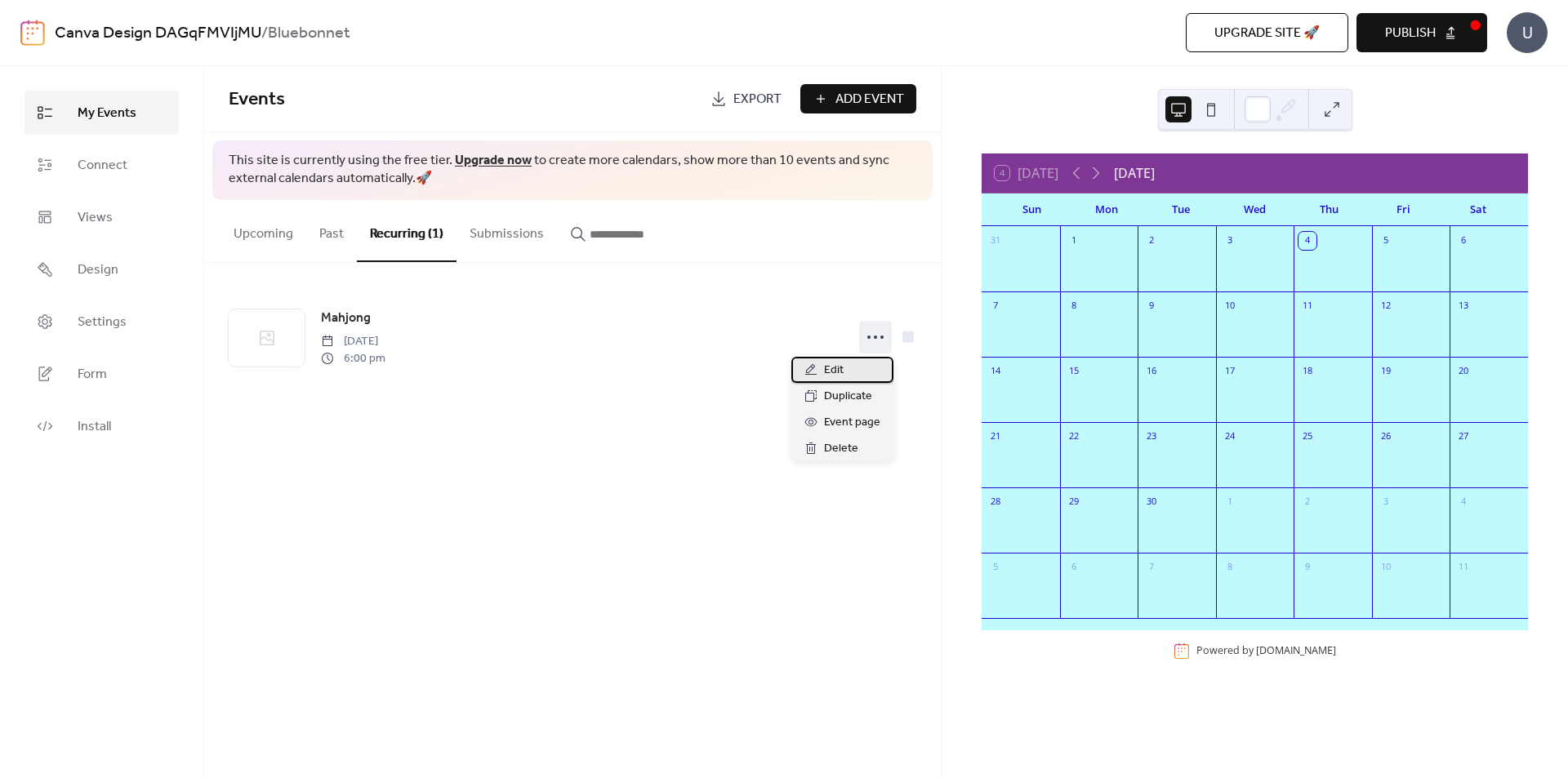
click at [858, 368] on div "Edit" at bounding box center [842, 369] width 103 height 26
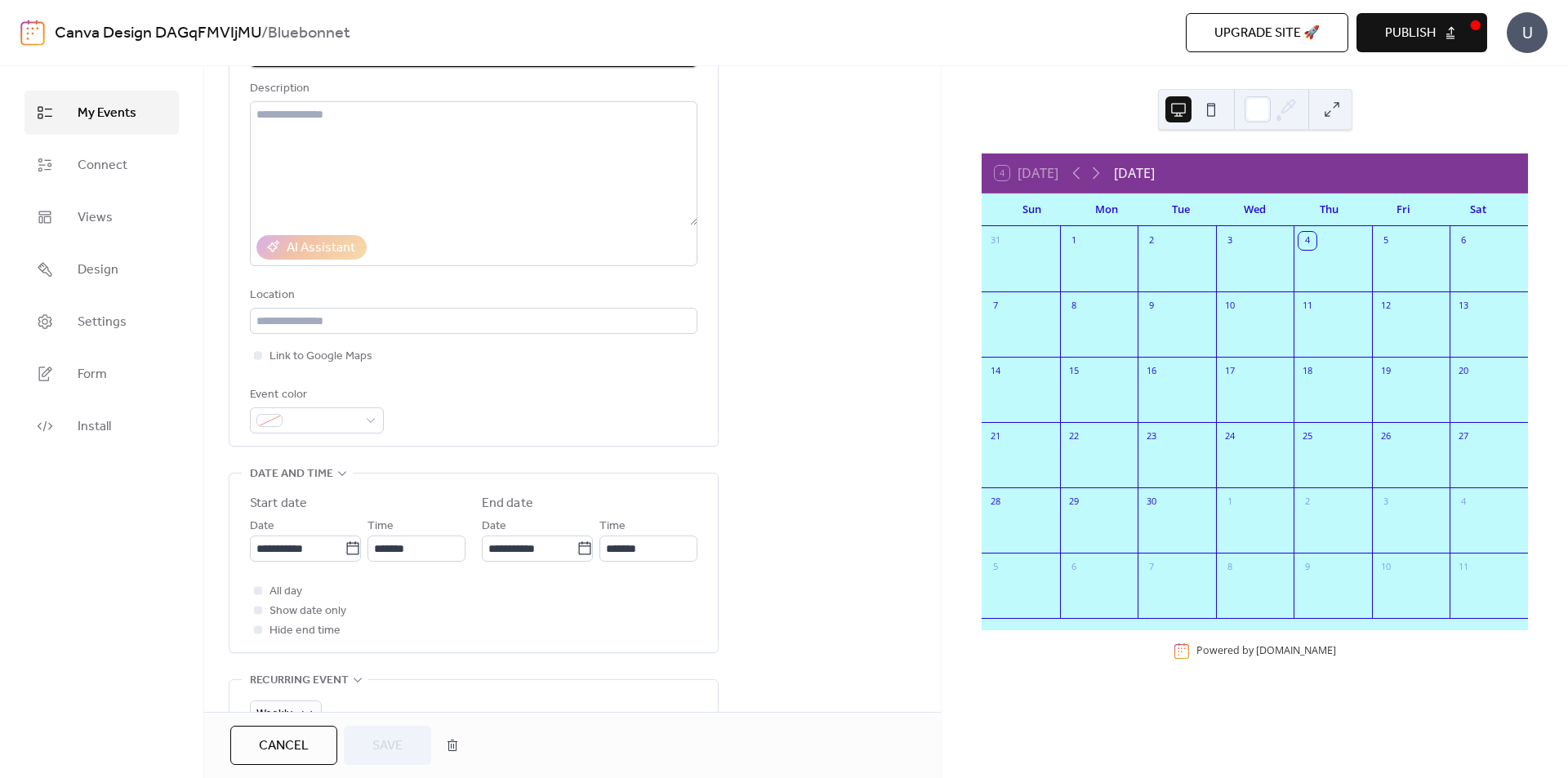
scroll to position [163, 0]
click at [405, 137] on textarea at bounding box center [473, 159] width 447 height 124
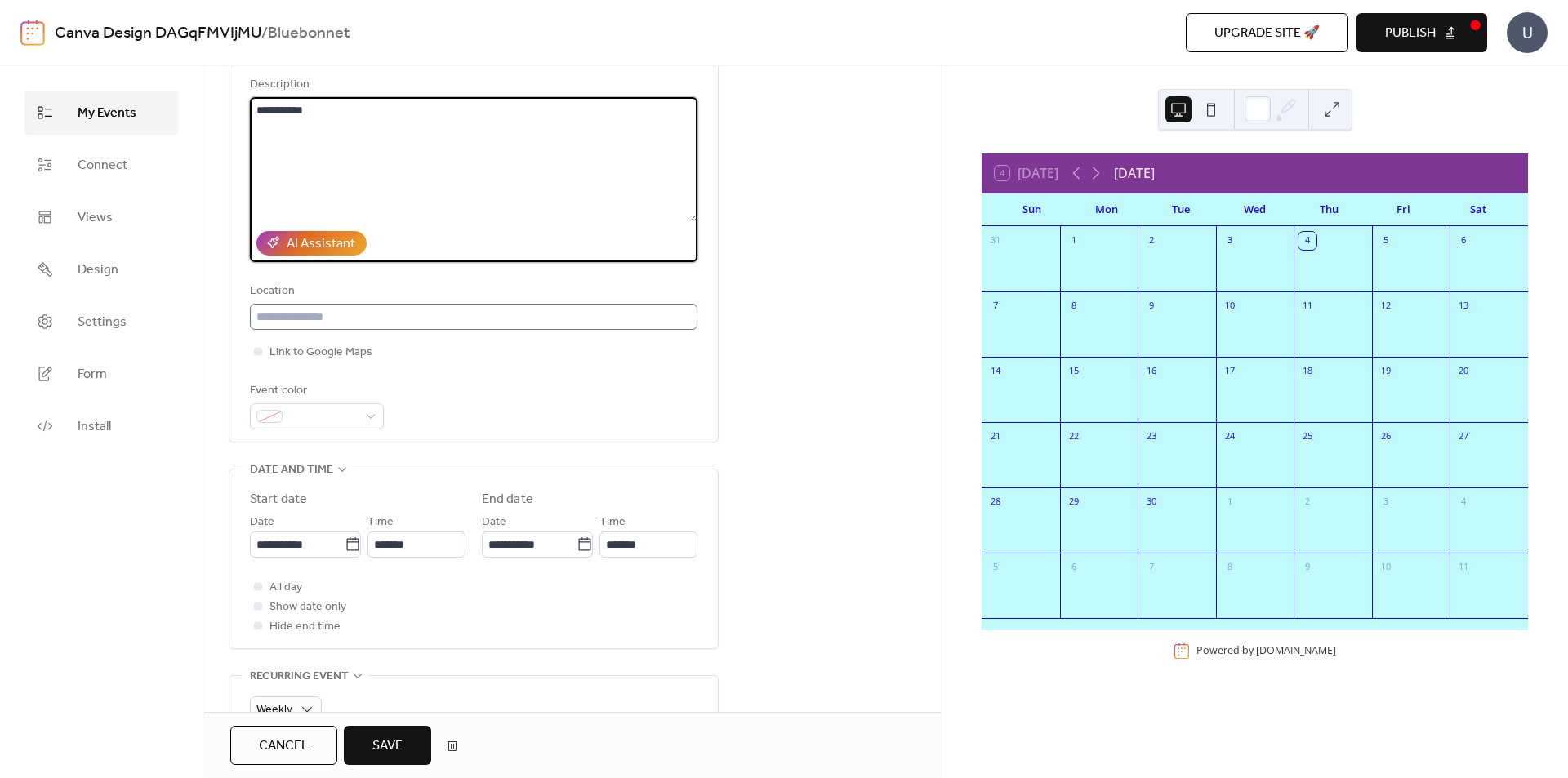
type textarea "**********"
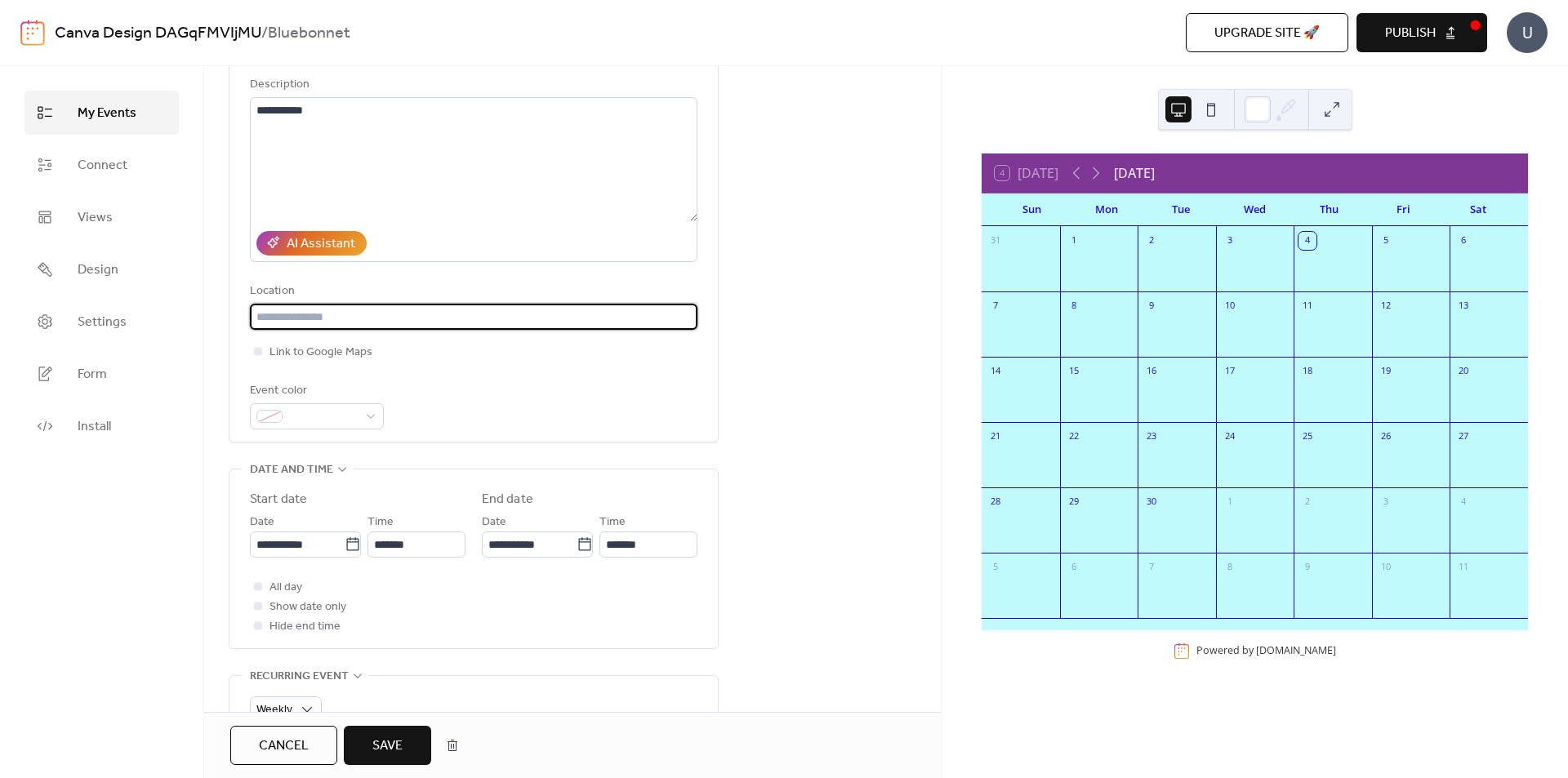
click at [365, 312] on input "text" at bounding box center [473, 316] width 447 height 26
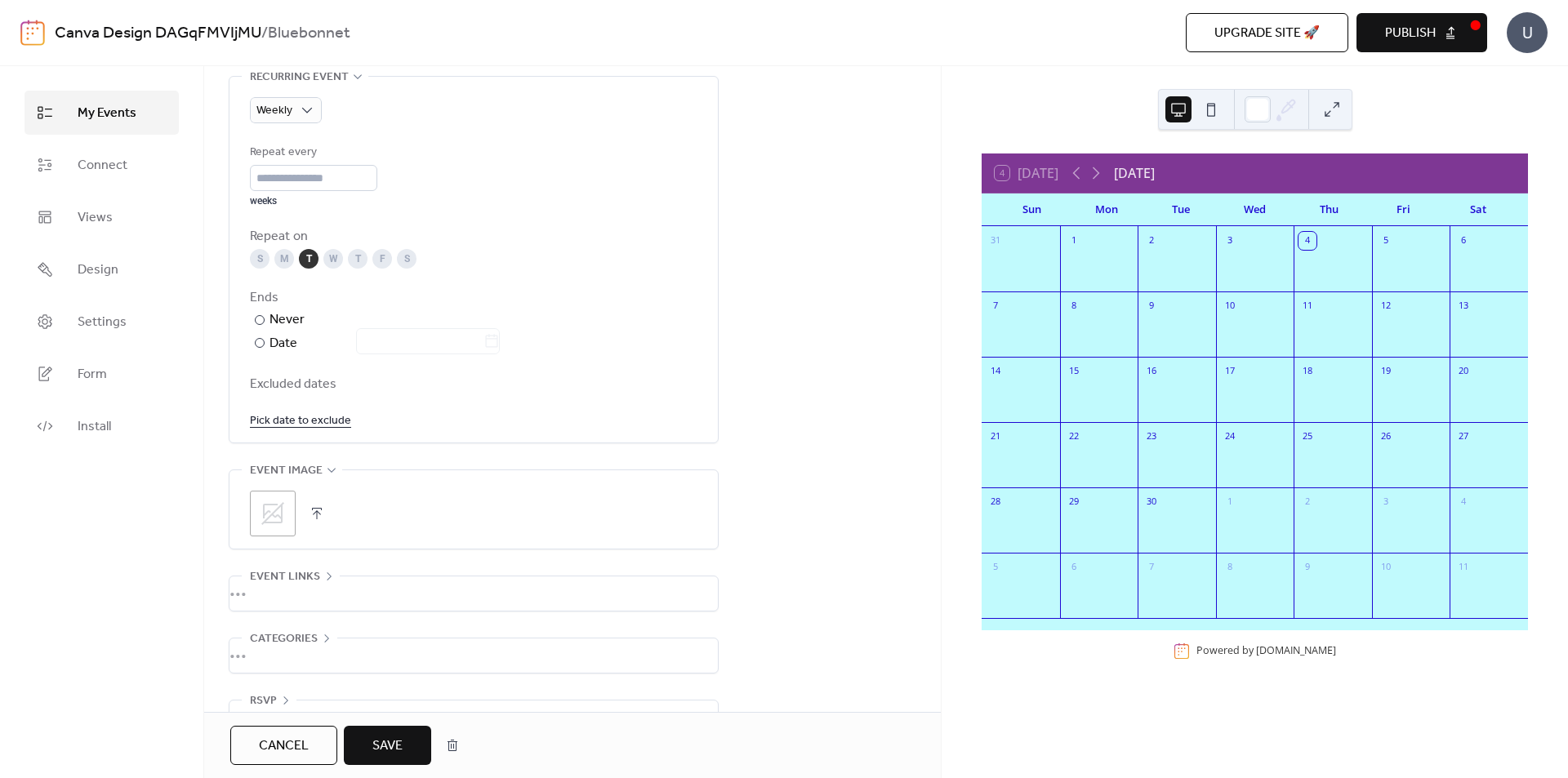
scroll to position [807, 0]
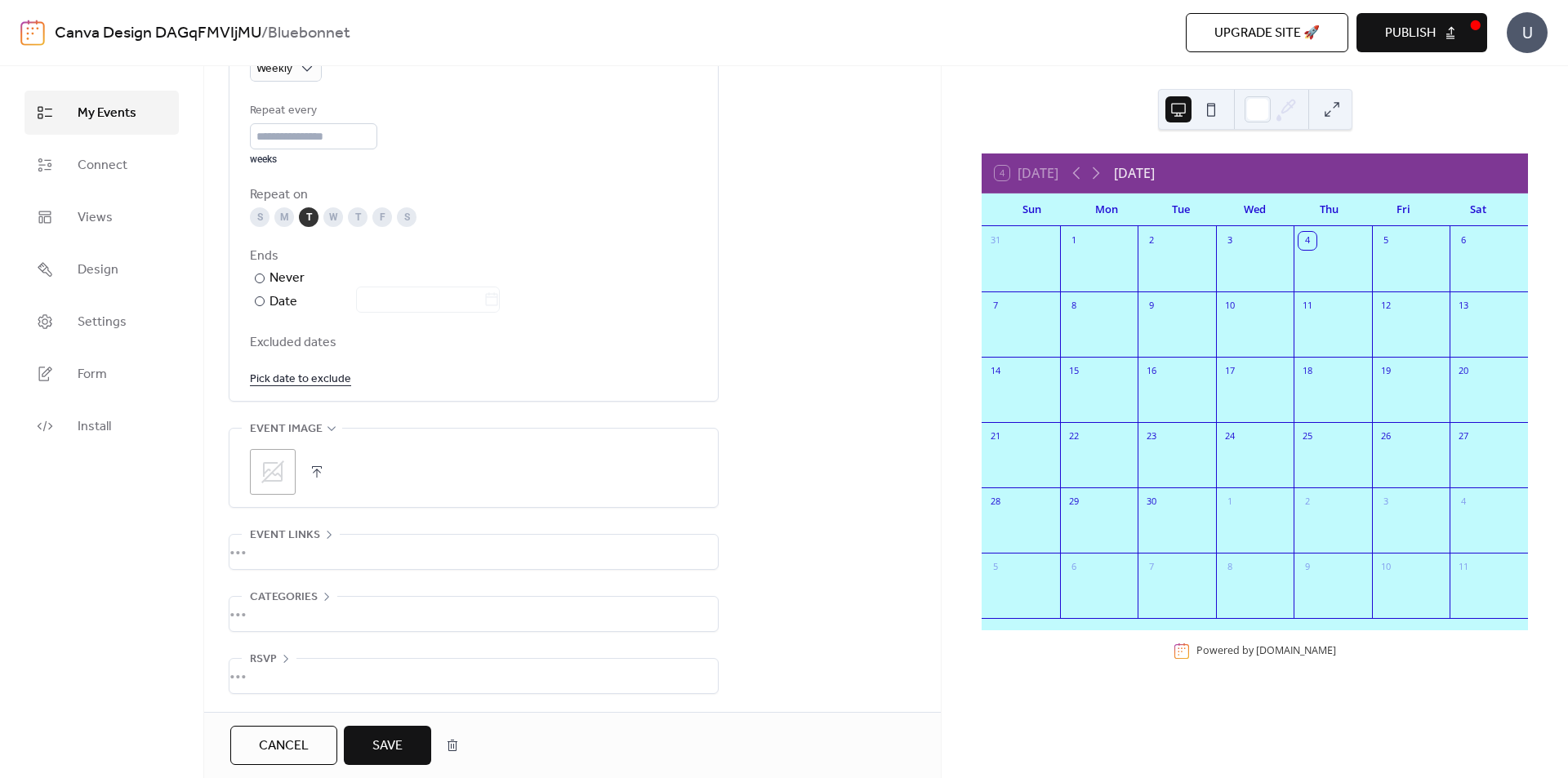
type input "**********"
click at [274, 471] on icon at bounding box center [273, 472] width 23 height 23
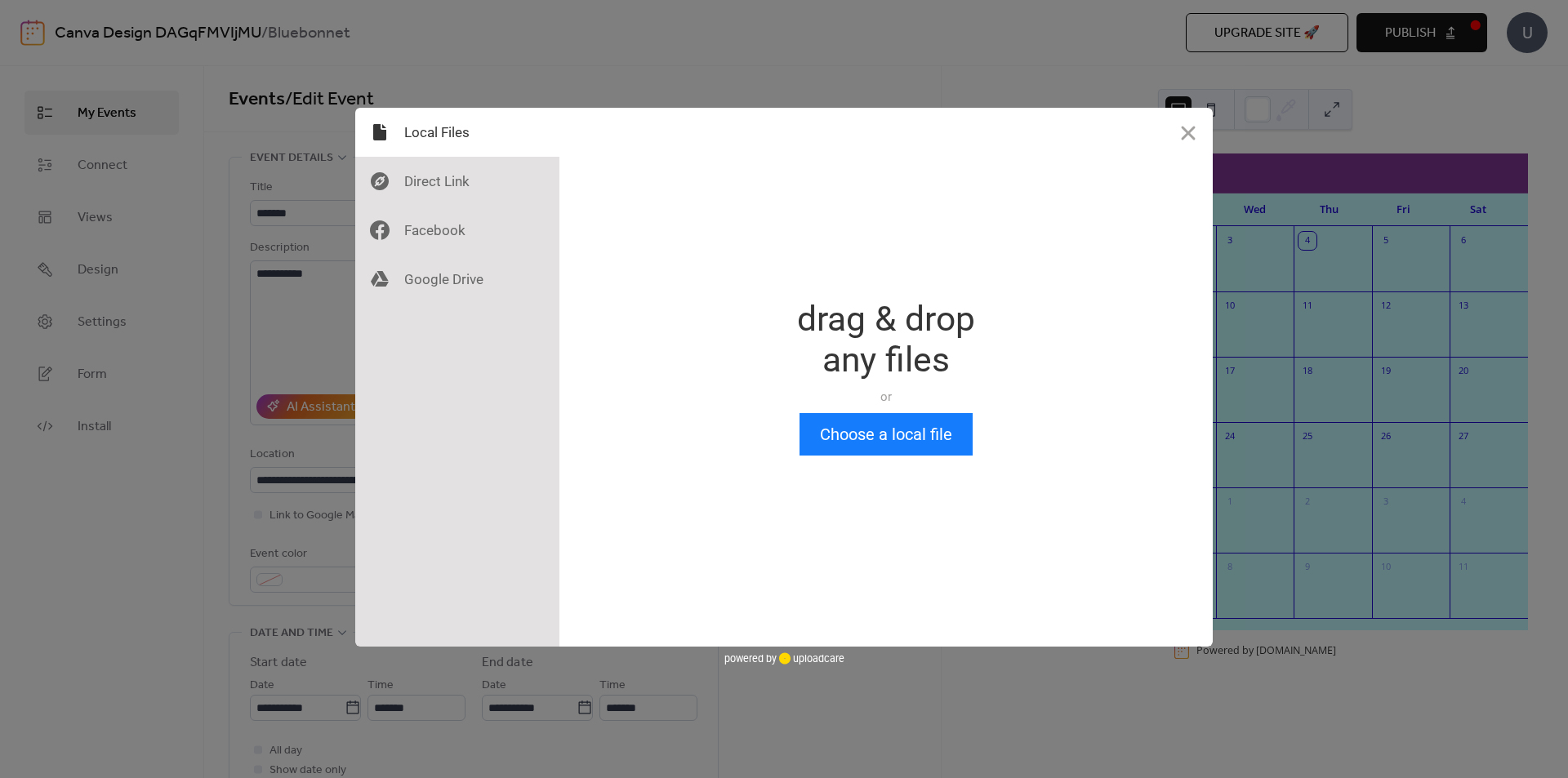
scroll to position [0, 0]
click at [877, 438] on button "Choose a local file" at bounding box center [886, 435] width 173 height 43
click at [451, 170] on div at bounding box center [456, 181] width 204 height 49
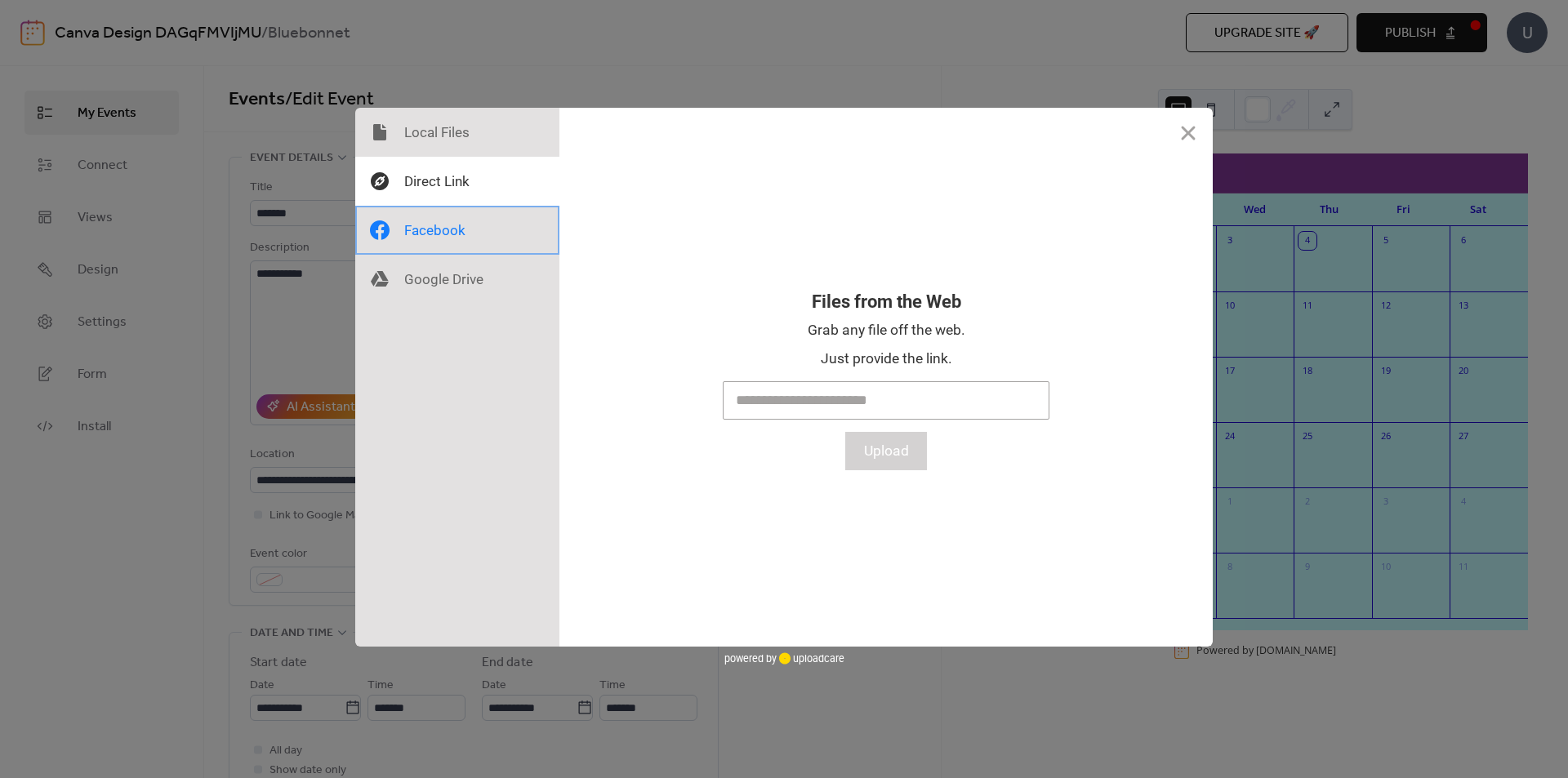
click at [435, 225] on div at bounding box center [456, 230] width 204 height 49
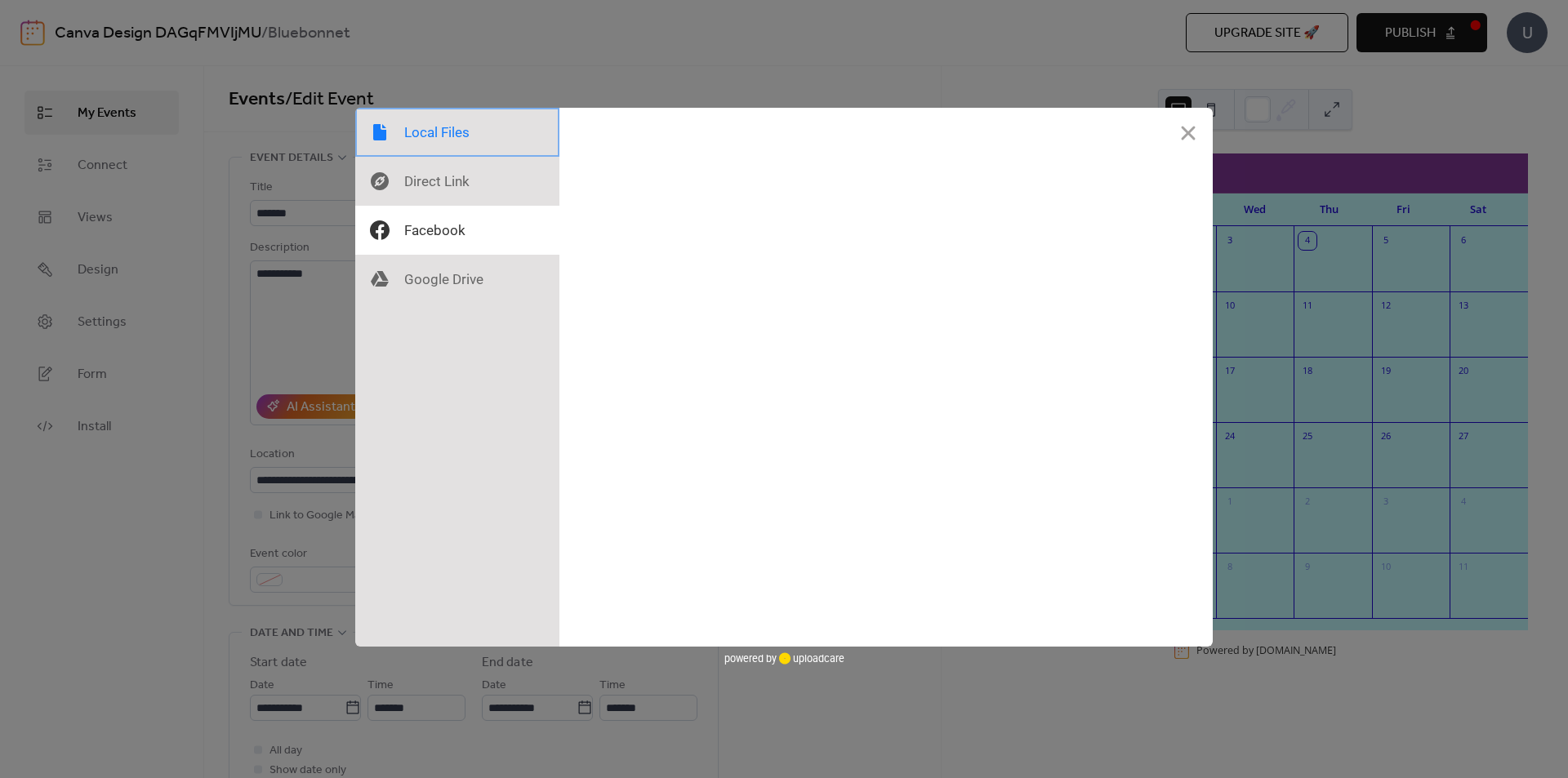
click at [436, 131] on div at bounding box center [456, 132] width 204 height 49
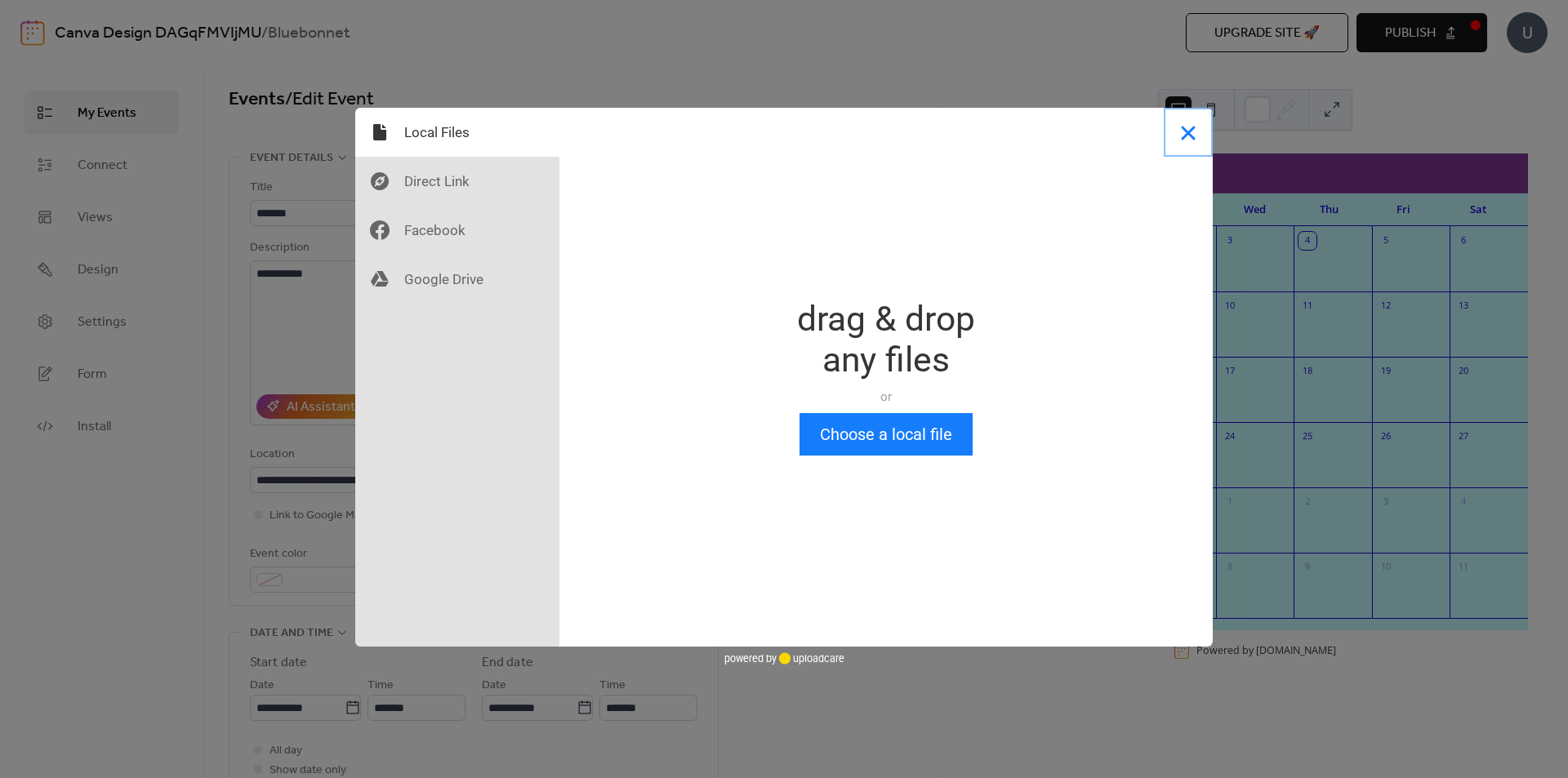
click at [1188, 131] on button "Close" at bounding box center [1187, 132] width 49 height 49
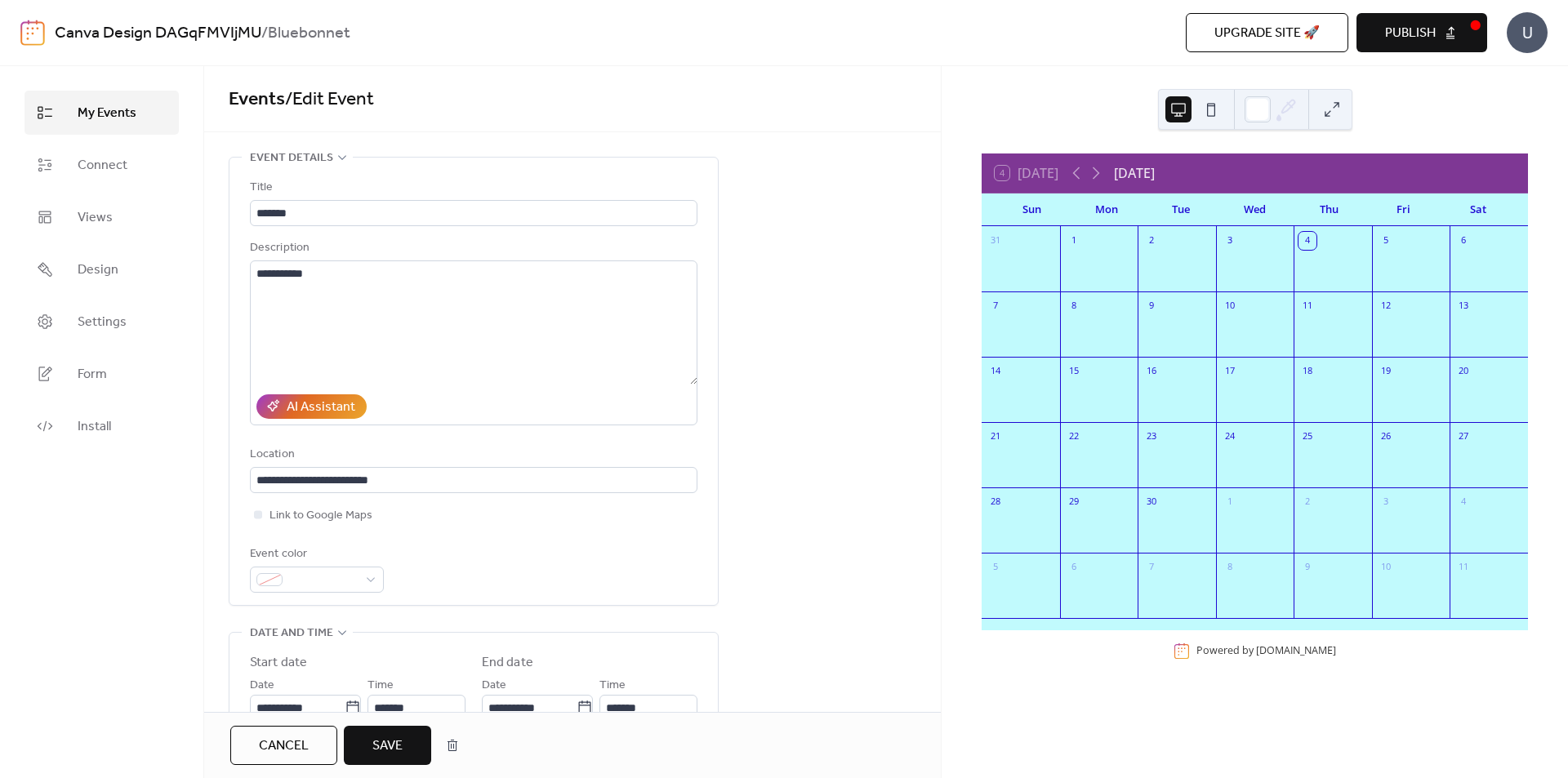
scroll to position [1, 0]
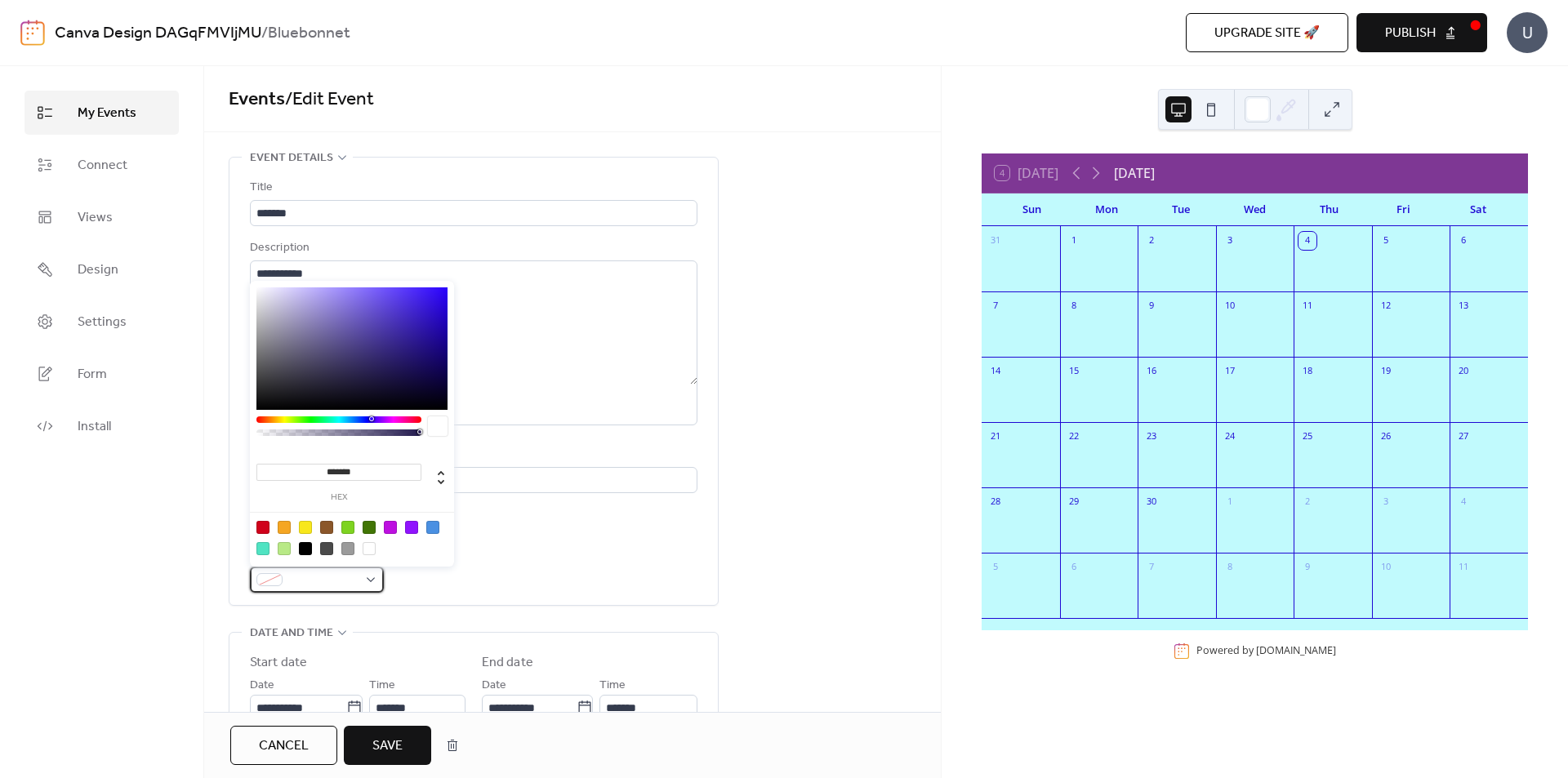
click at [357, 572] on div at bounding box center [316, 579] width 134 height 26
click at [394, 527] on div at bounding box center [390, 527] width 13 height 13
type input "*******"
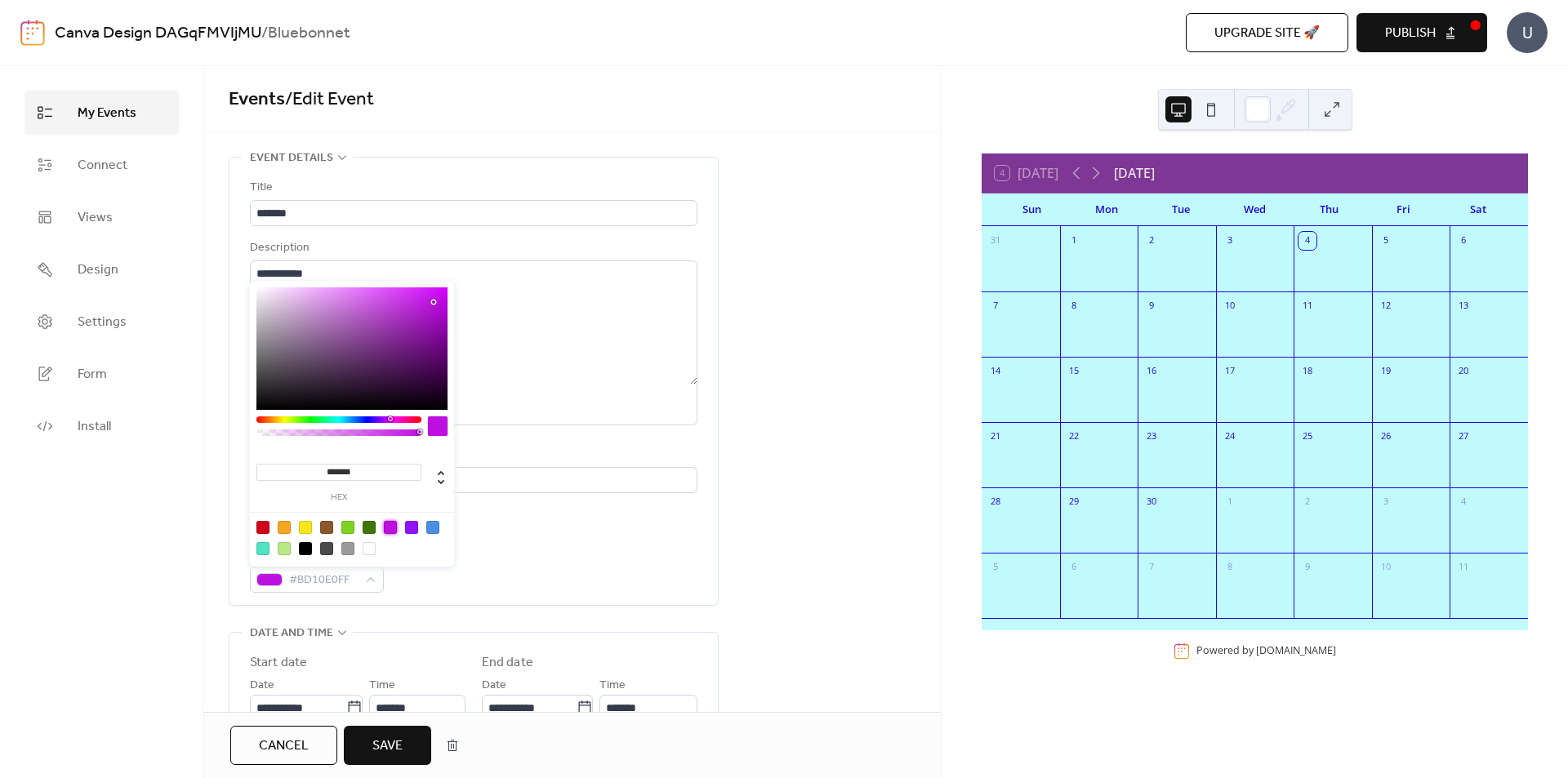
click at [491, 535] on div "**********" at bounding box center [473, 385] width 447 height 414
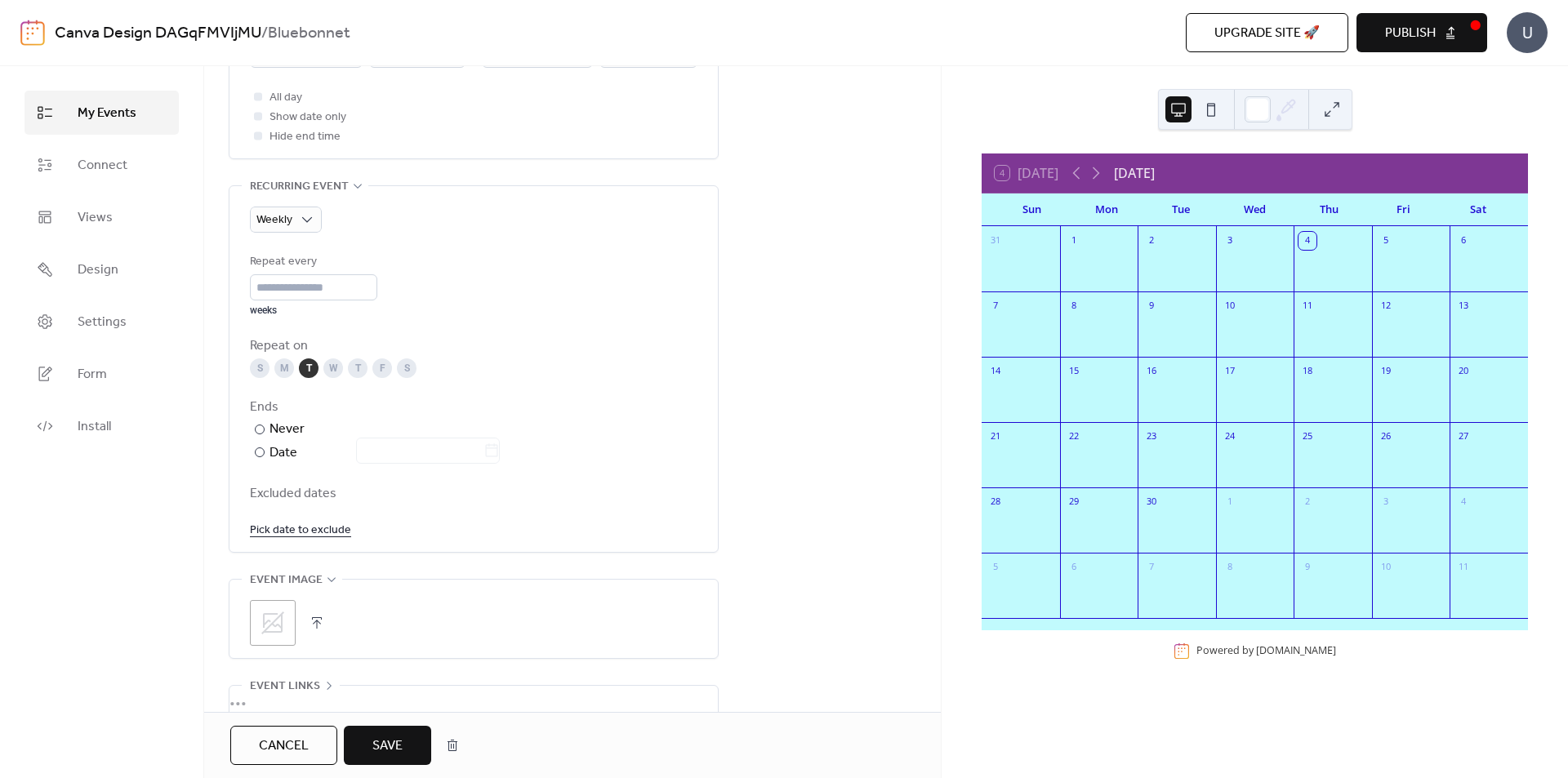
scroll to position [807, 0]
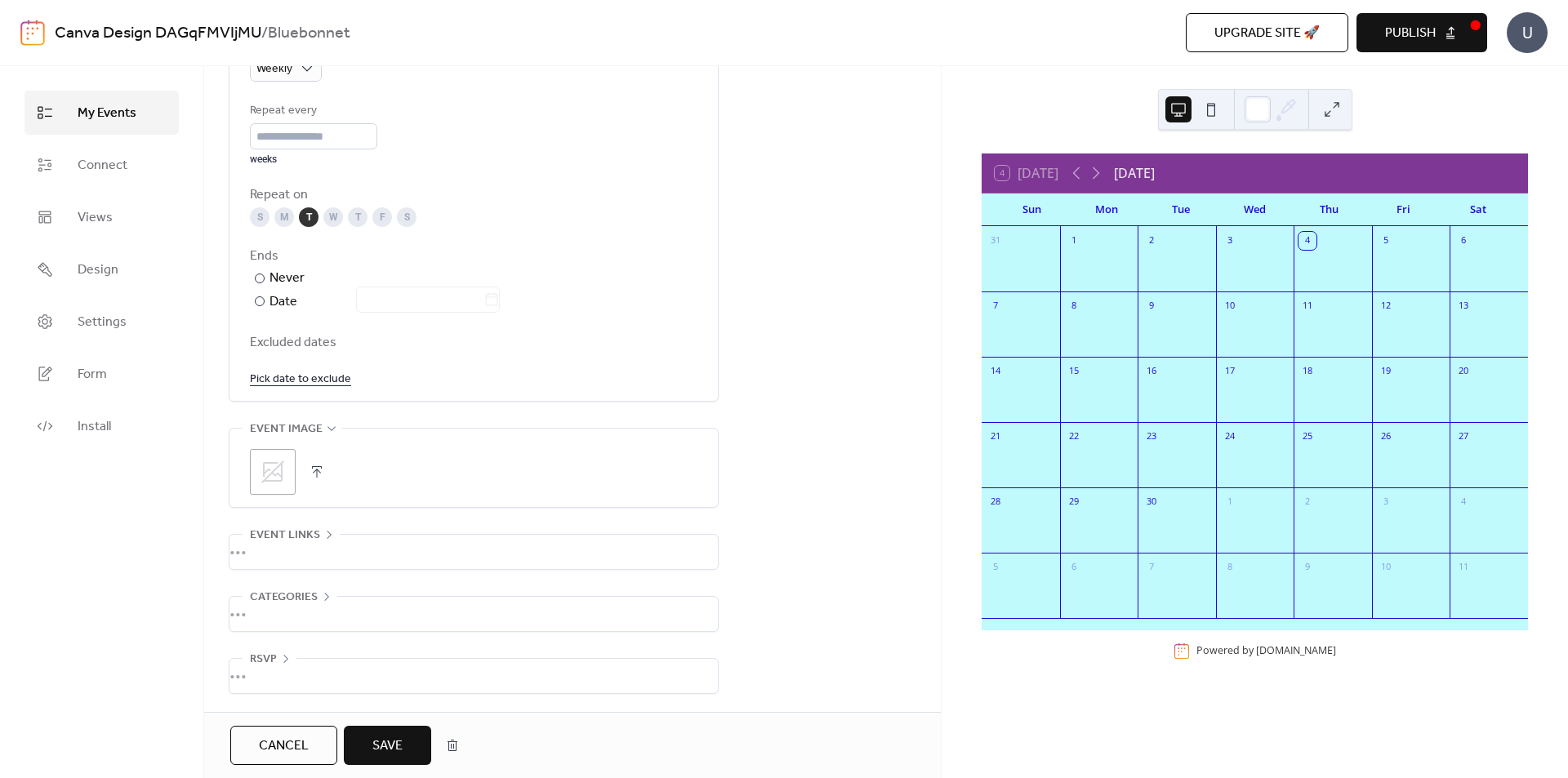
click at [386, 747] on span "Save" at bounding box center [388, 746] width 30 height 20
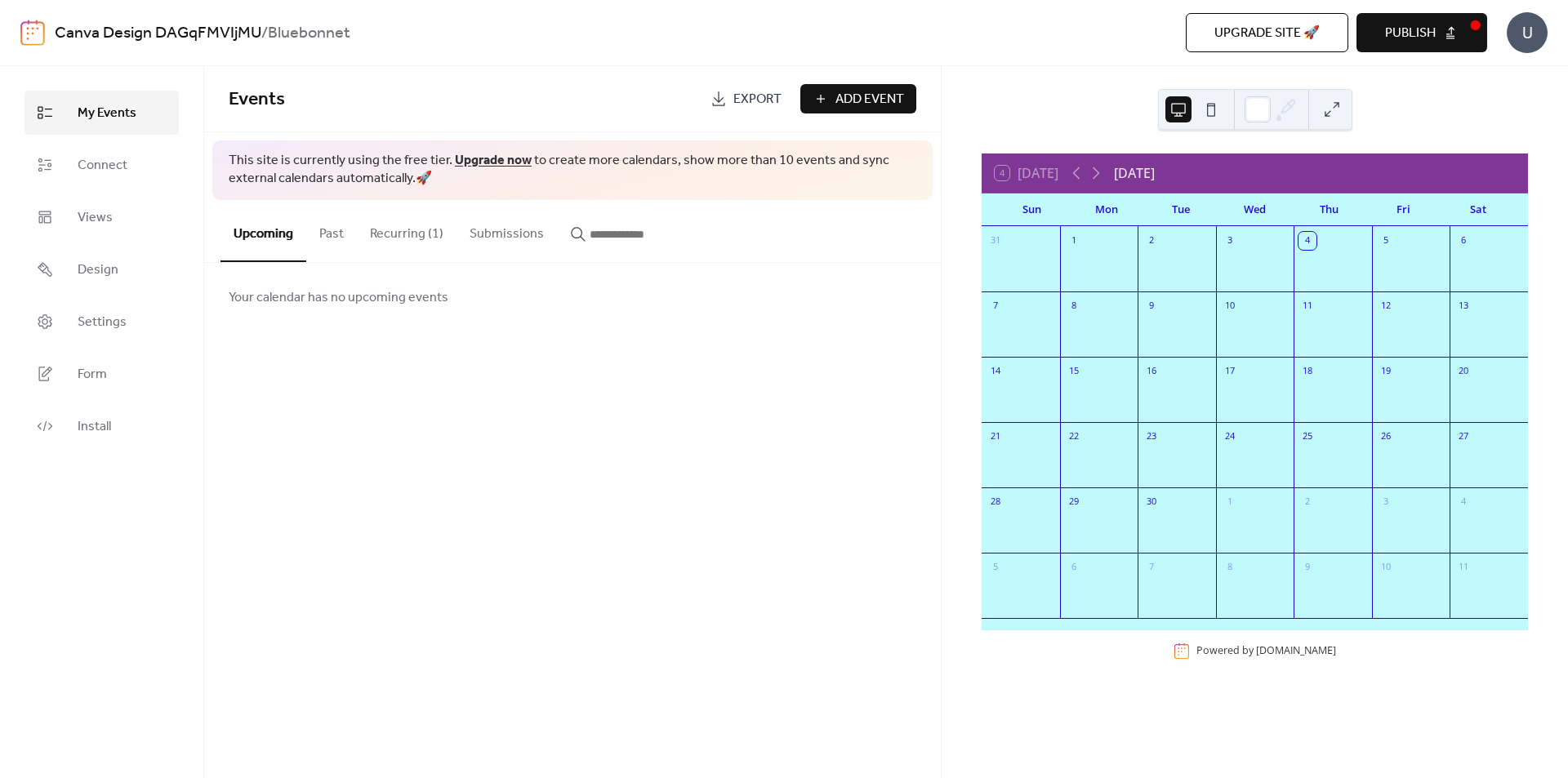
click at [406, 234] on button "Recurring (1)" at bounding box center [406, 230] width 100 height 61
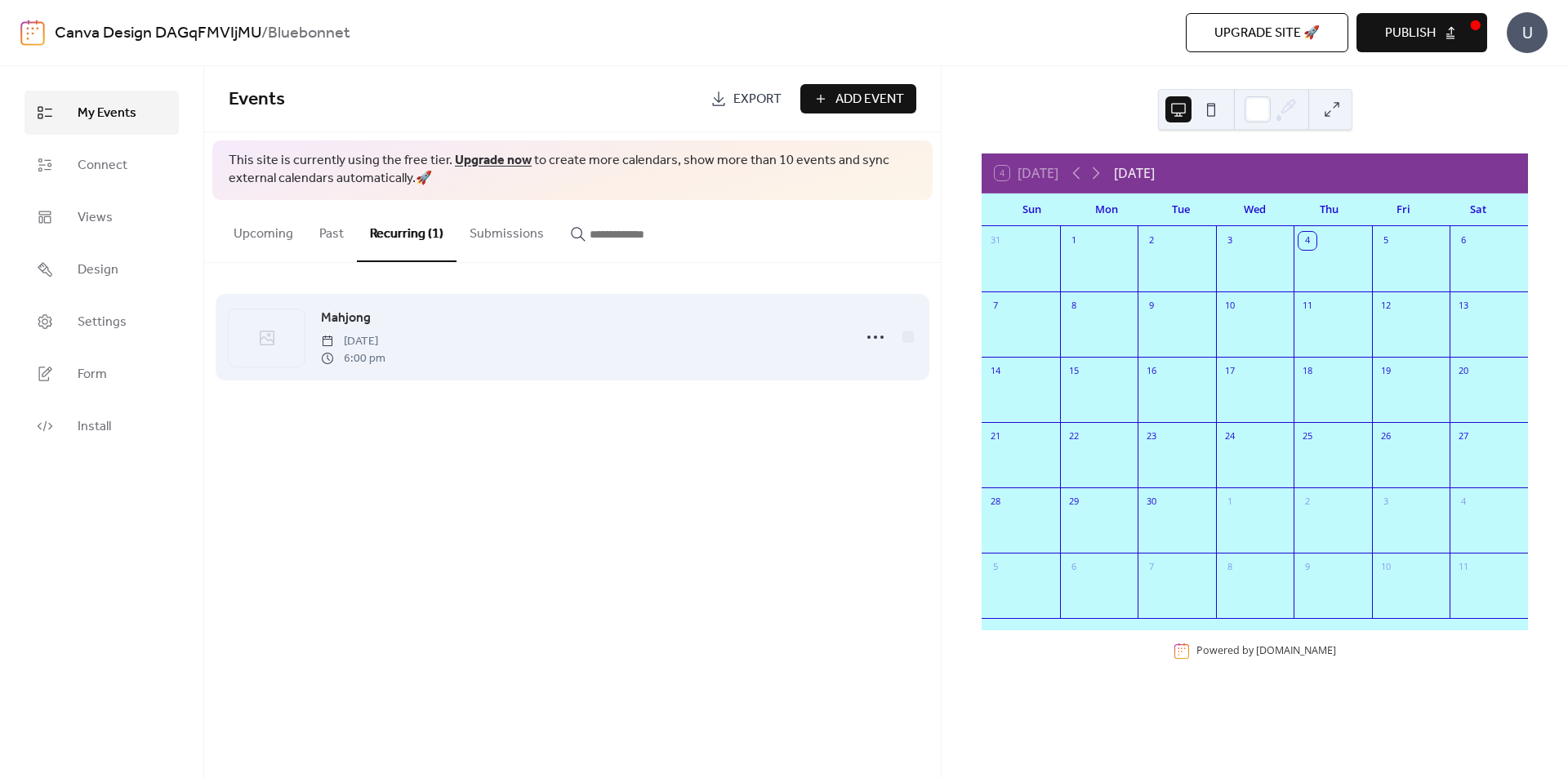
click at [385, 346] on span "[DATE]" at bounding box center [353, 341] width 64 height 17
click at [872, 340] on icon at bounding box center [874, 337] width 26 height 26
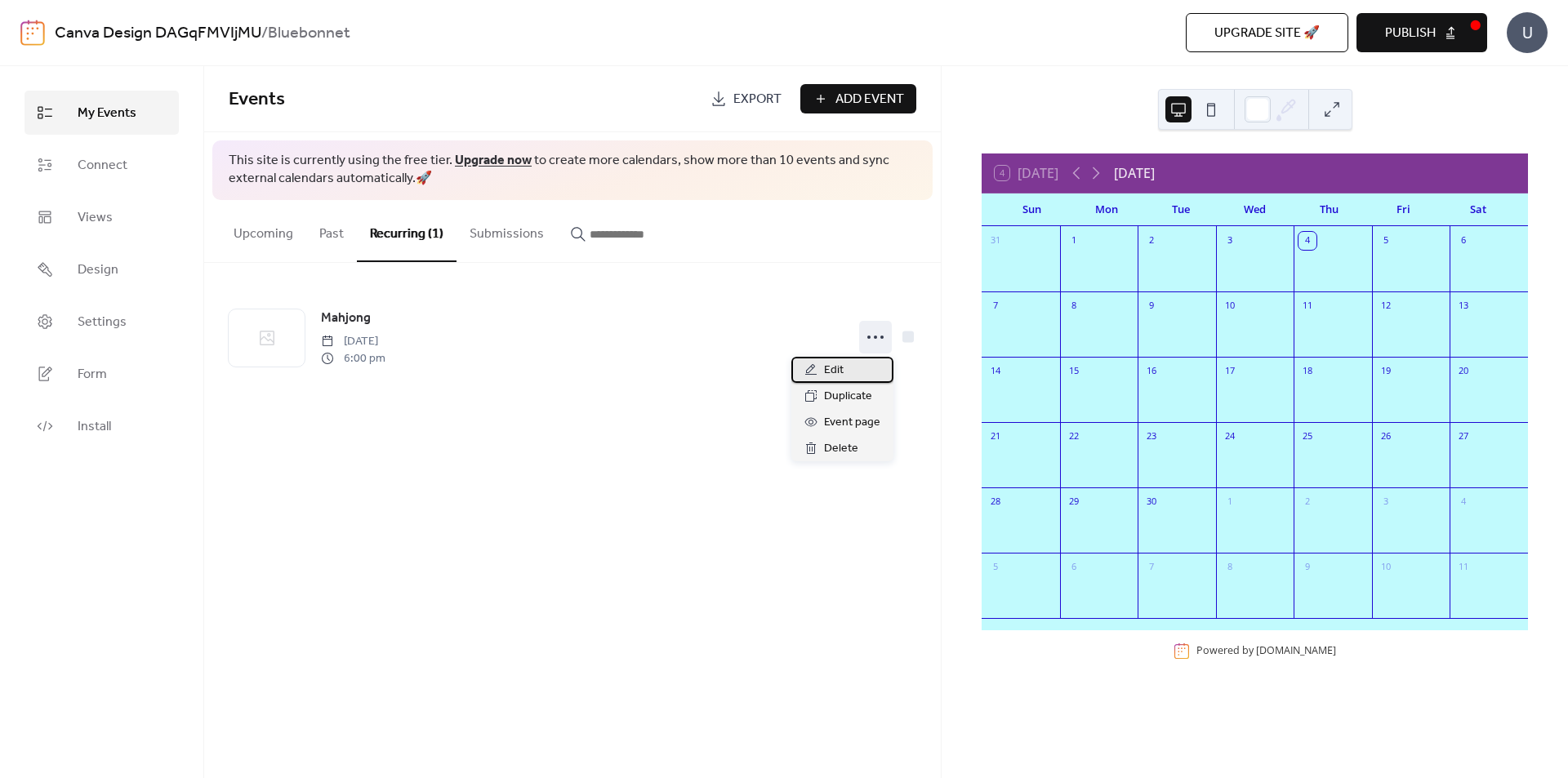
click at [866, 365] on div "Edit" at bounding box center [842, 369] width 103 height 26
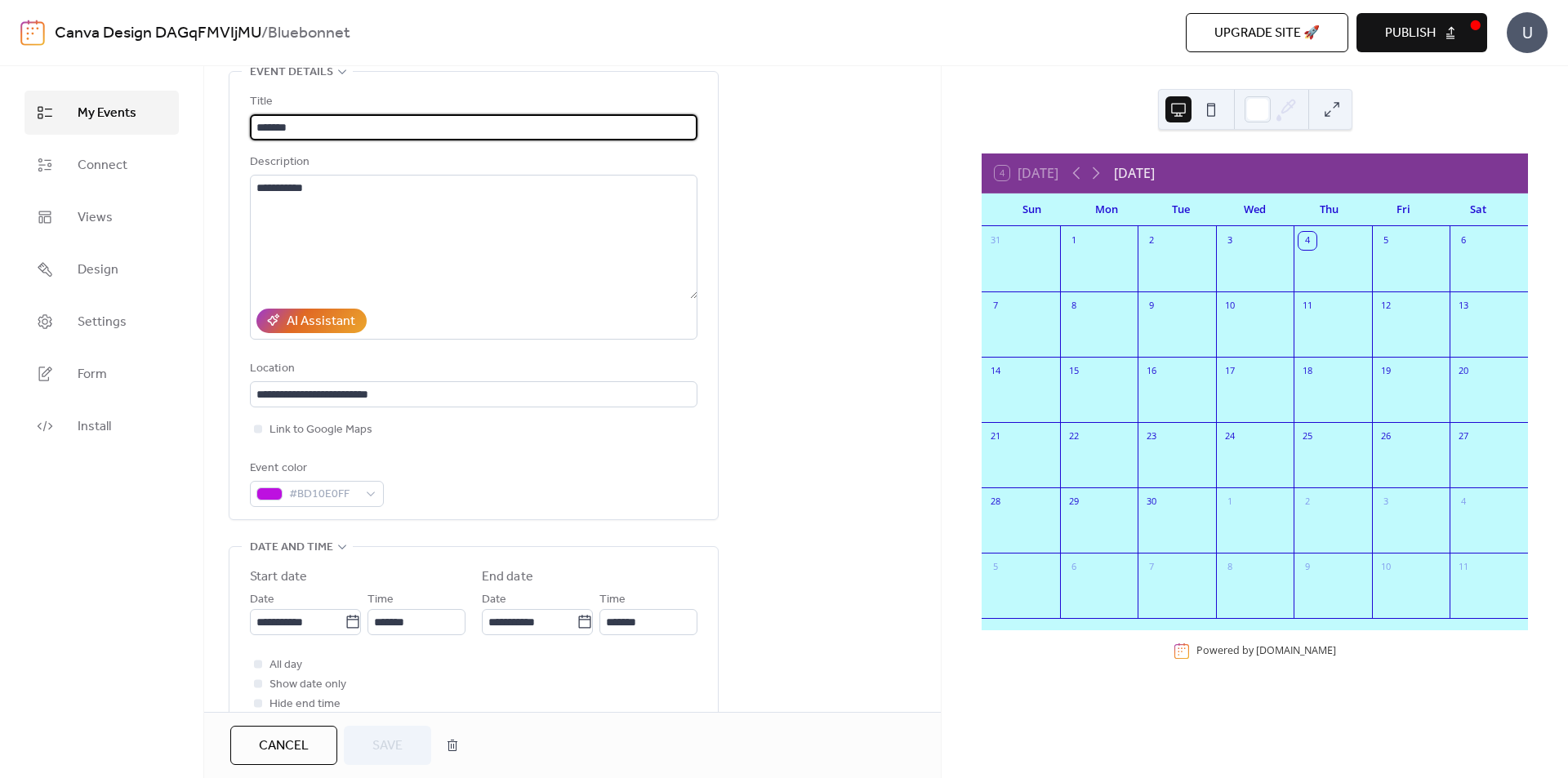
scroll to position [163, 0]
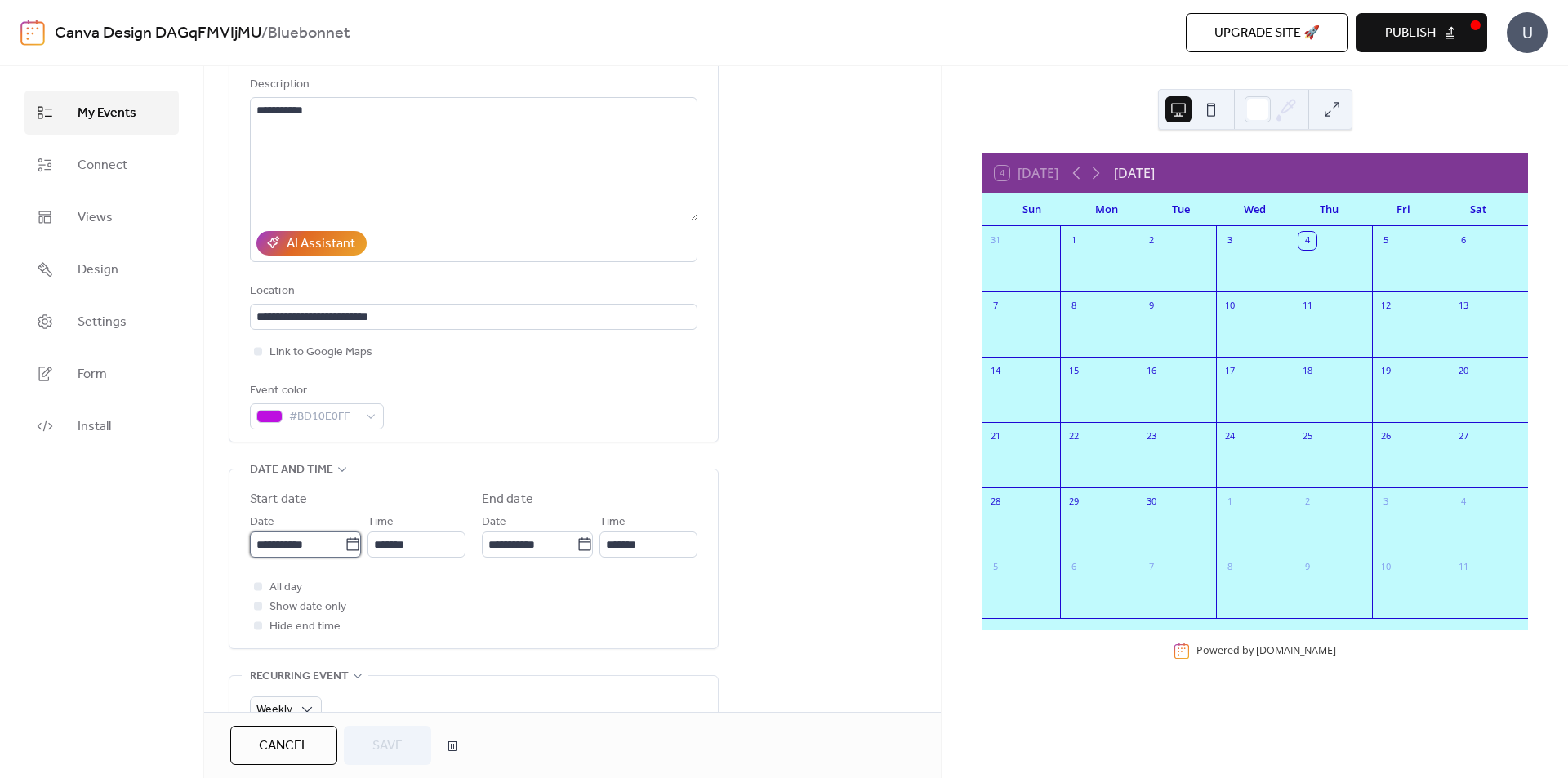
click at [277, 548] on input "**********" at bounding box center [297, 544] width 94 height 26
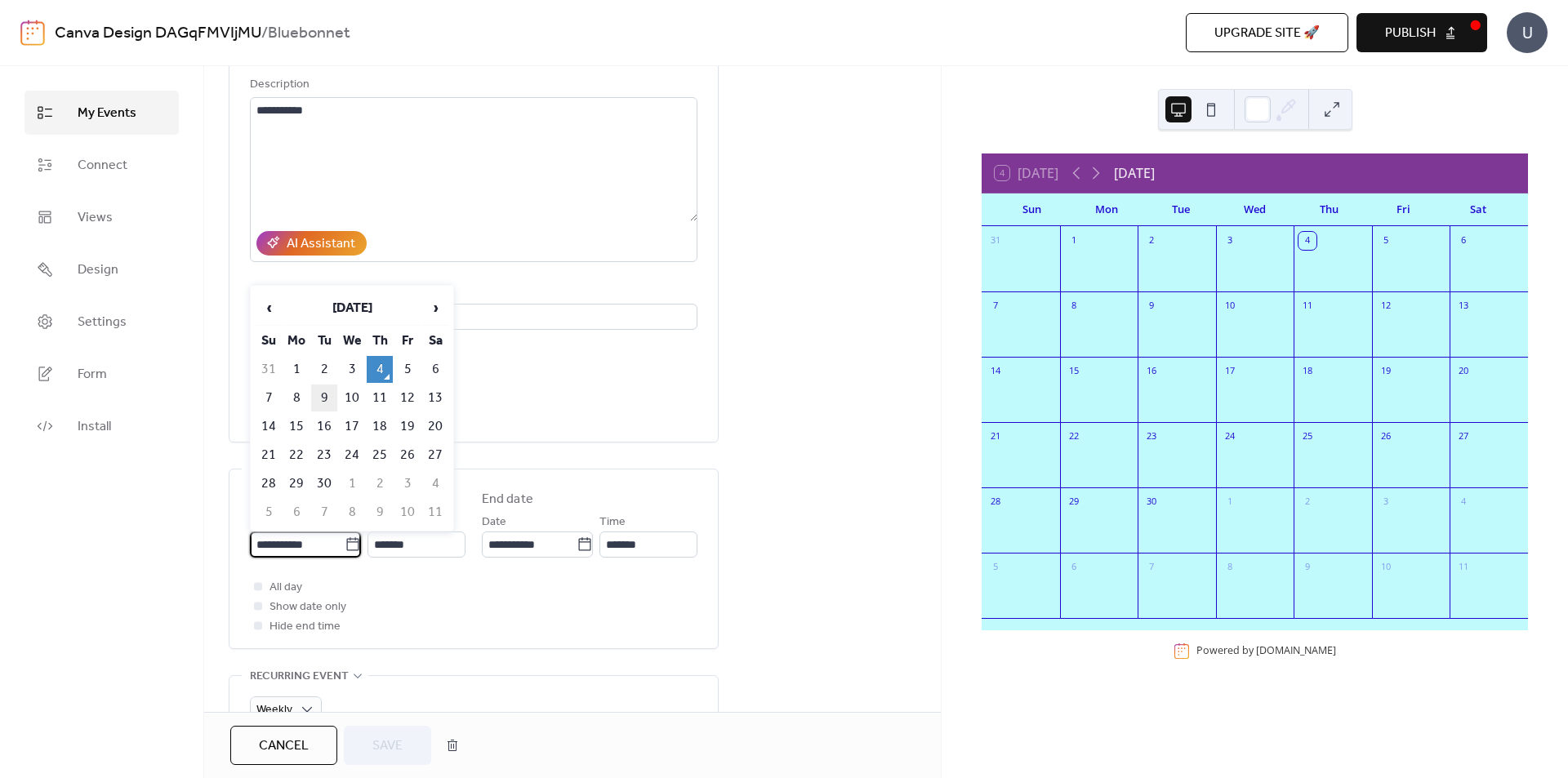
click at [316, 399] on td "9" at bounding box center [324, 397] width 26 height 27
type input "**********"
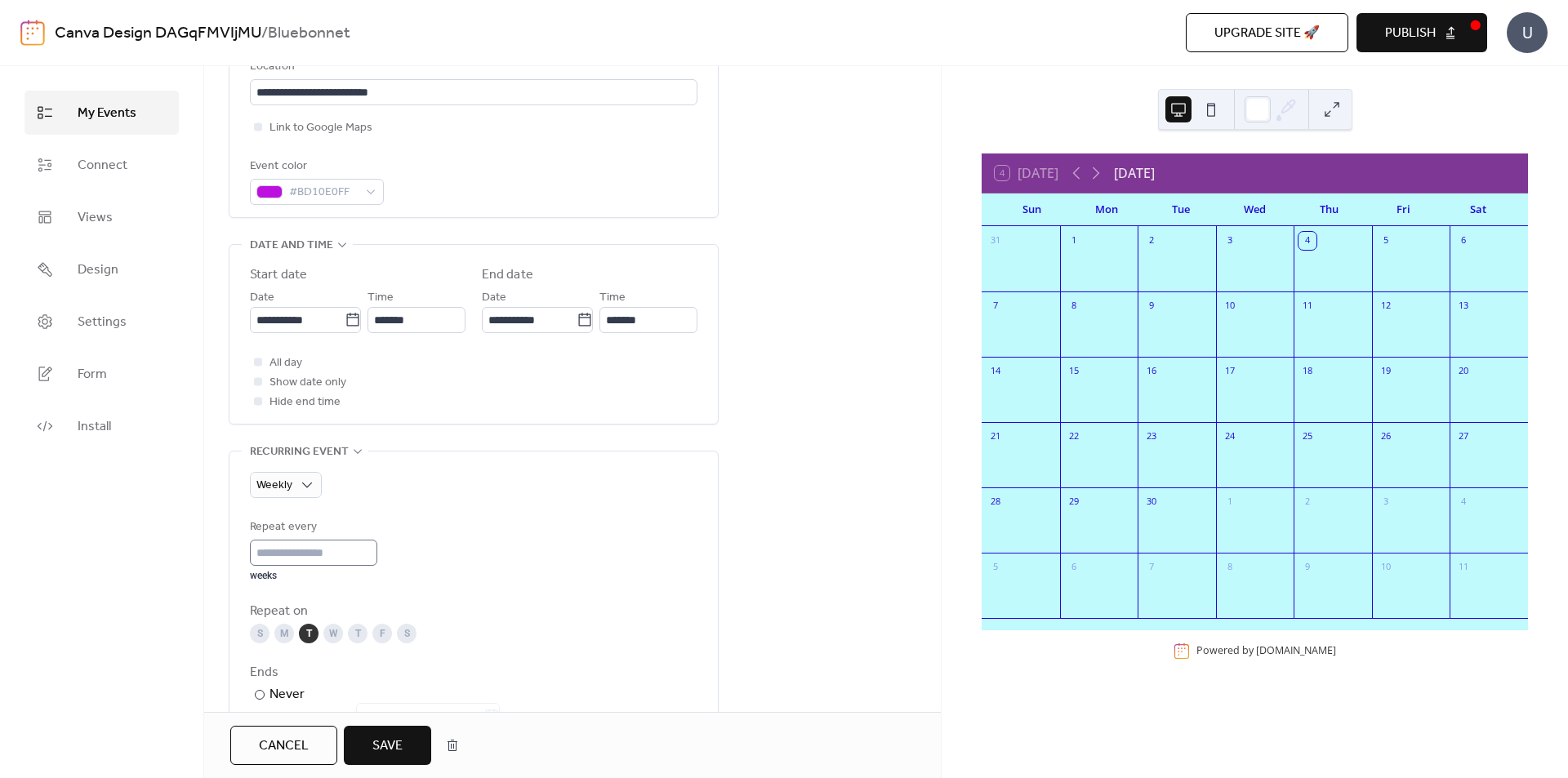
scroll to position [571, 0]
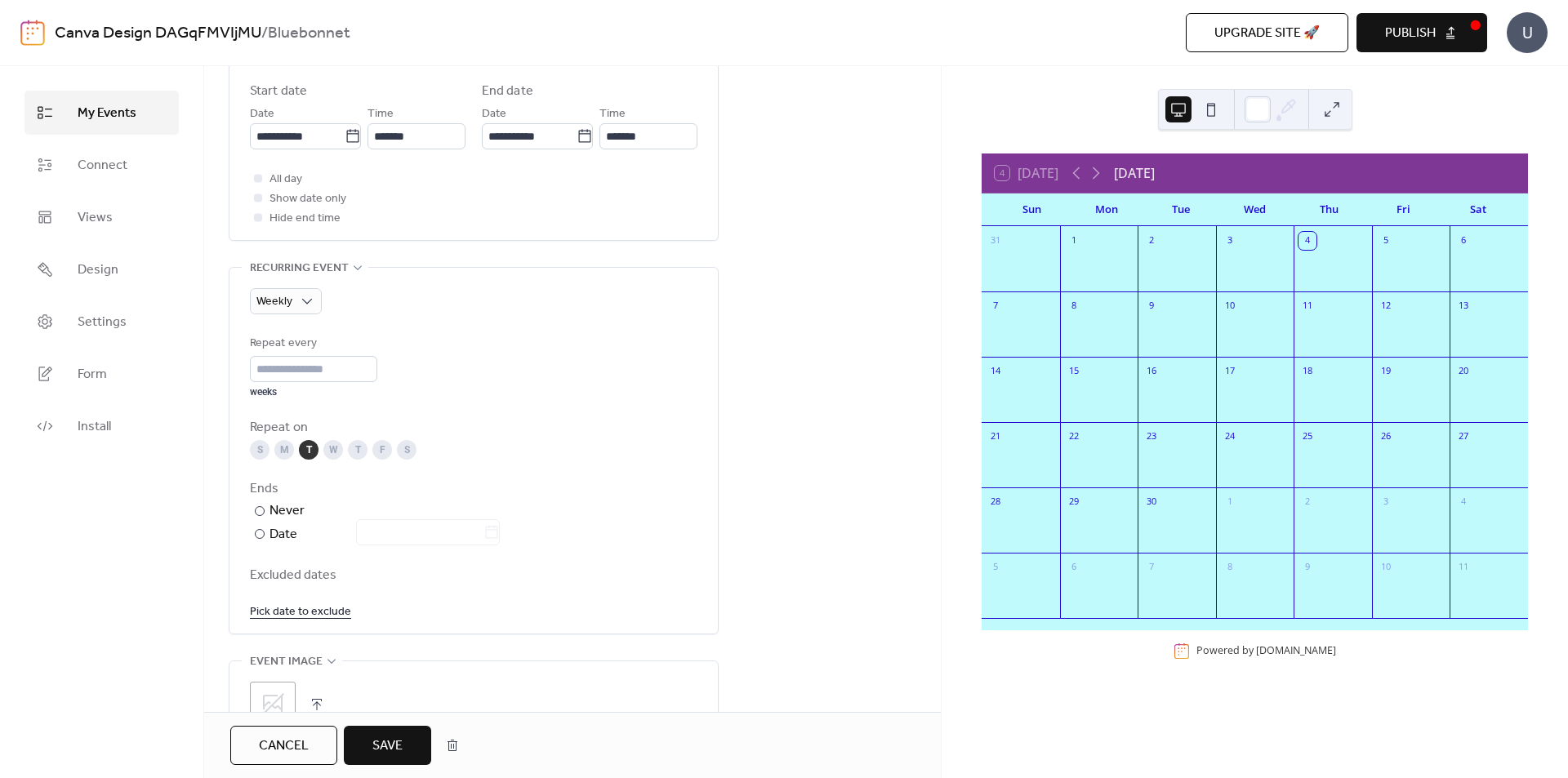
click at [397, 754] on span "Save" at bounding box center [388, 746] width 30 height 20
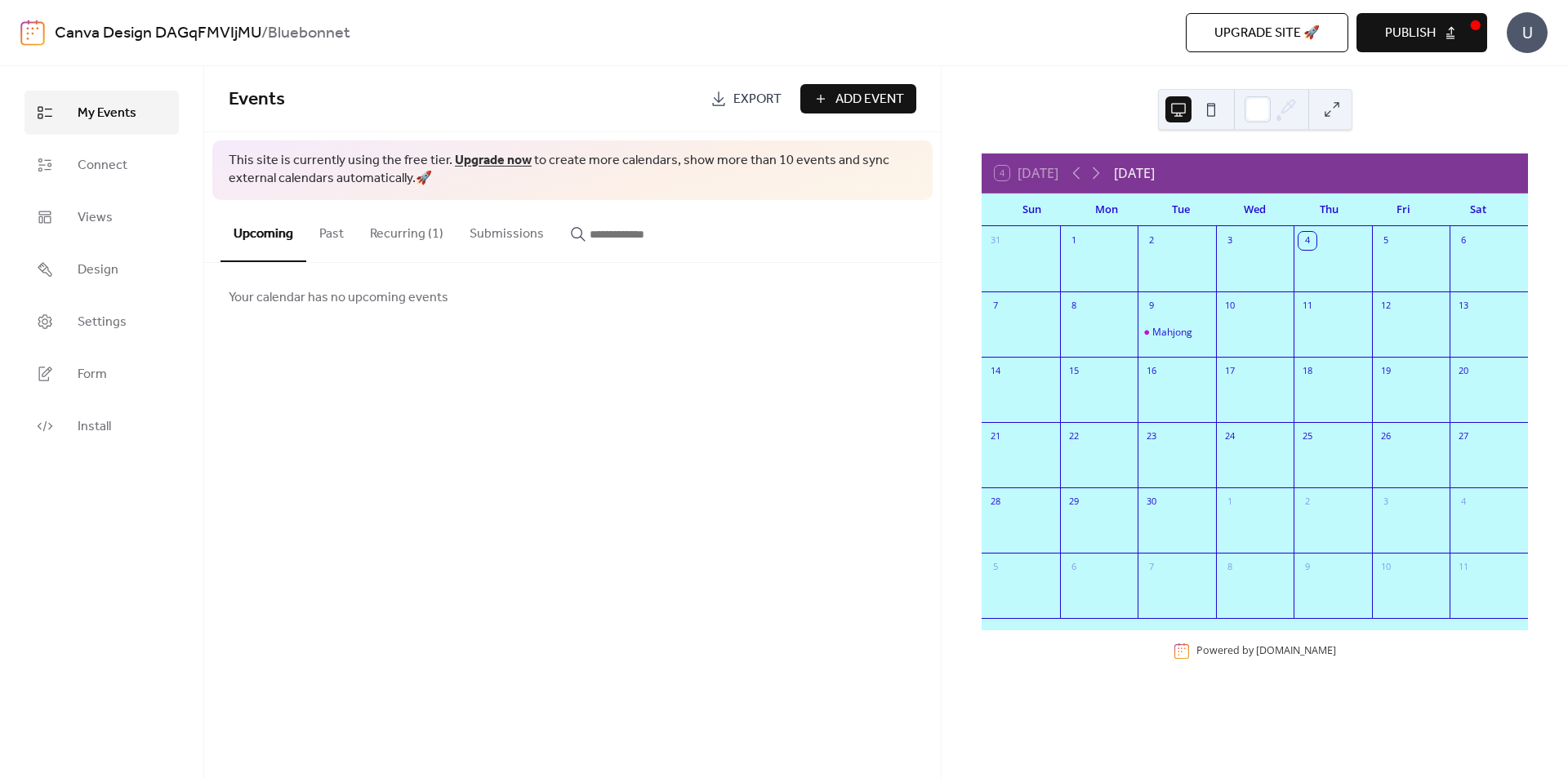
click at [404, 235] on button "Recurring (1)" at bounding box center [406, 230] width 100 height 61
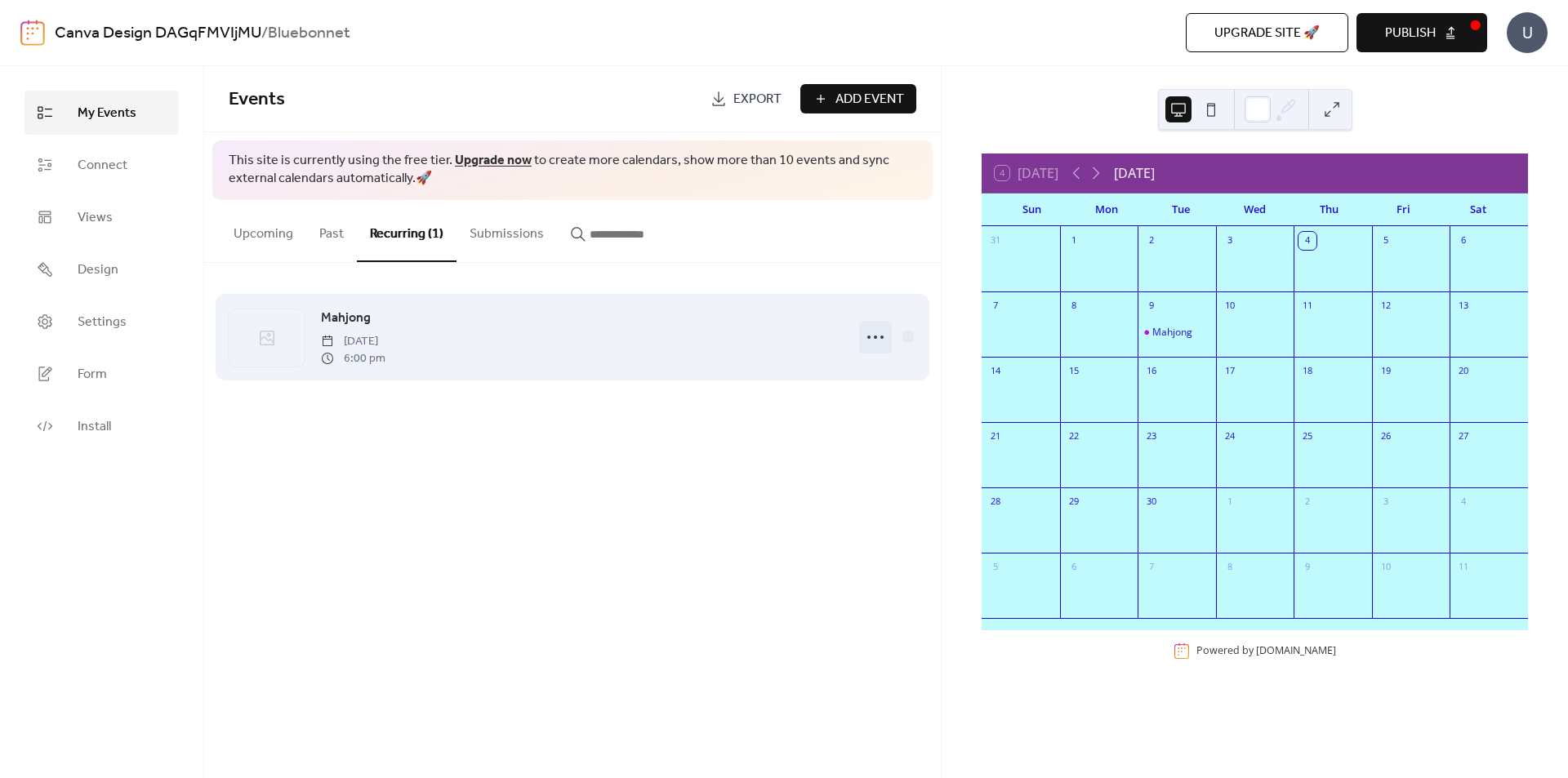
click at [866, 339] on icon at bounding box center [874, 337] width 26 height 26
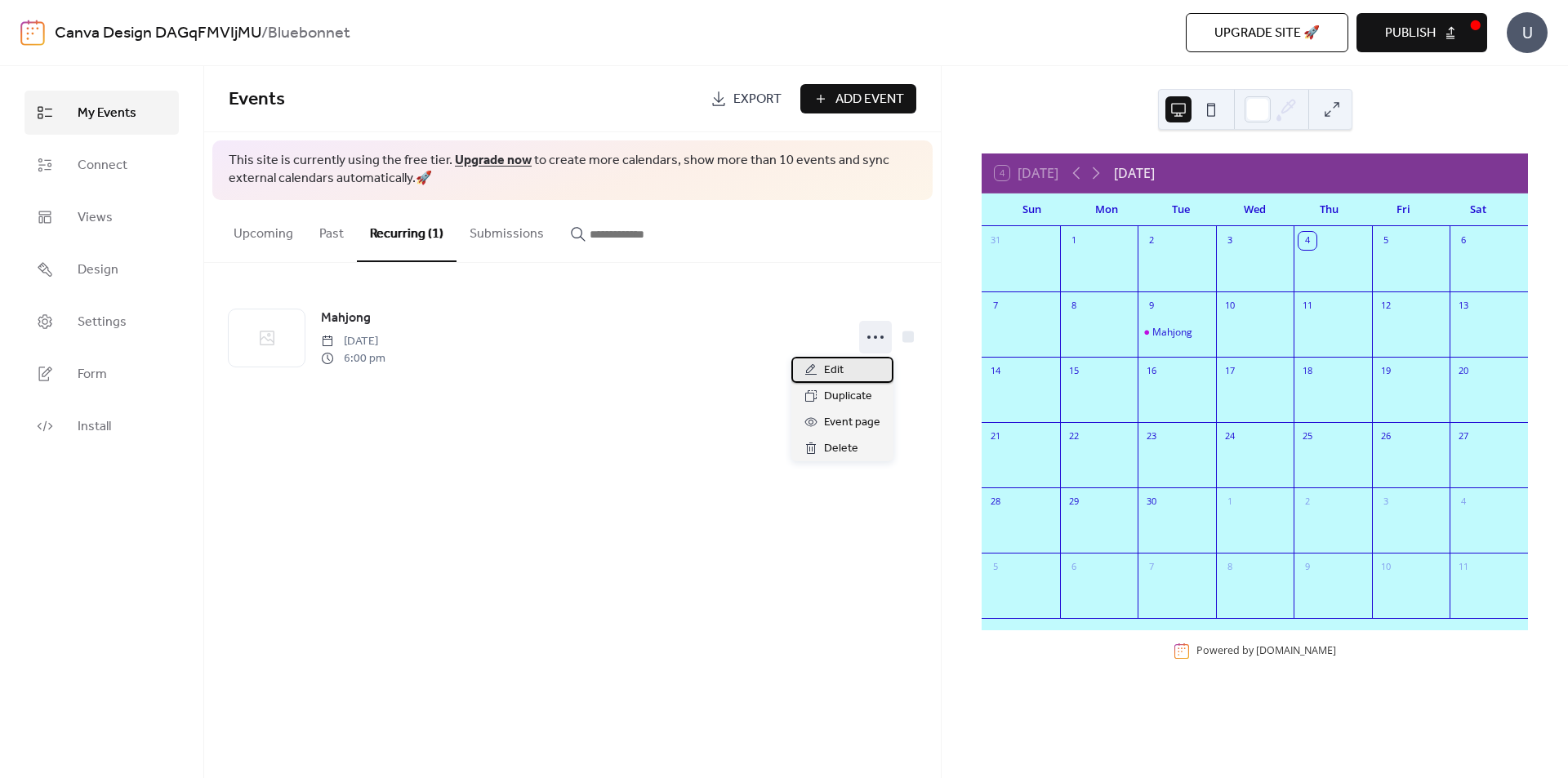
click at [835, 369] on span "Edit" at bounding box center [833, 371] width 20 height 20
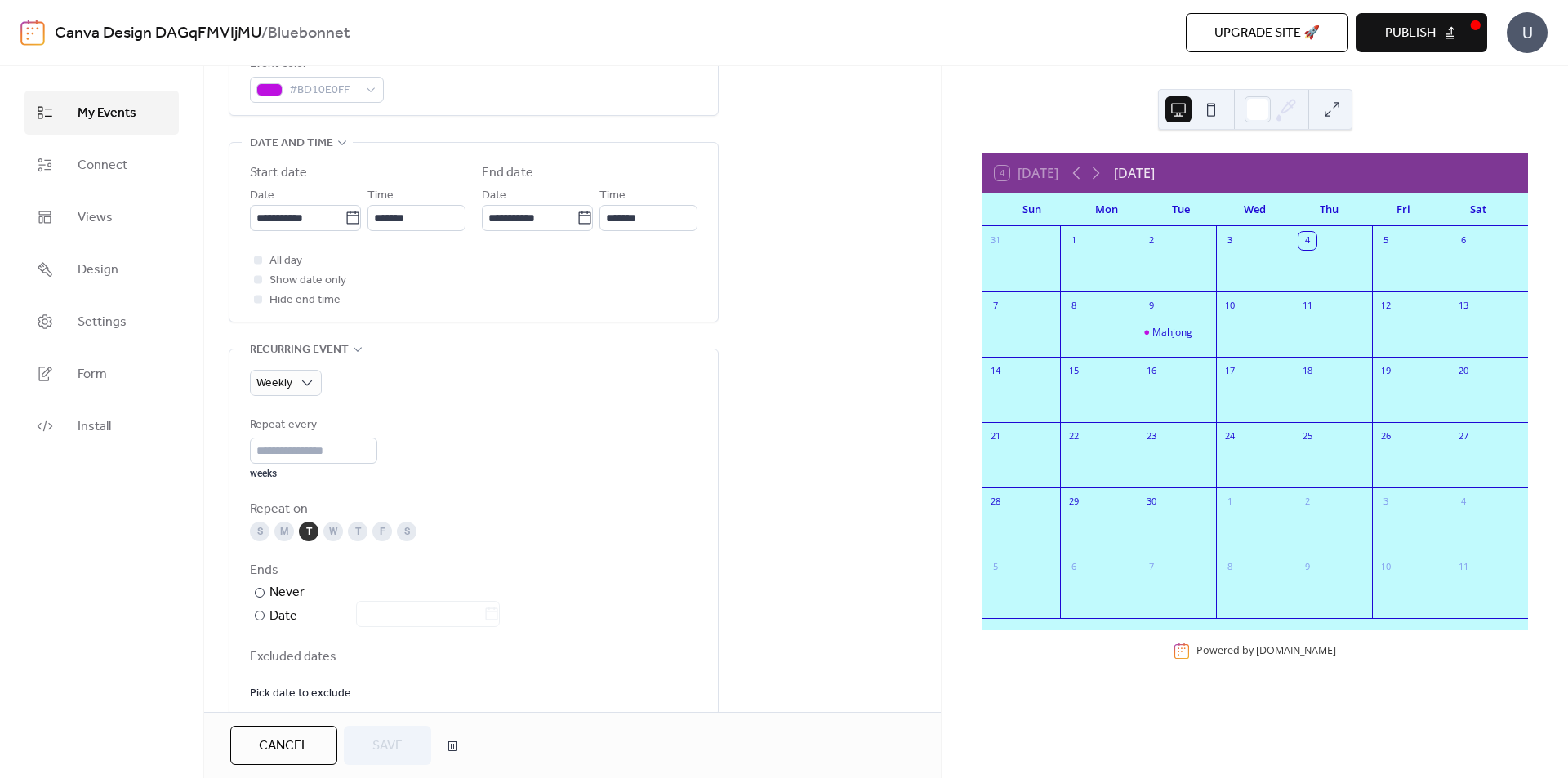
scroll to position [571, 0]
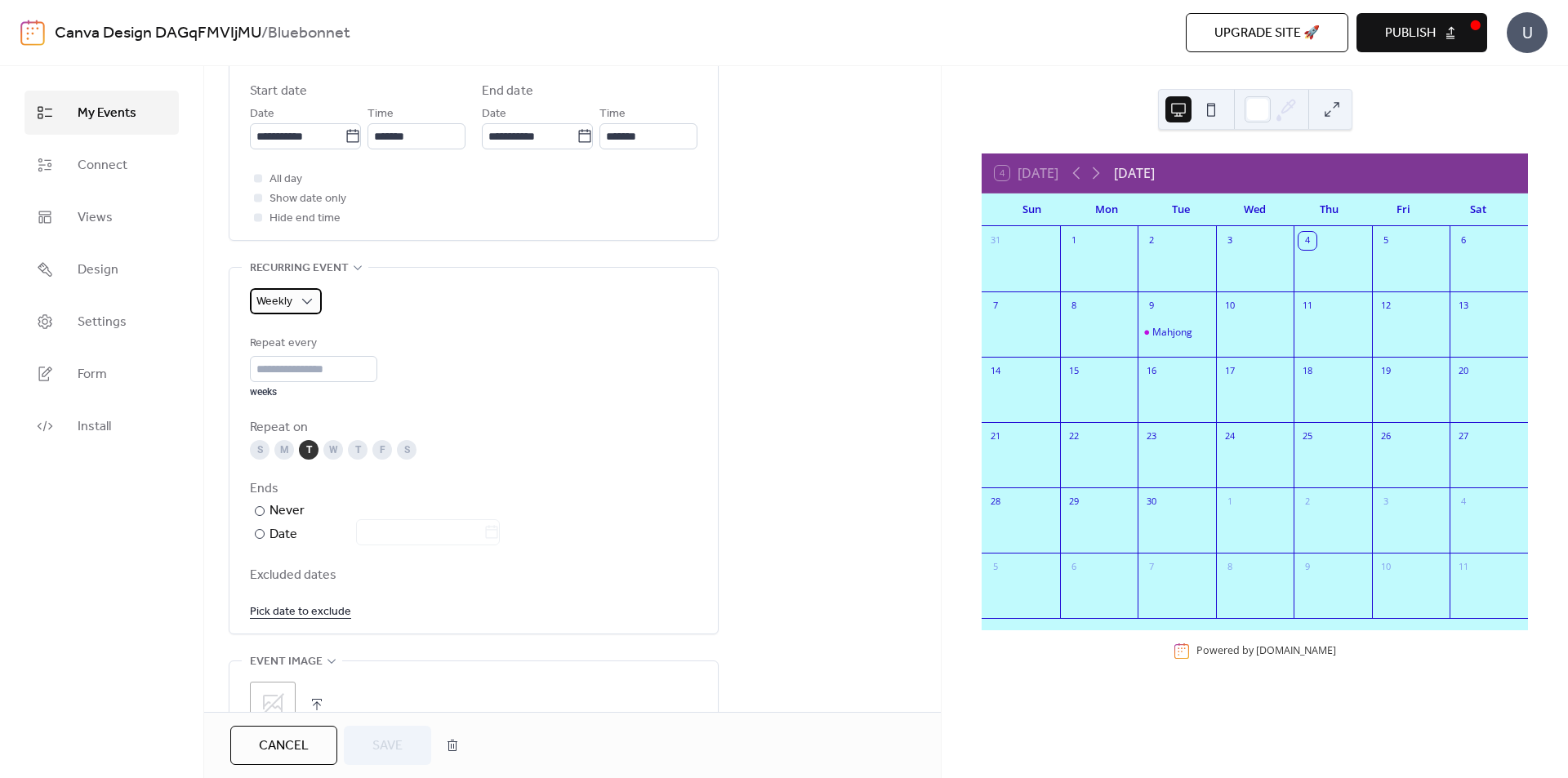
click at [294, 307] on div "Weekly" at bounding box center [285, 300] width 72 height 26
click at [313, 400] on div "Weekly" at bounding box center [302, 399] width 105 height 33
click at [385, 744] on span "Save" at bounding box center [388, 746] width 30 height 20
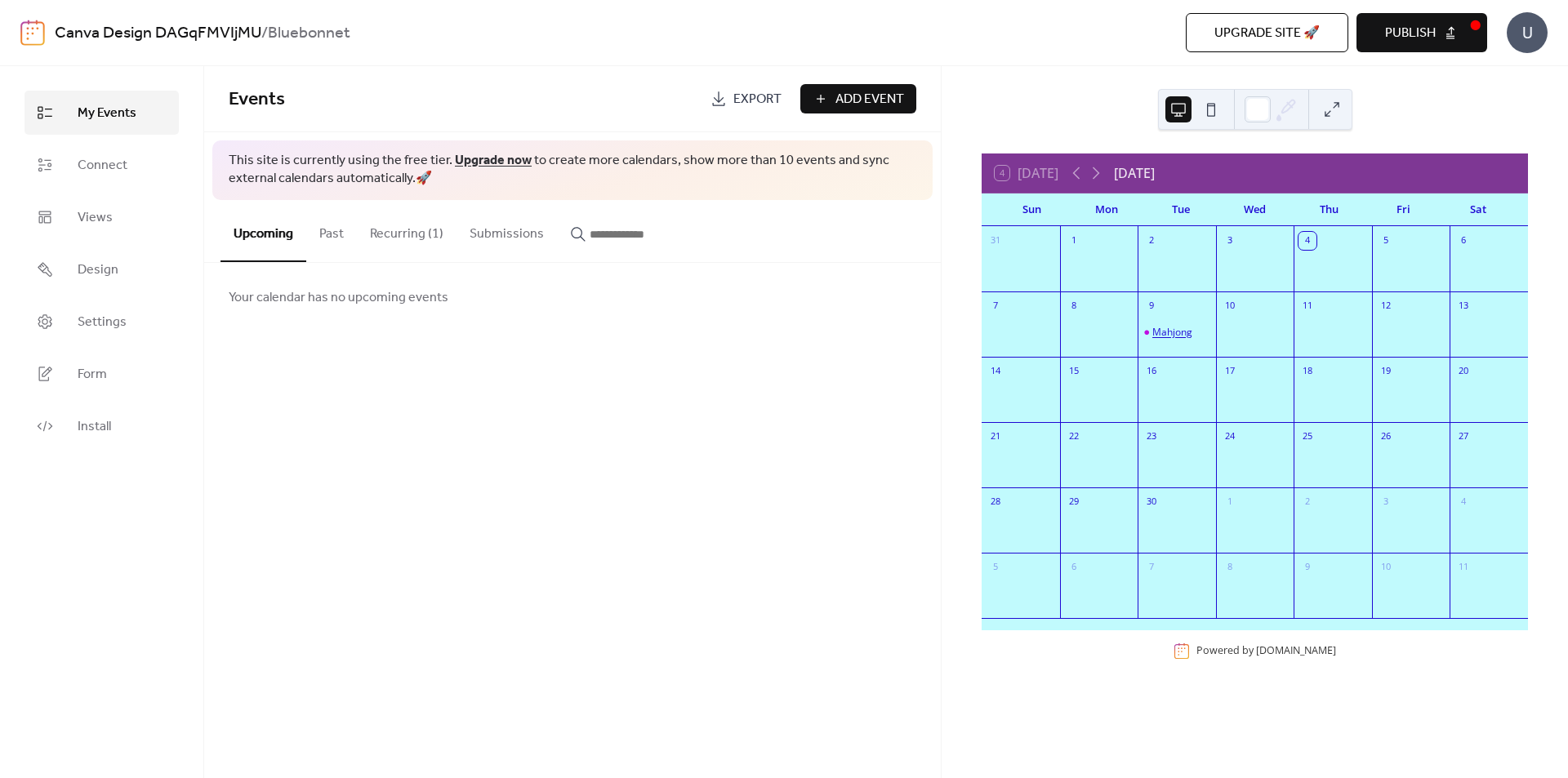
click at [1182, 332] on div "Mahjong" at bounding box center [1172, 332] width 40 height 13
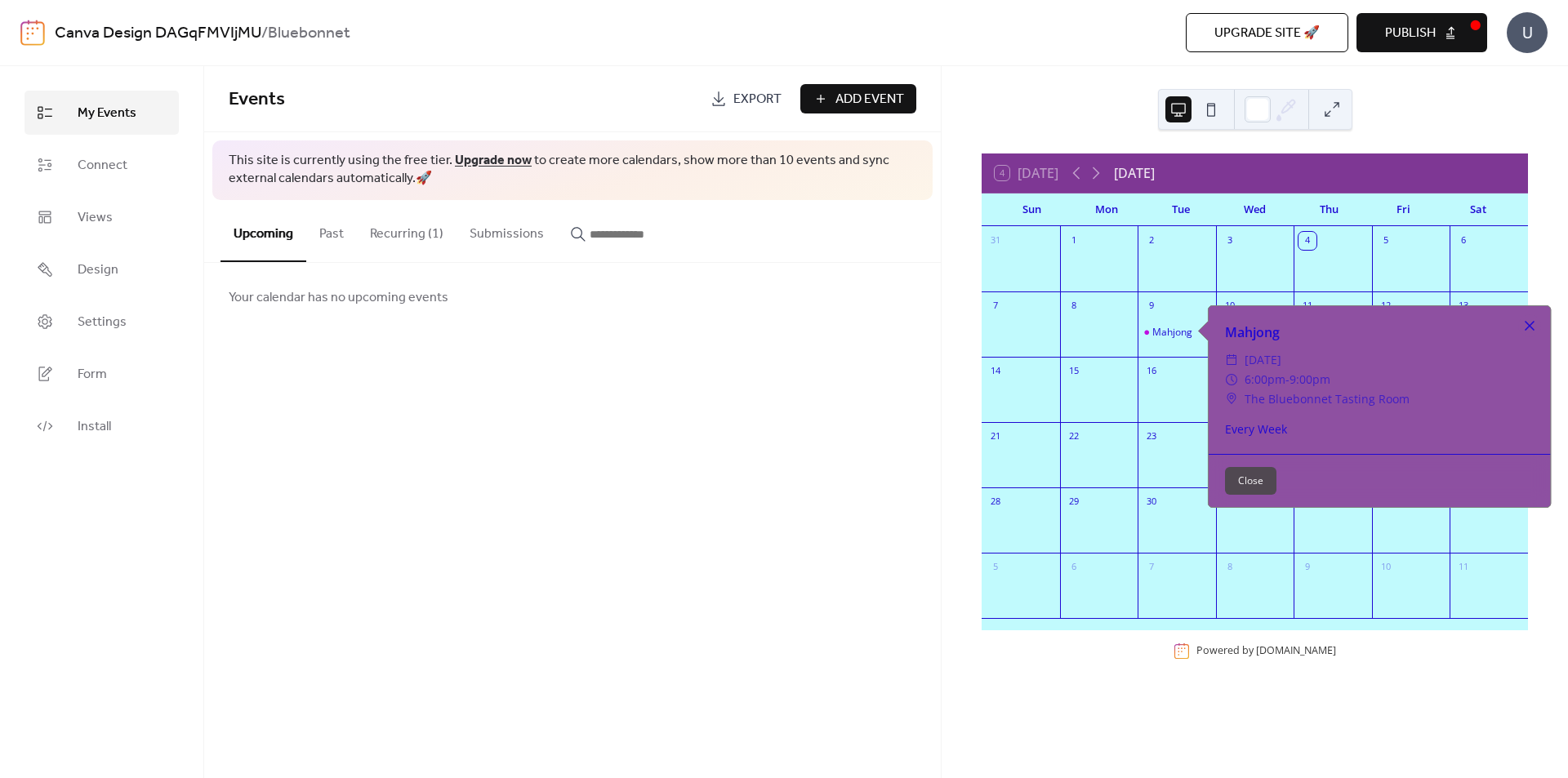
click at [1534, 319] on div at bounding box center [1530, 326] width 23 height 23
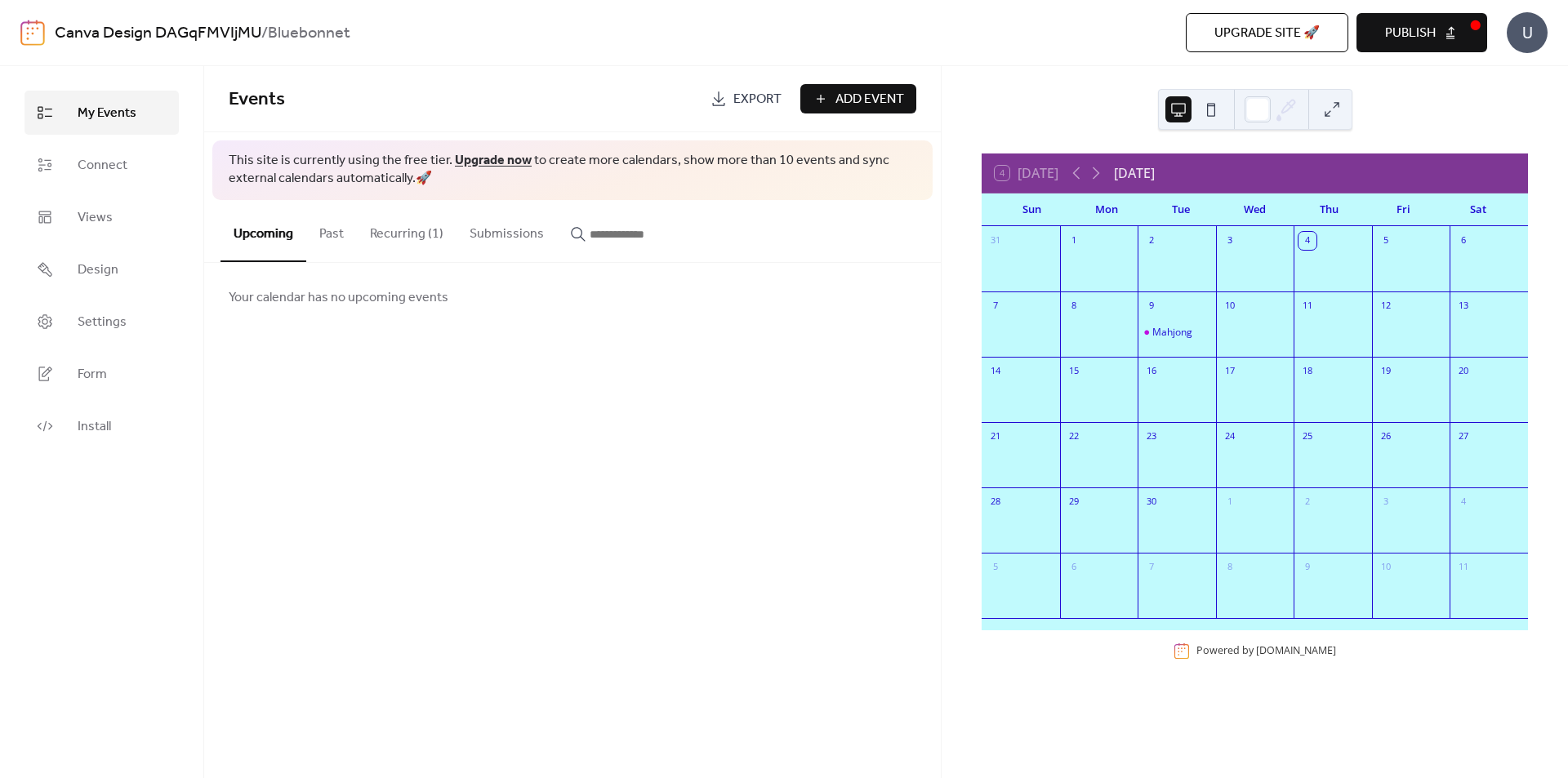
click at [390, 230] on button "Recurring (1)" at bounding box center [406, 230] width 100 height 61
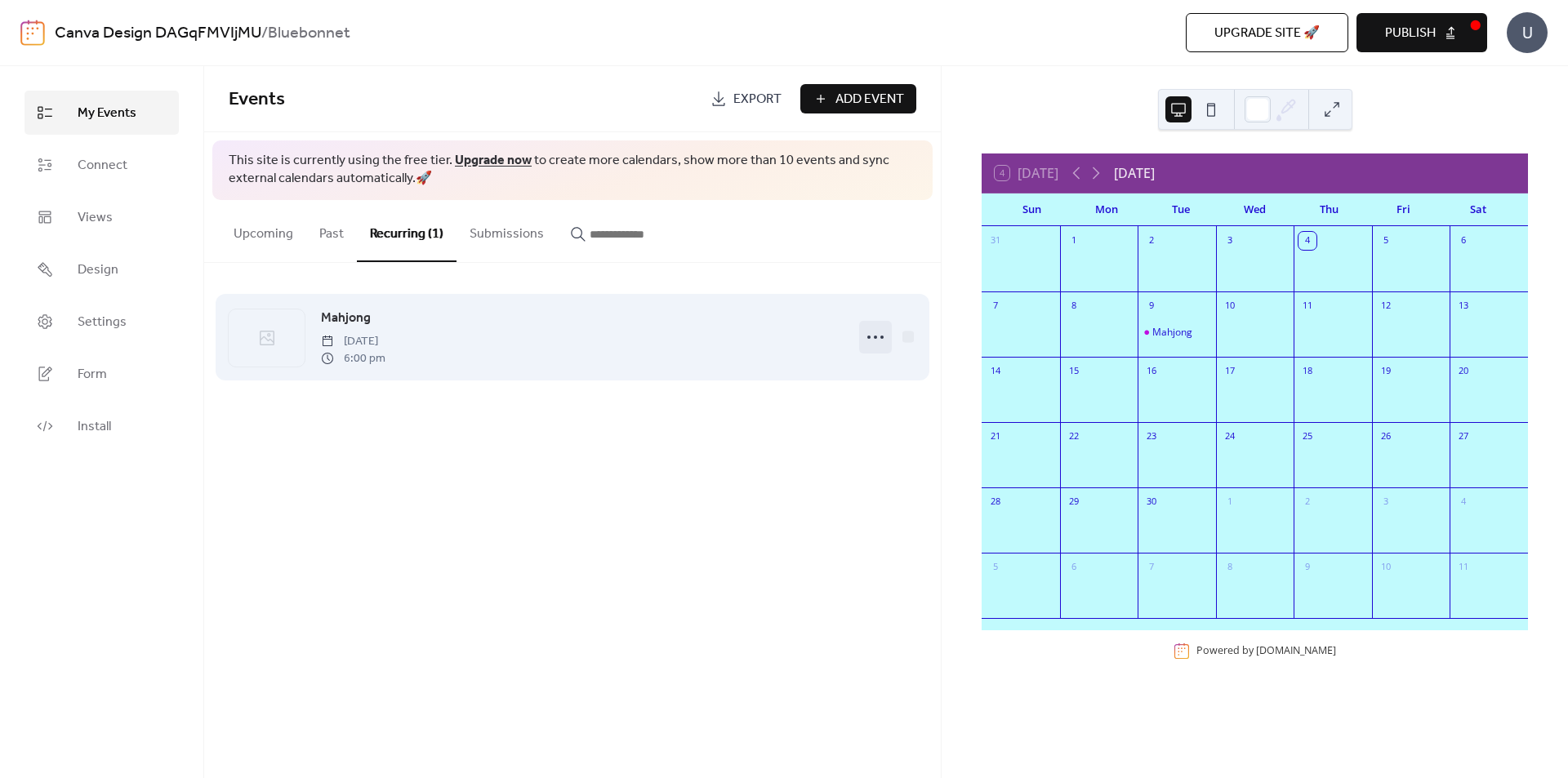
click at [866, 342] on icon at bounding box center [874, 337] width 26 height 26
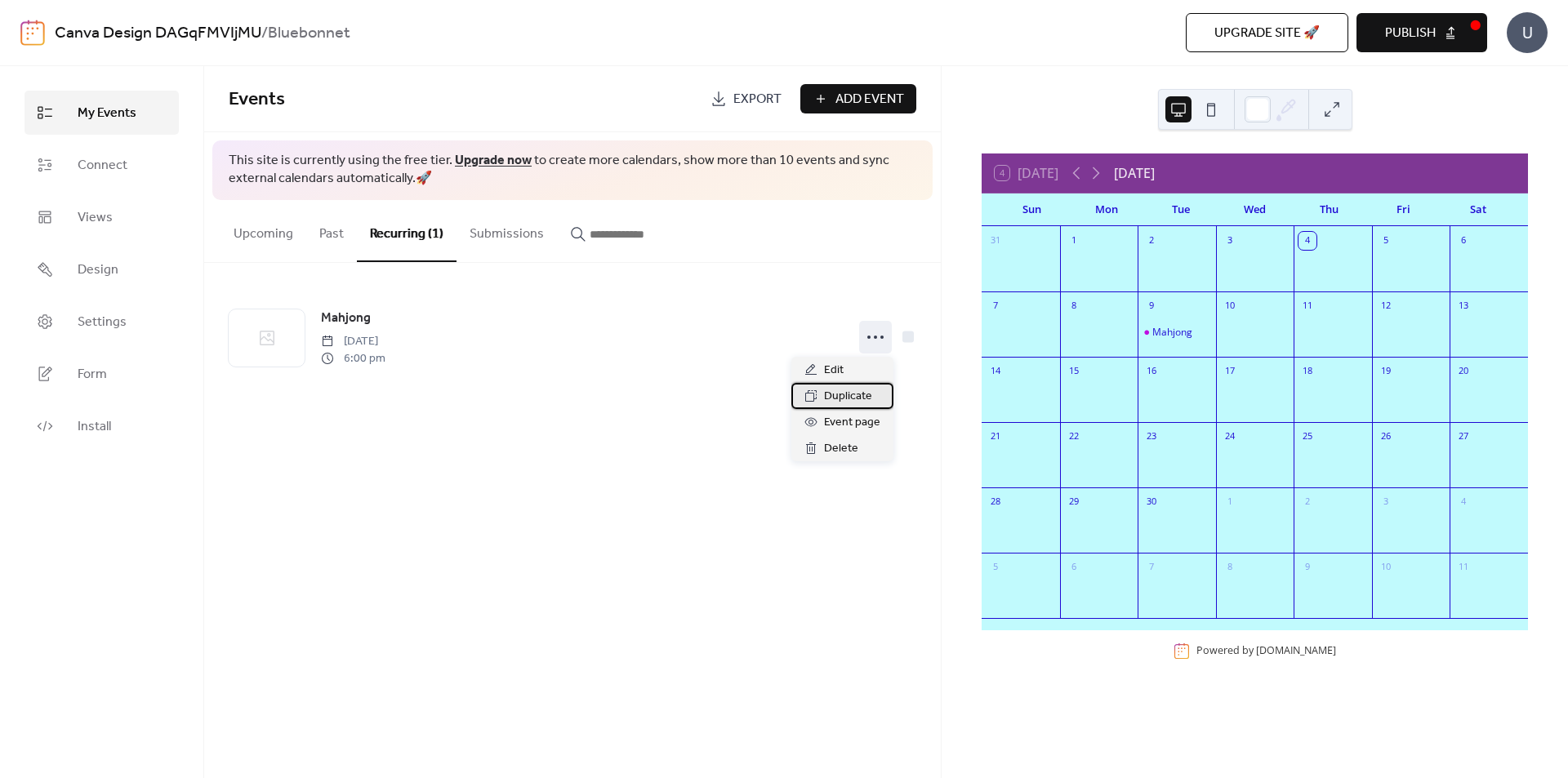
click at [867, 394] on span "Duplicate" at bounding box center [848, 397] width 48 height 20
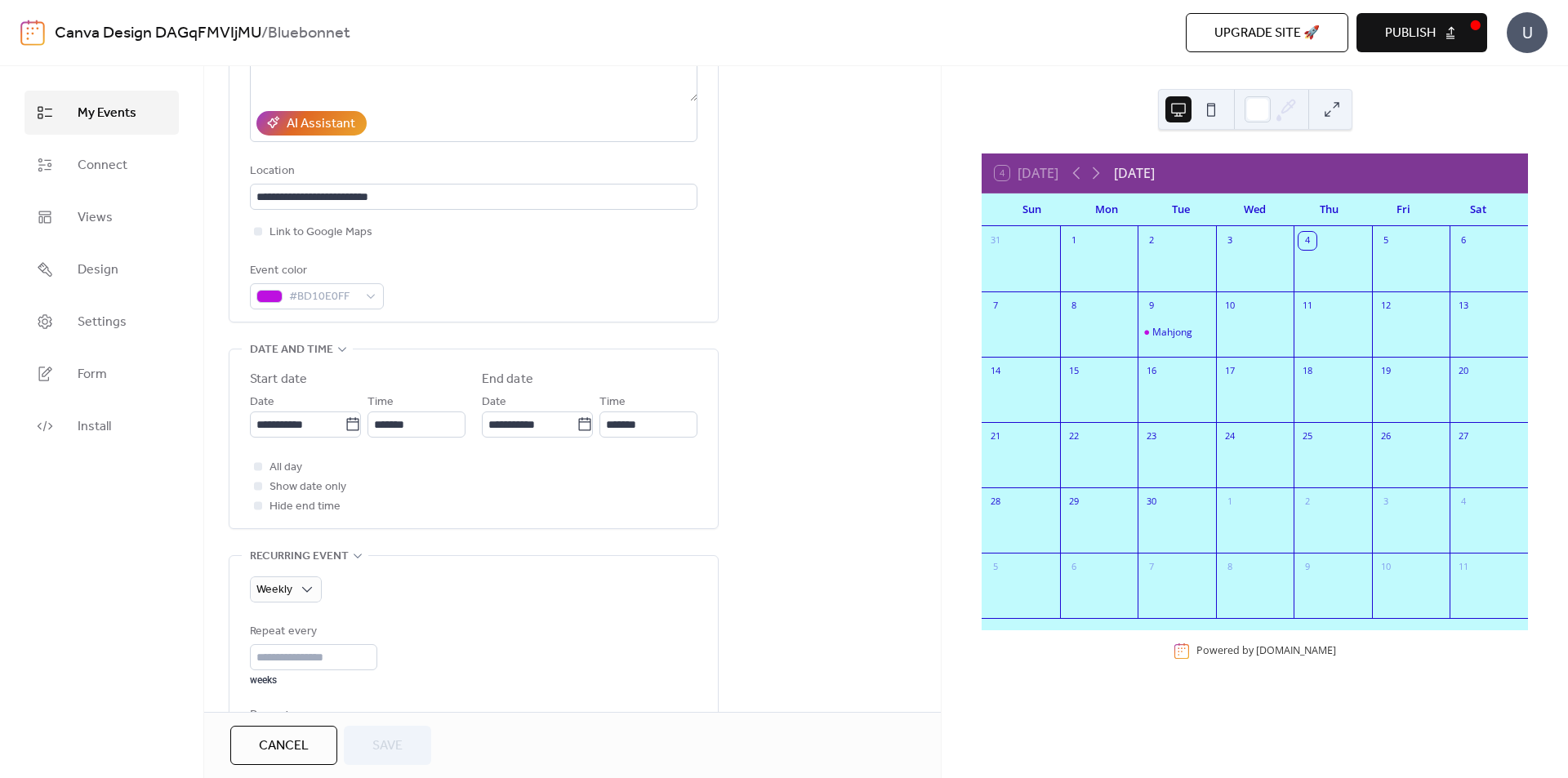
scroll to position [408, 0]
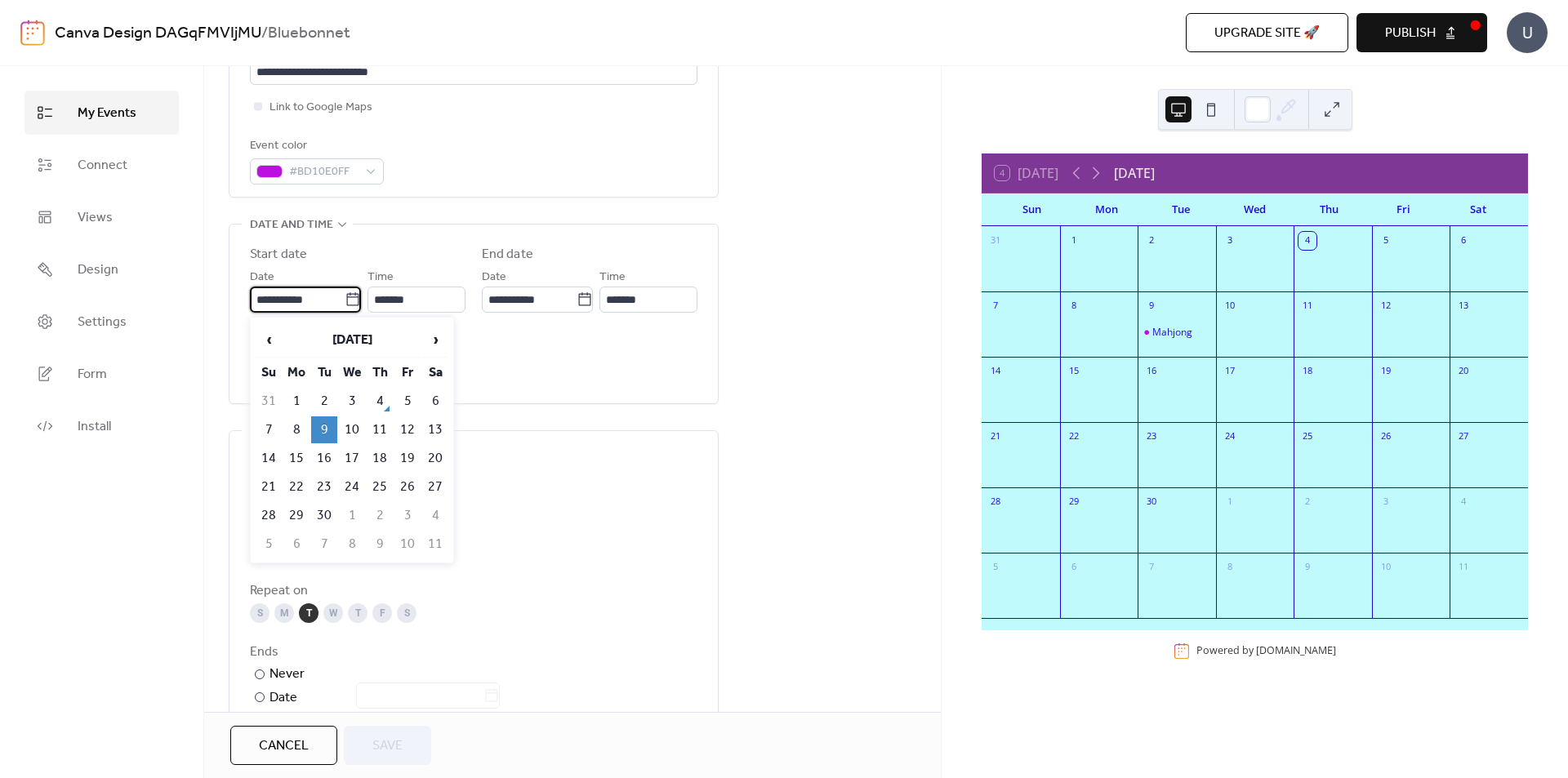
click at [288, 299] on input "**********" at bounding box center [297, 299] width 94 height 26
click at [323, 455] on td "16" at bounding box center [324, 458] width 26 height 27
type input "**********"
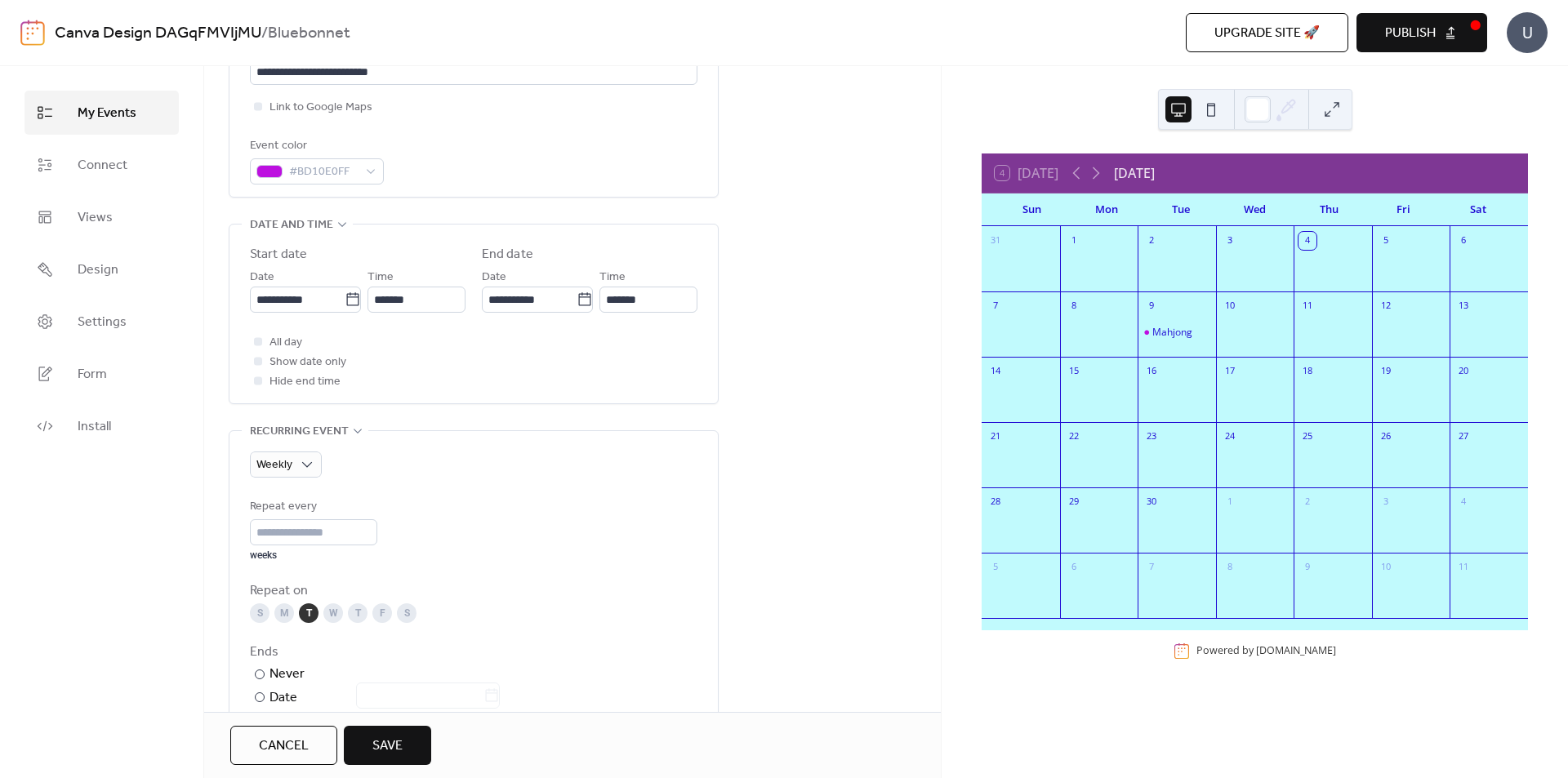
click at [275, 482] on div "Weekly Repeat every ** weeks Repeat on S M T W T F S Ends ​ Never ​ Date Exclud…" at bounding box center [473, 618] width 447 height 333
click at [279, 471] on span "Weekly" at bounding box center [275, 464] width 36 height 22
click at [287, 498] on span "Do not repeat" at bounding box center [302, 498] width 79 height 20
click at [375, 746] on span "Save" at bounding box center [388, 746] width 30 height 20
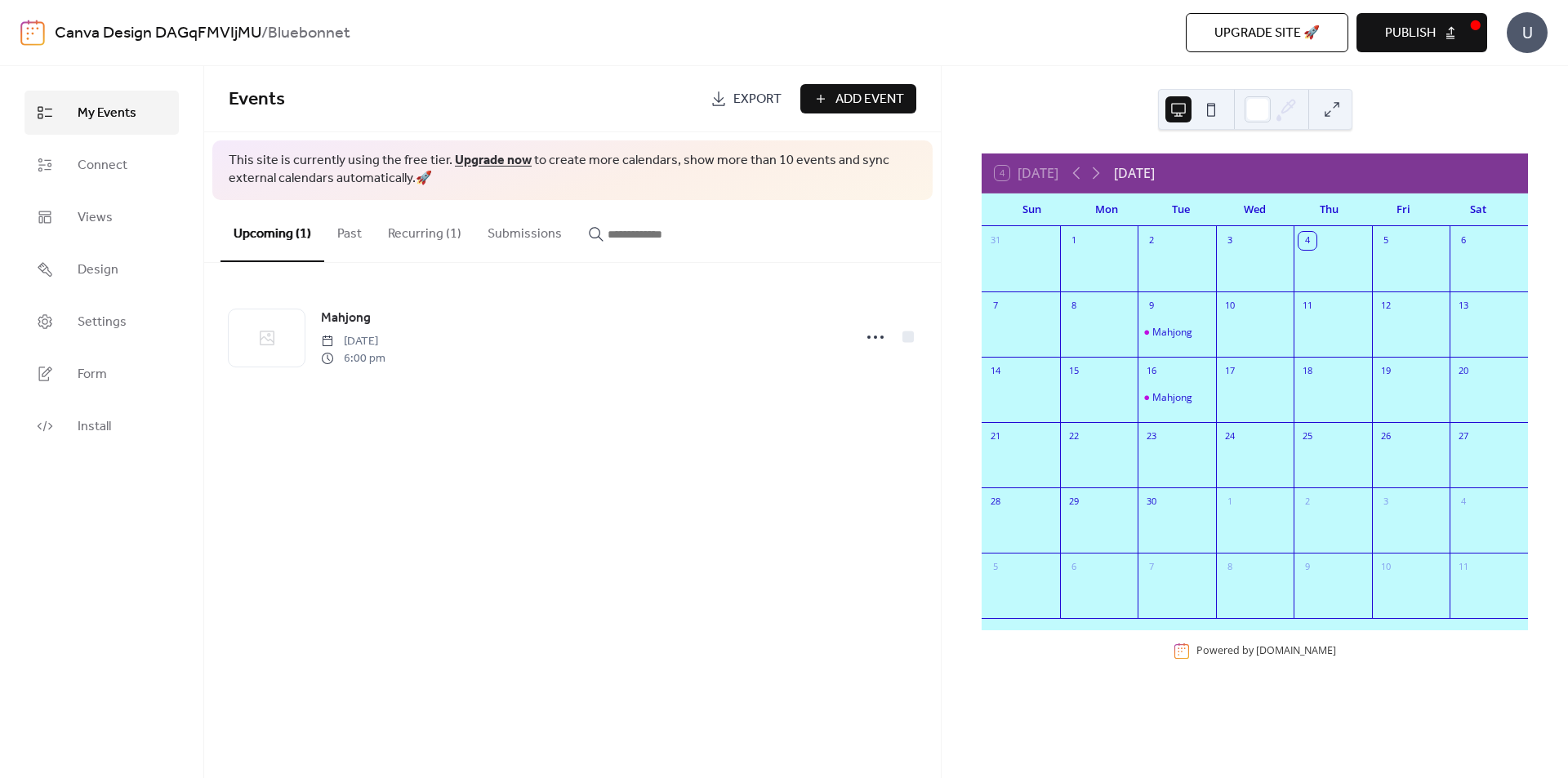
click at [1425, 33] on span "Publish" at bounding box center [1410, 34] width 51 height 20
click at [1540, 29] on div "U" at bounding box center [1527, 33] width 41 height 41
click at [1376, 95] on div "4 [DATE] [DATE] Sun Mon Tue Wed Thu Fri Sat 31 1 2 3 4 5 6 7 8 9 Mahjong 10 11 …" at bounding box center [1254, 422] width 627 height 712
click at [1178, 336] on div "Mahjong" at bounding box center [1172, 332] width 40 height 13
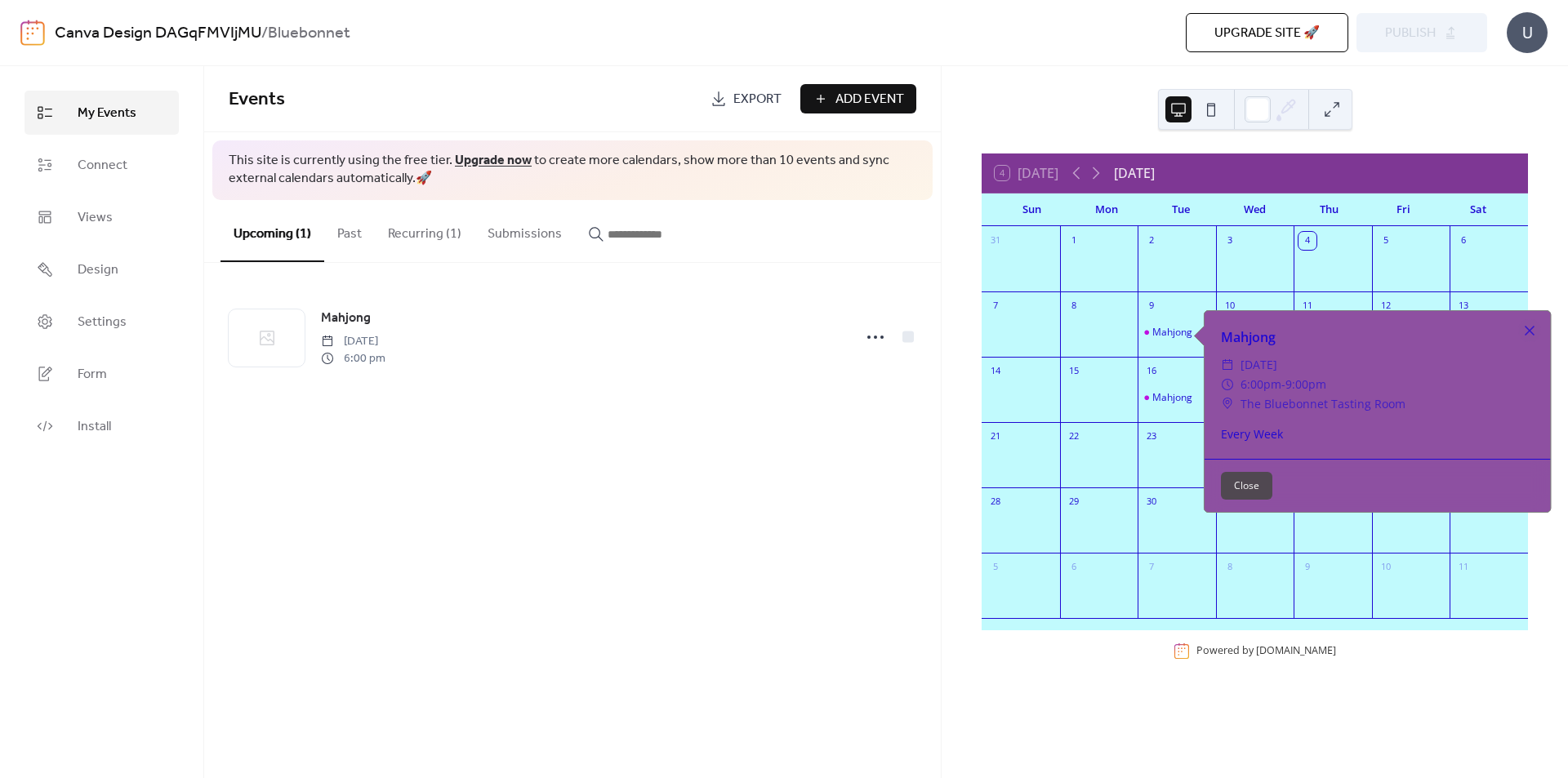
click at [1127, 134] on div "4 [DATE] [DATE] Sun Mon Tue Wed Thu Fri Sat 31 1 2 3 4 5 6 7 8 9 Mahjong 10 11 …" at bounding box center [1254, 422] width 627 height 712
